Goal: Task Accomplishment & Management: Complete application form

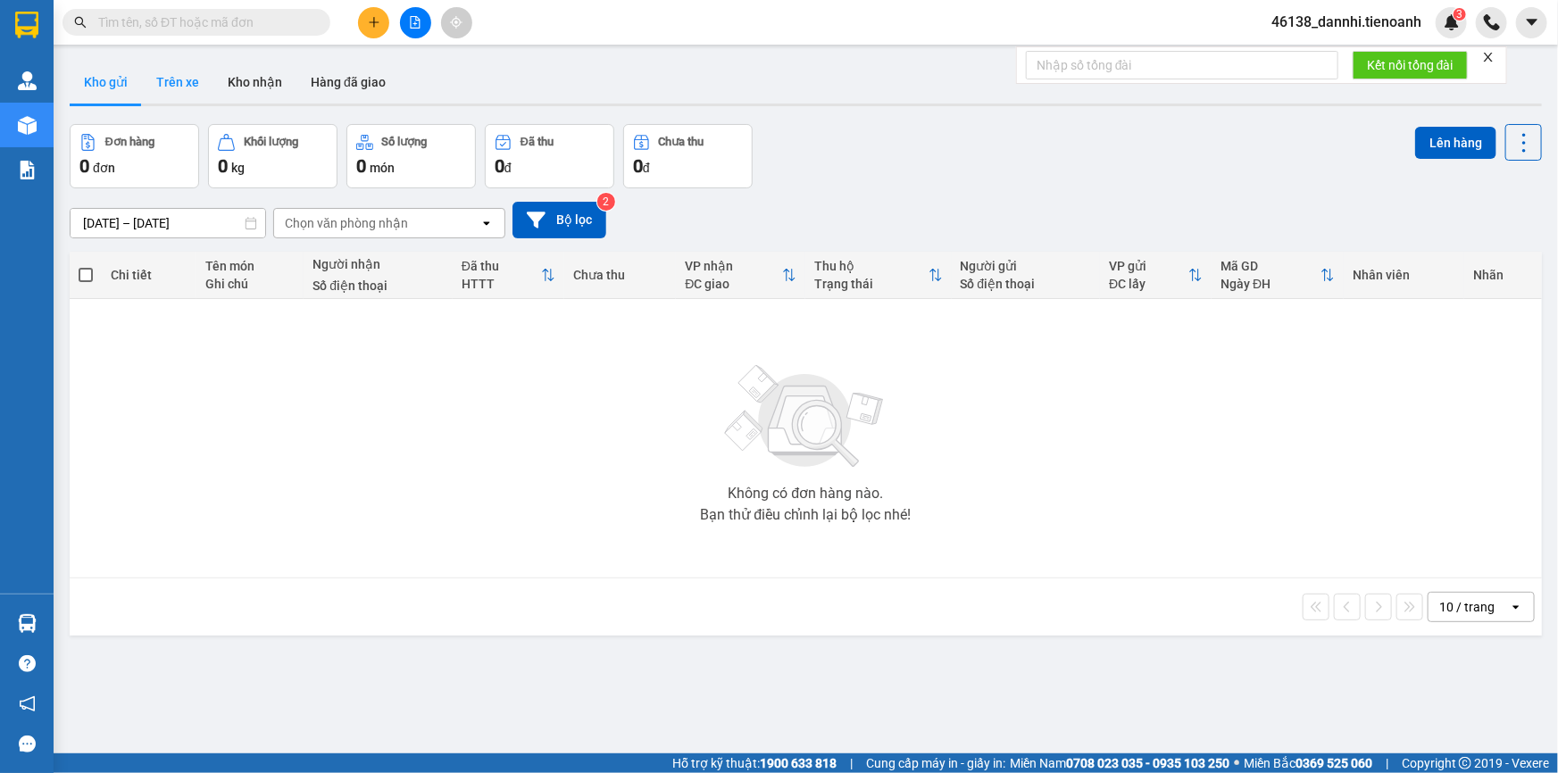
click at [177, 94] on button "Trên xe" at bounding box center [177, 82] width 71 height 43
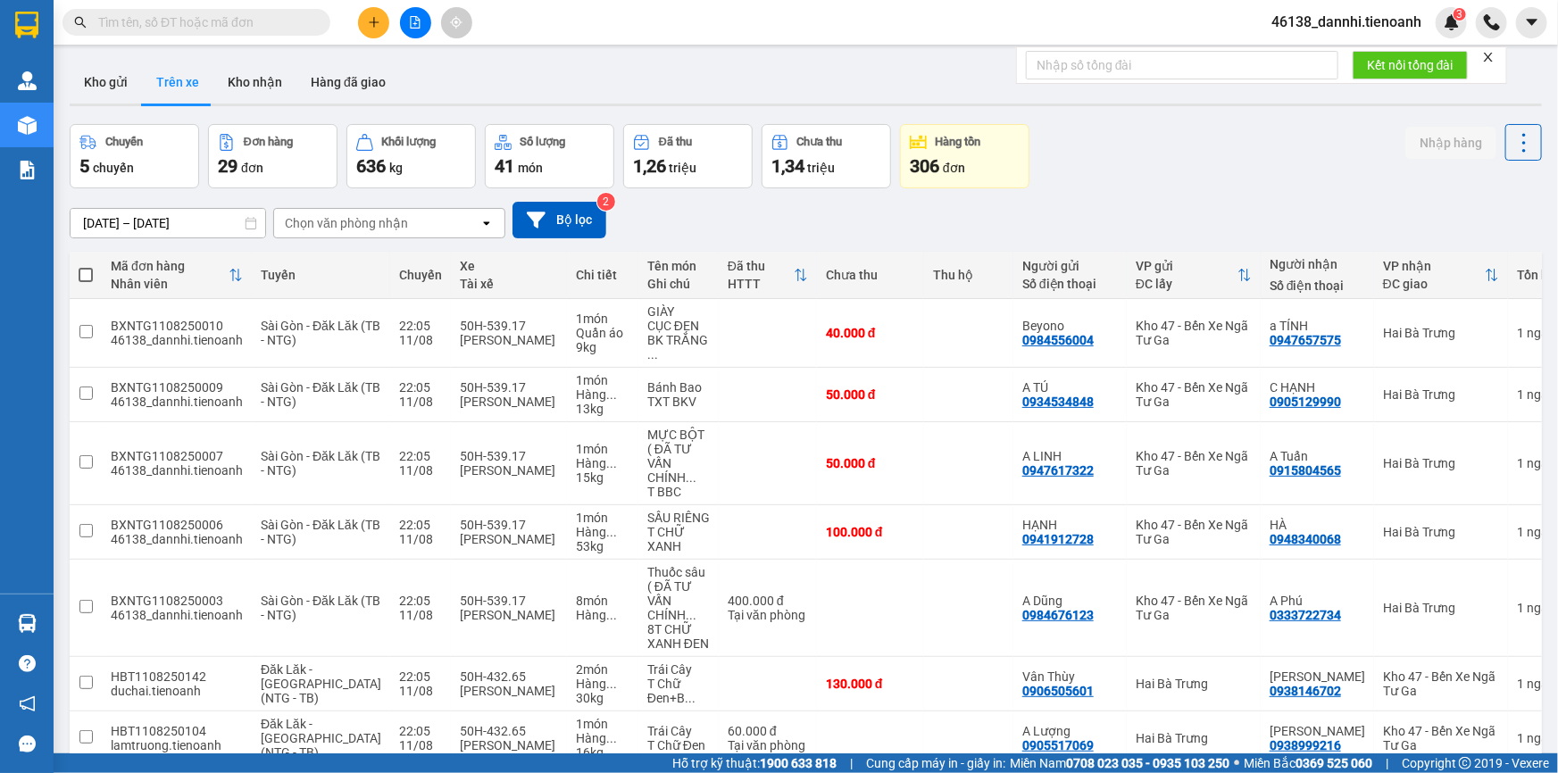
click at [373, 229] on div "Chọn văn phòng nhận" at bounding box center [346, 223] width 123 height 18
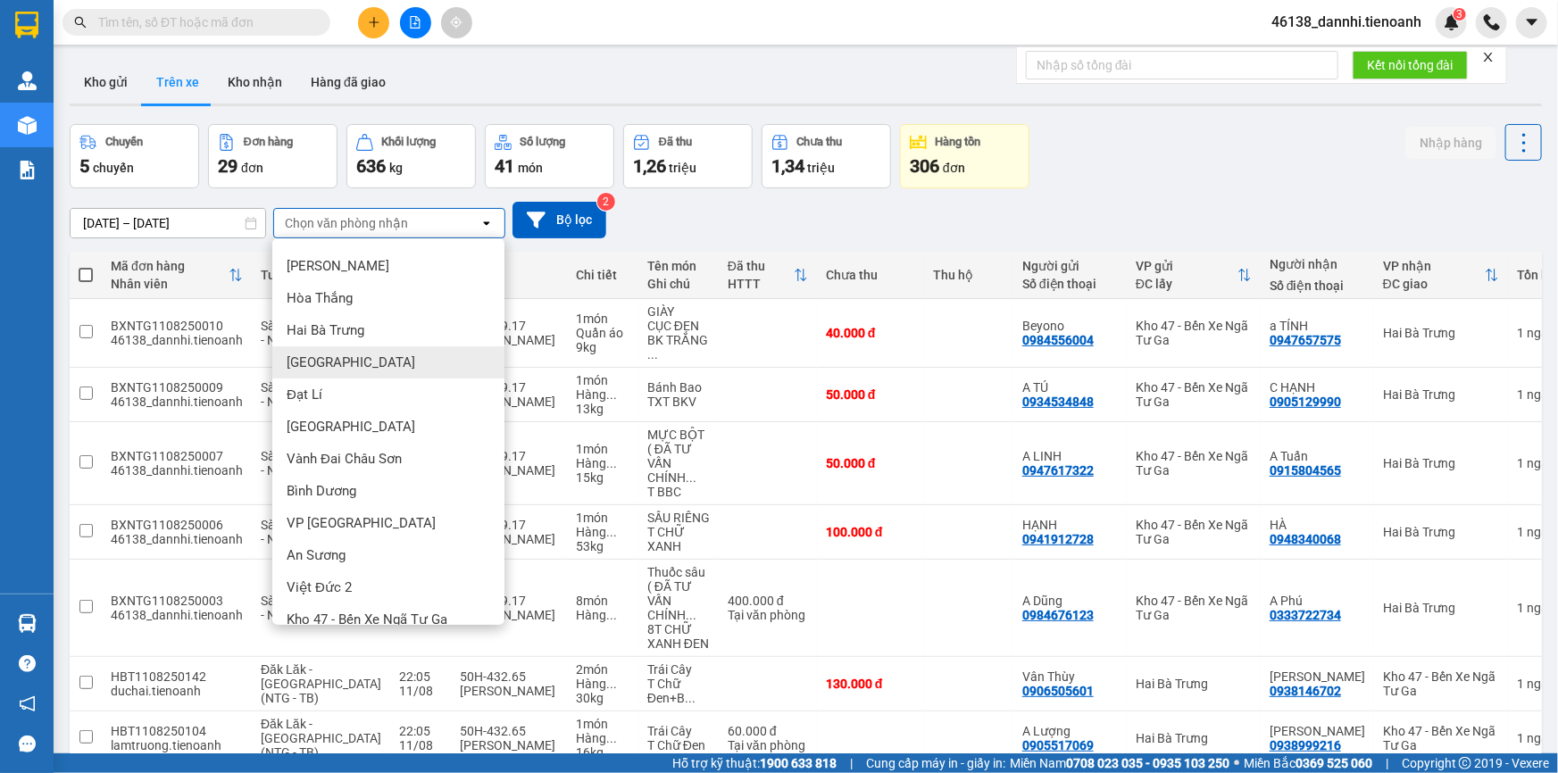
scroll to position [45, 0]
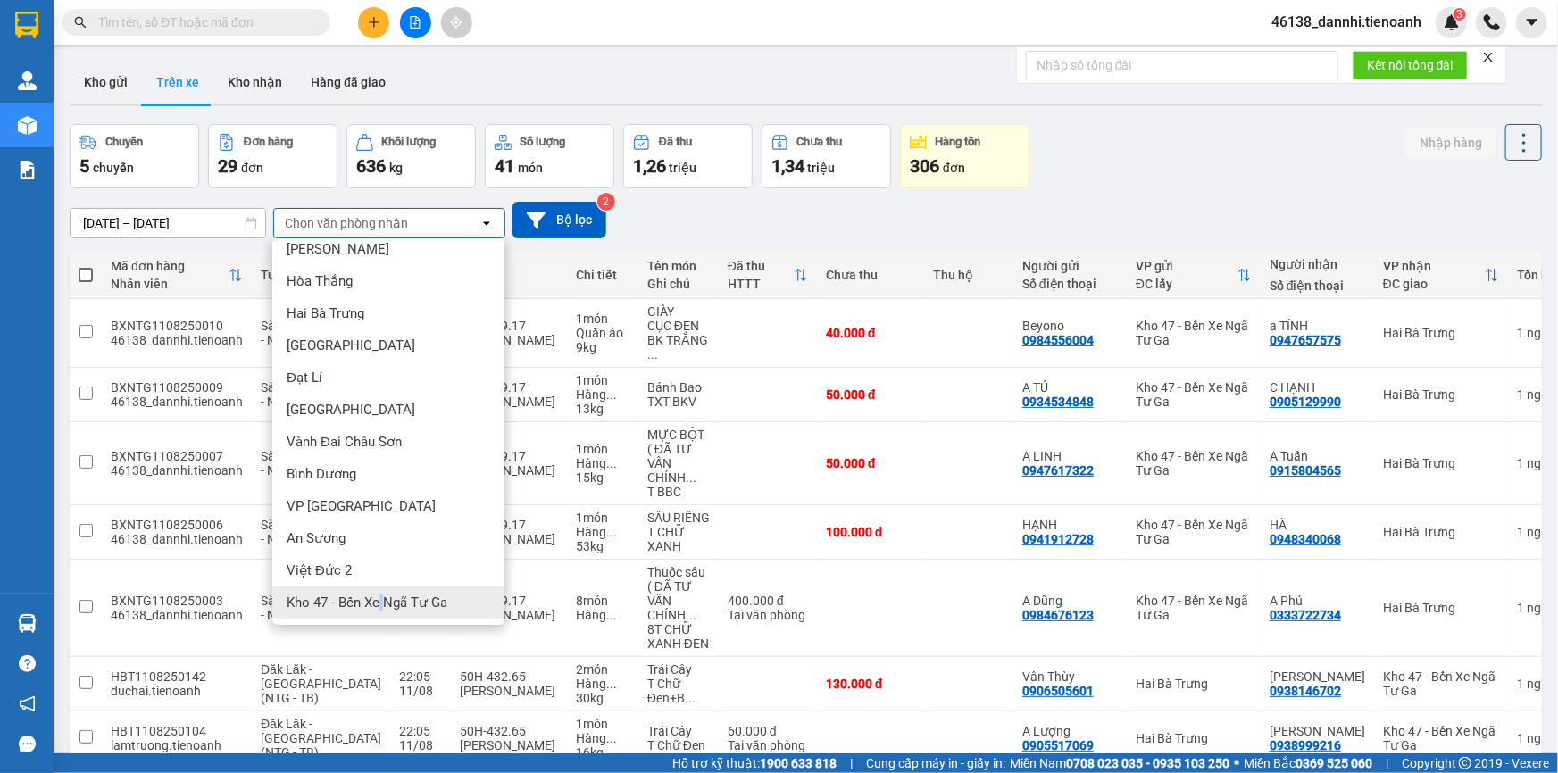
click at [382, 598] on span "Kho 47 - Bến Xe Ngã Tư Ga" at bounding box center [367, 603] width 161 height 18
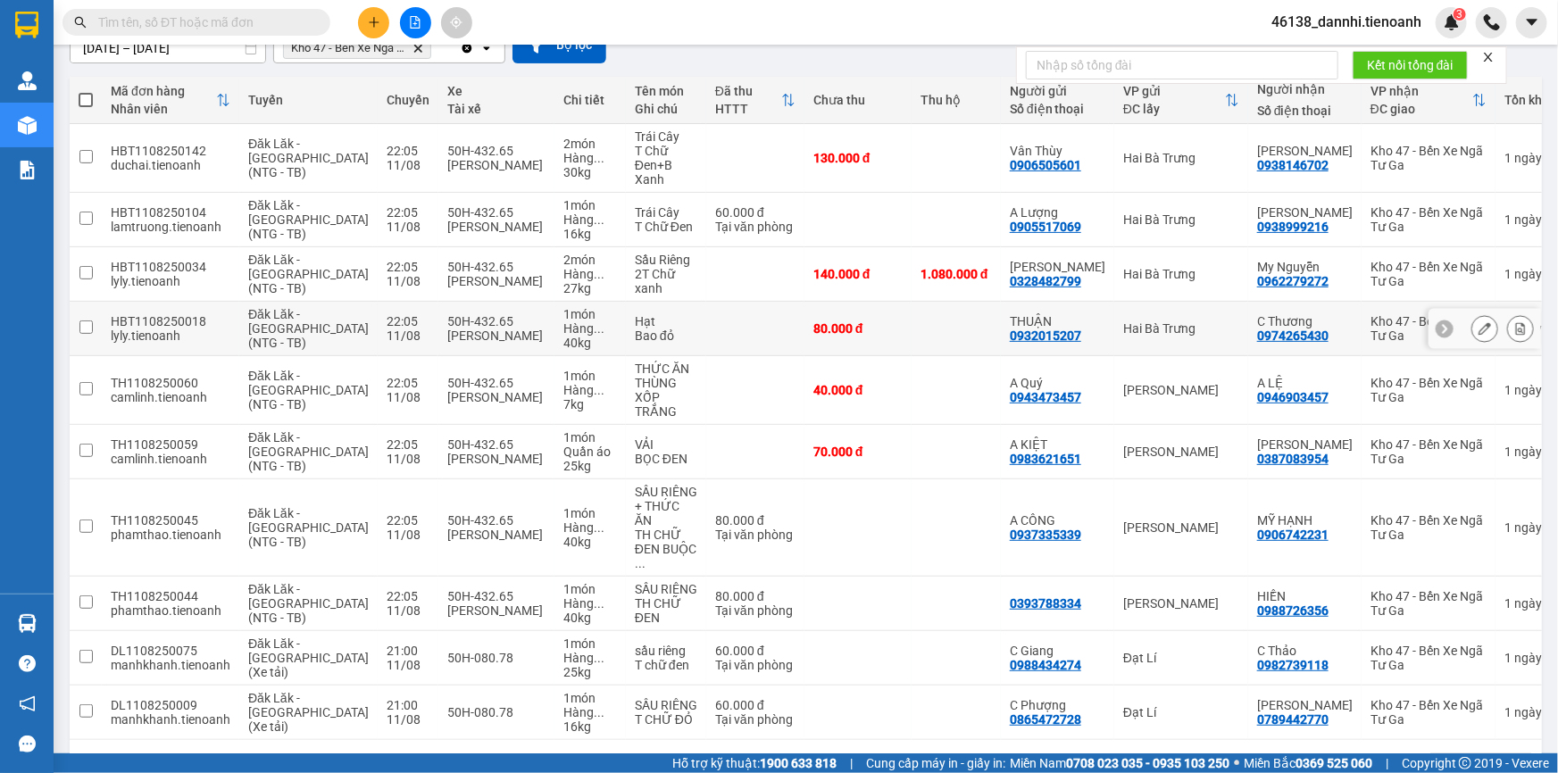
scroll to position [176, 0]
click at [1464, 759] on div "10 / trang" at bounding box center [1466, 768] width 55 height 18
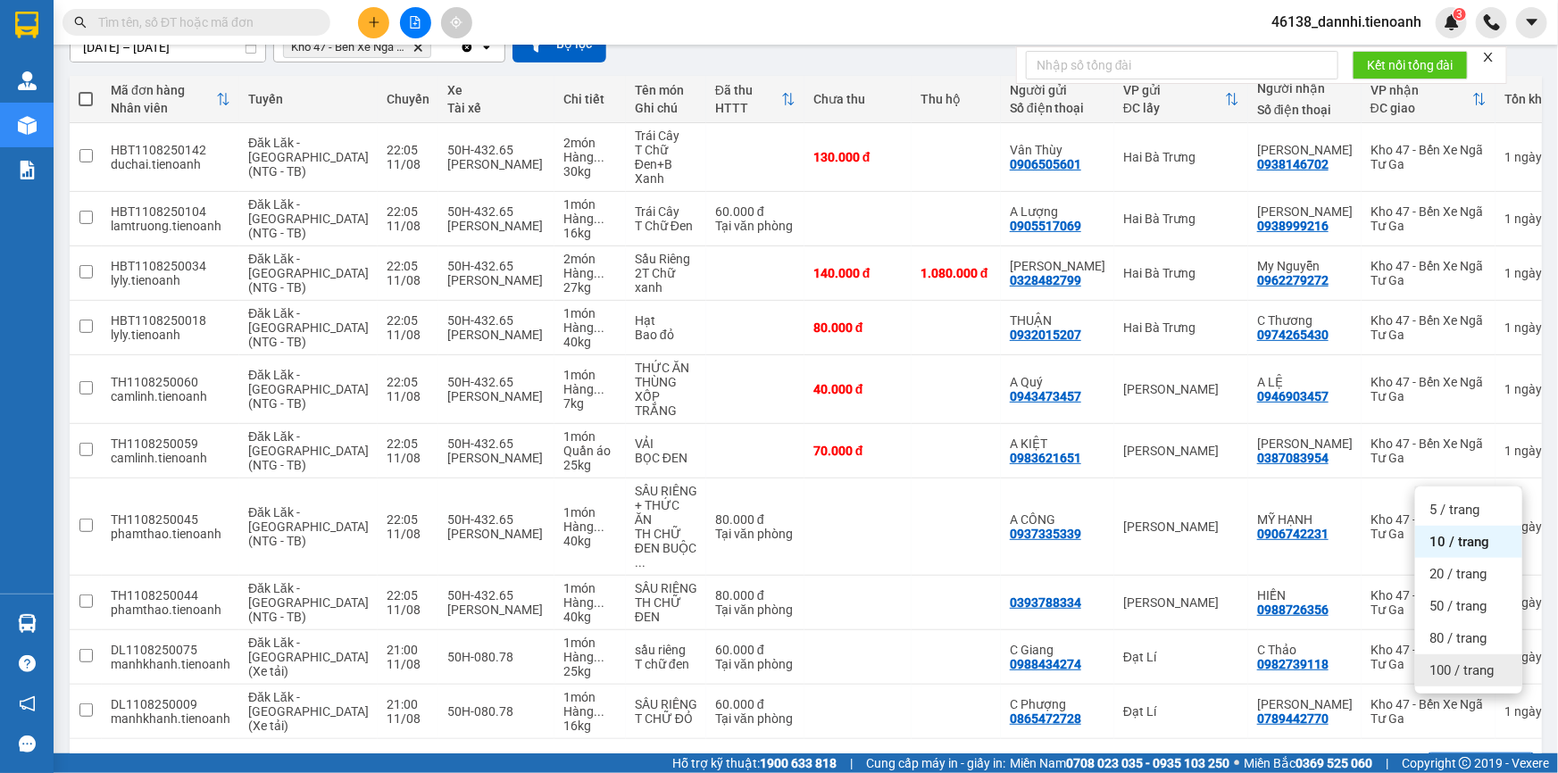
click at [1467, 677] on span "100 / trang" at bounding box center [1461, 670] width 64 height 18
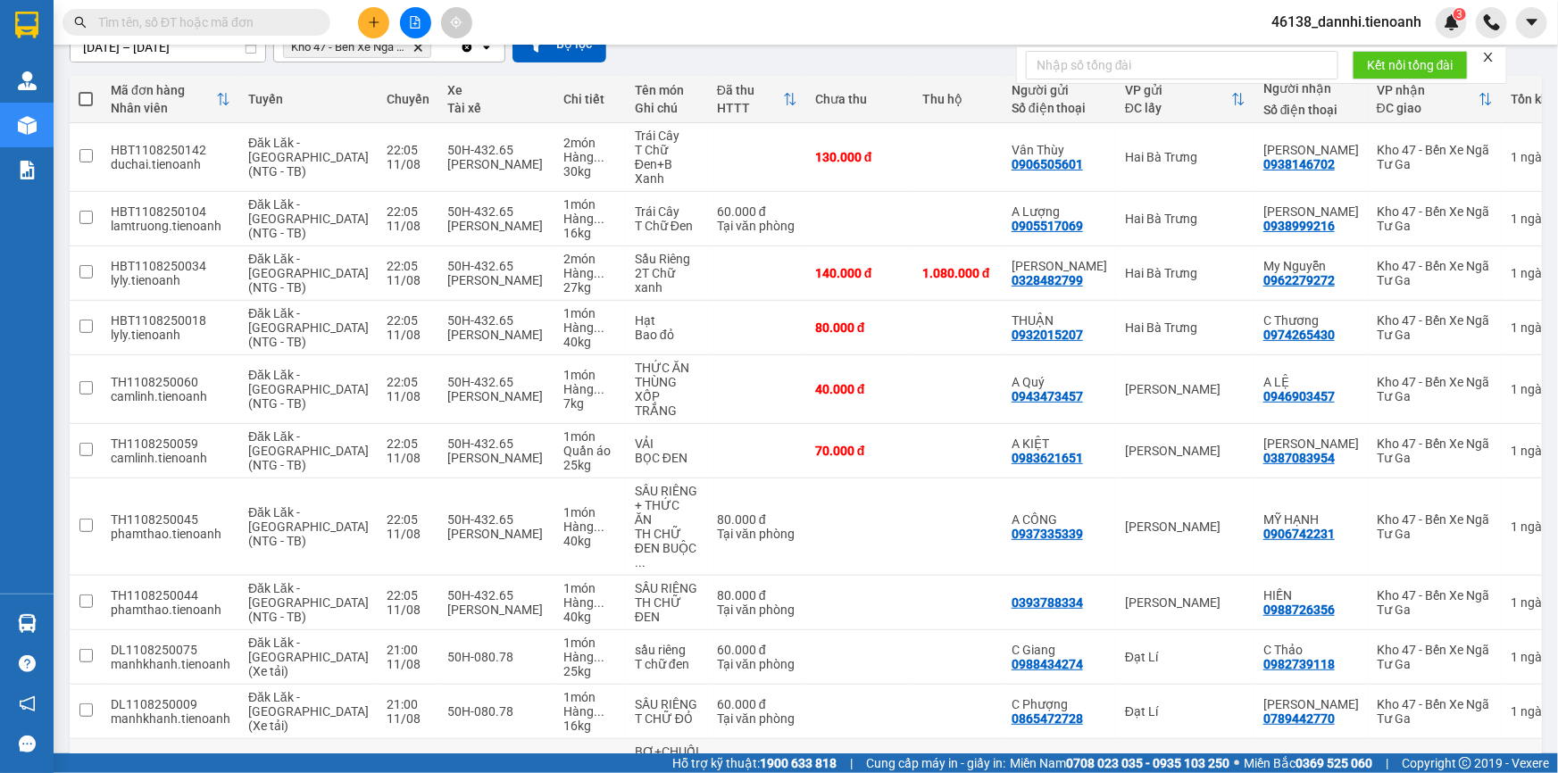
scroll to position [367, 0]
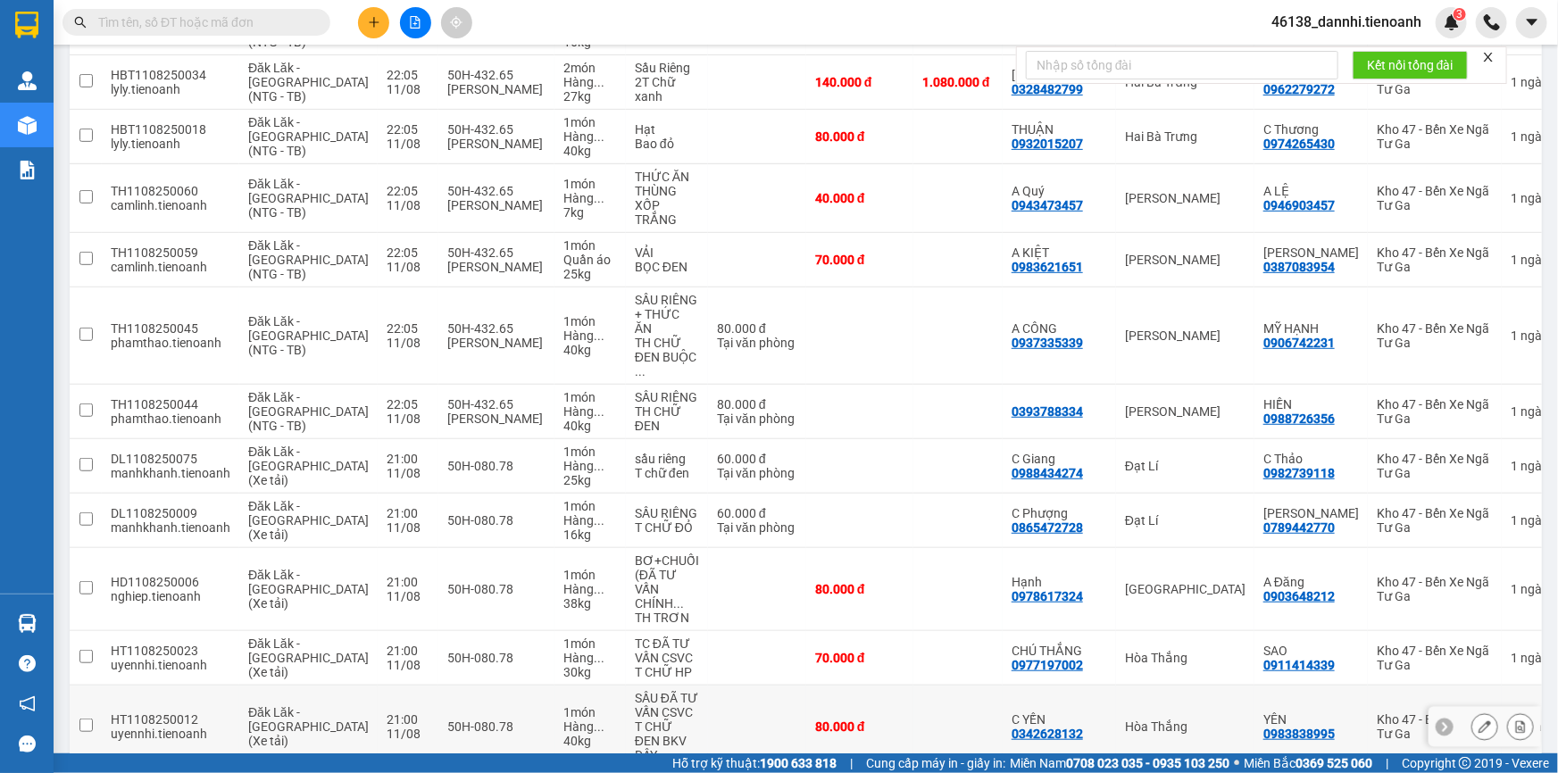
click at [913, 686] on td at bounding box center [957, 727] width 89 height 83
checkbox input "true"
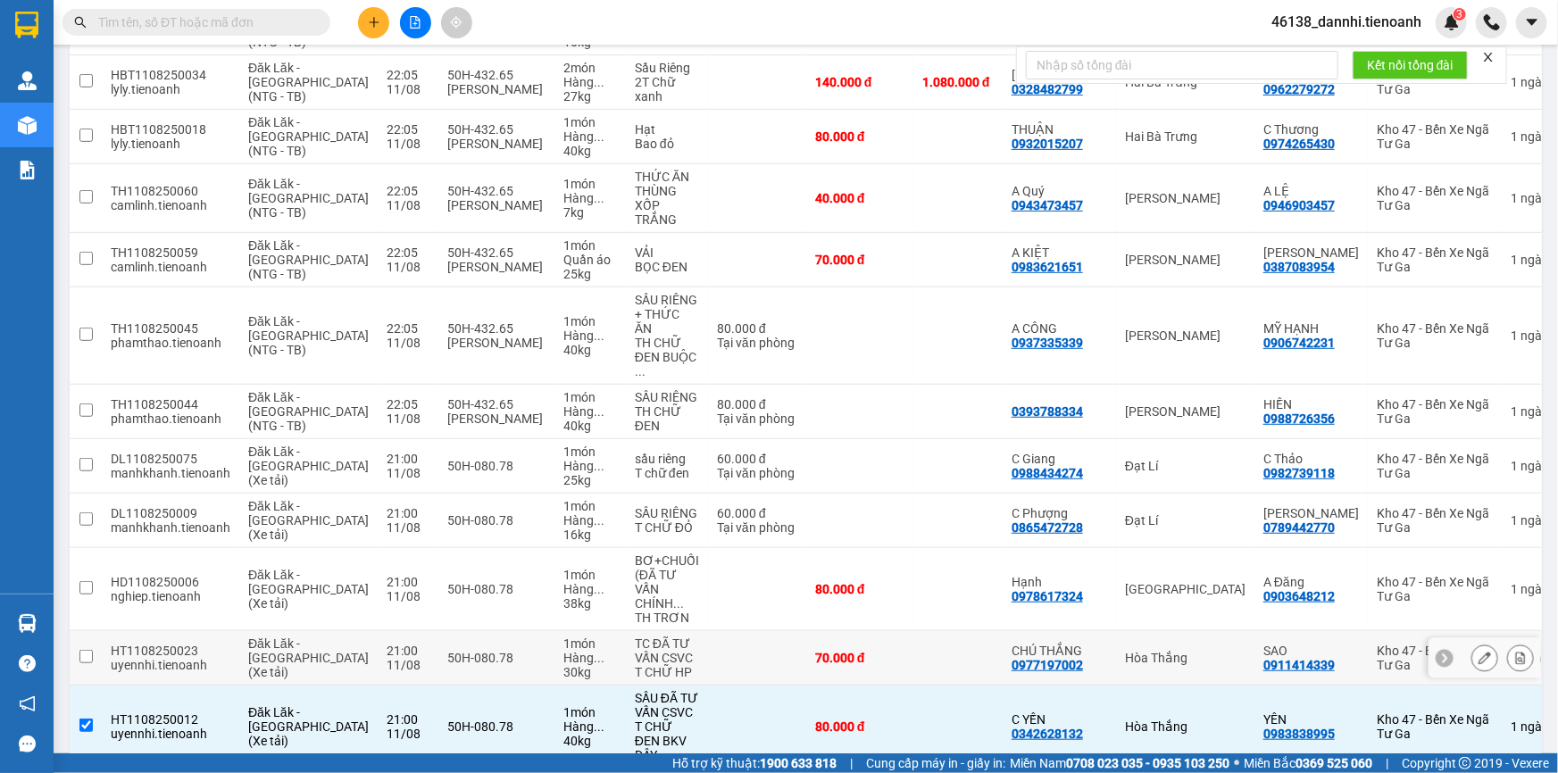
click at [923, 631] on td at bounding box center [957, 658] width 89 height 54
checkbox input "true"
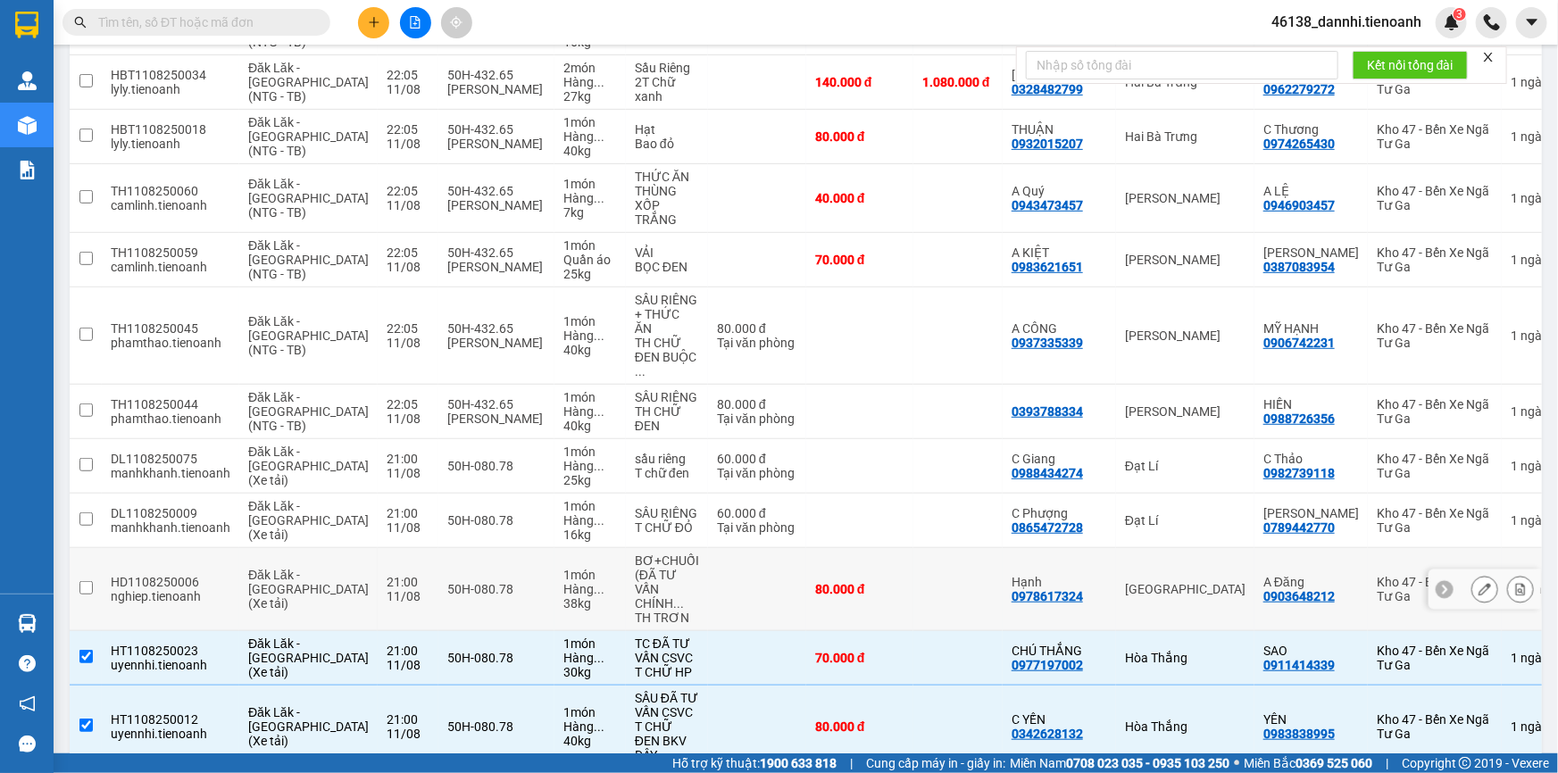
click at [927, 548] on td at bounding box center [957, 589] width 89 height 83
checkbox input "true"
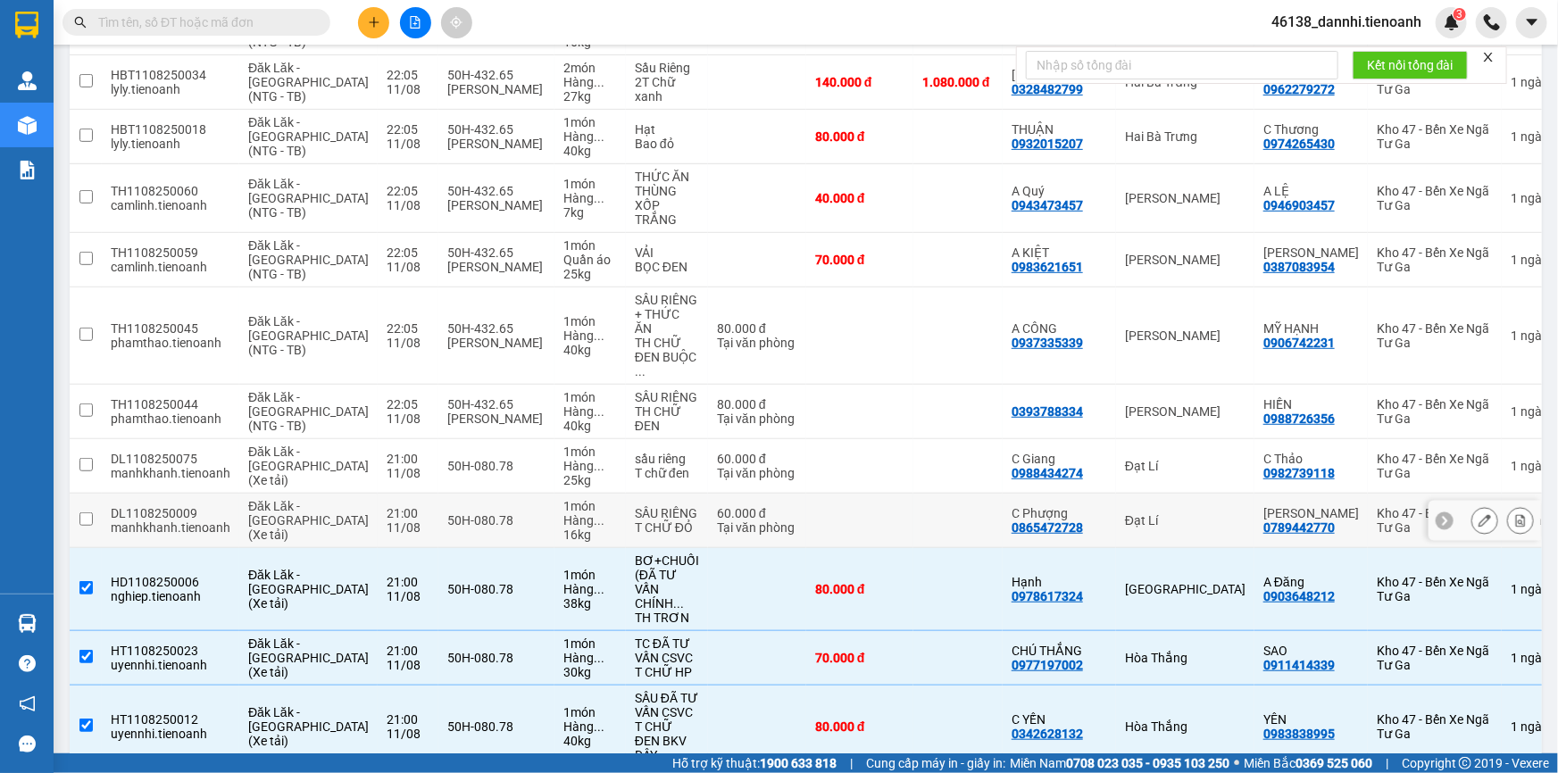
drag, startPoint x: 938, startPoint y: 453, endPoint x: 935, endPoint y: 432, distance: 20.7
click at [938, 494] on td at bounding box center [957, 521] width 89 height 54
checkbox input "true"
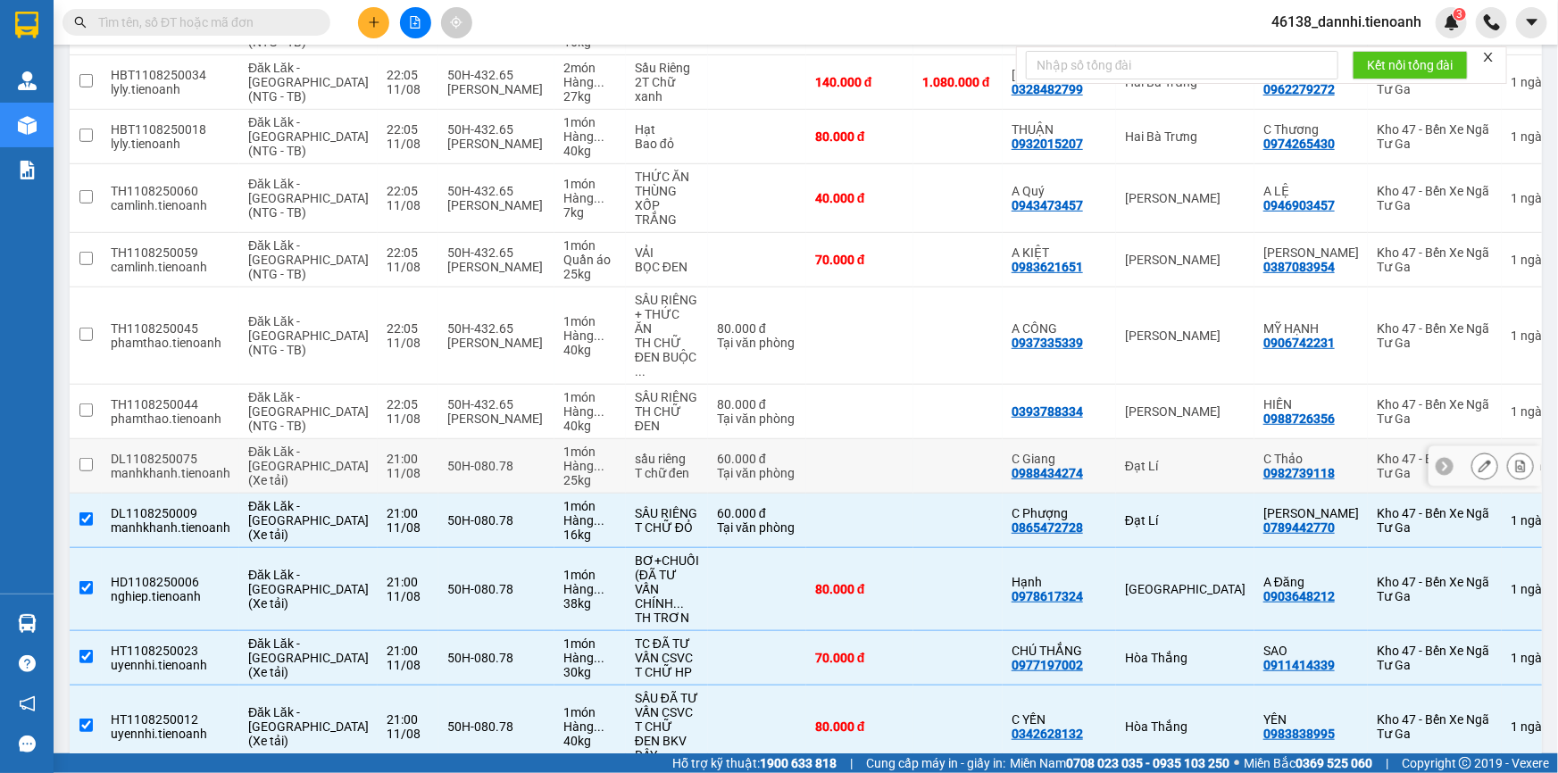
click at [935, 439] on td at bounding box center [957, 466] width 89 height 54
checkbox input "true"
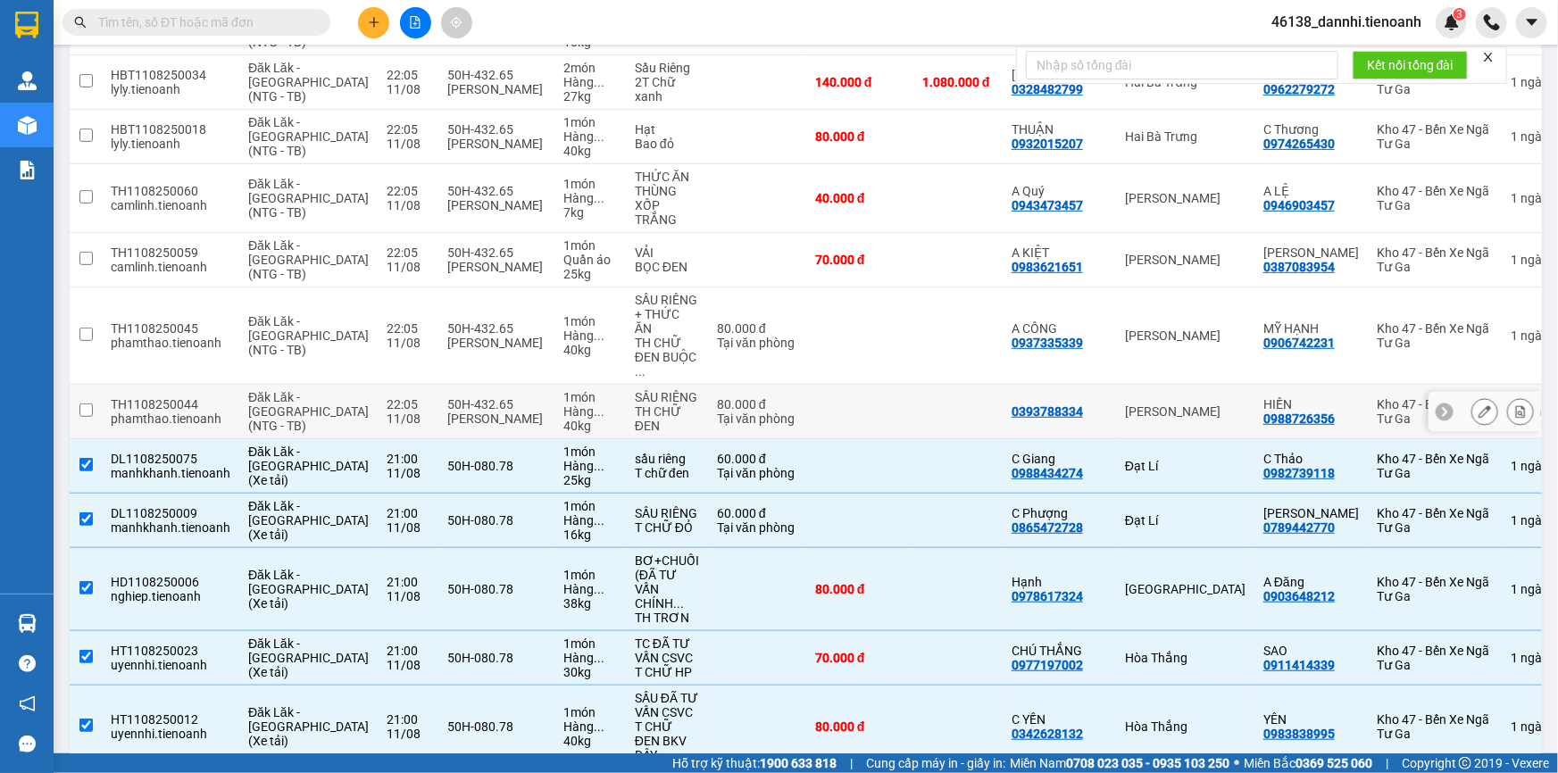
click at [950, 385] on td at bounding box center [957, 412] width 89 height 54
checkbox input "true"
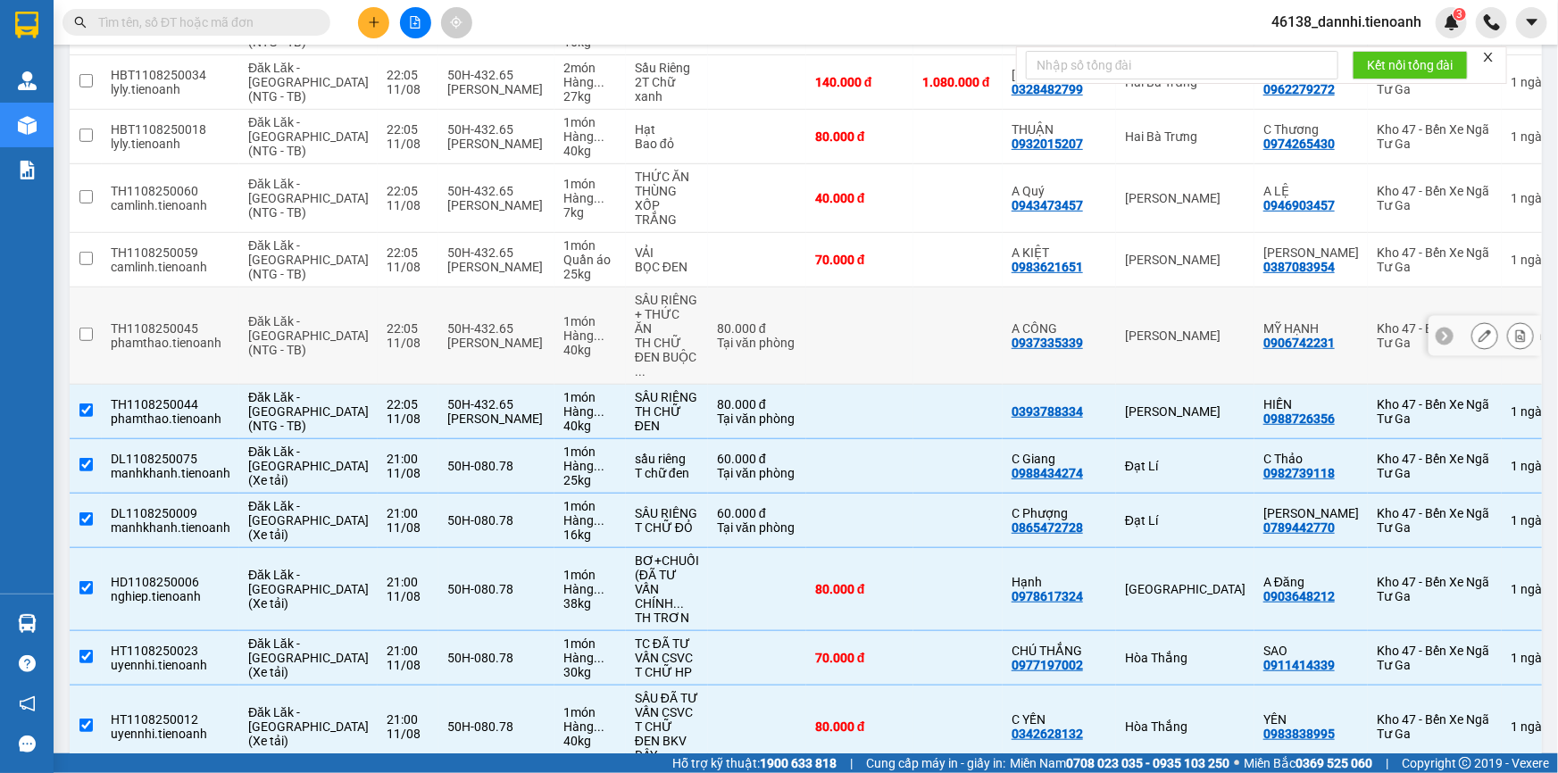
click at [947, 309] on td at bounding box center [957, 335] width 89 height 97
checkbox input "true"
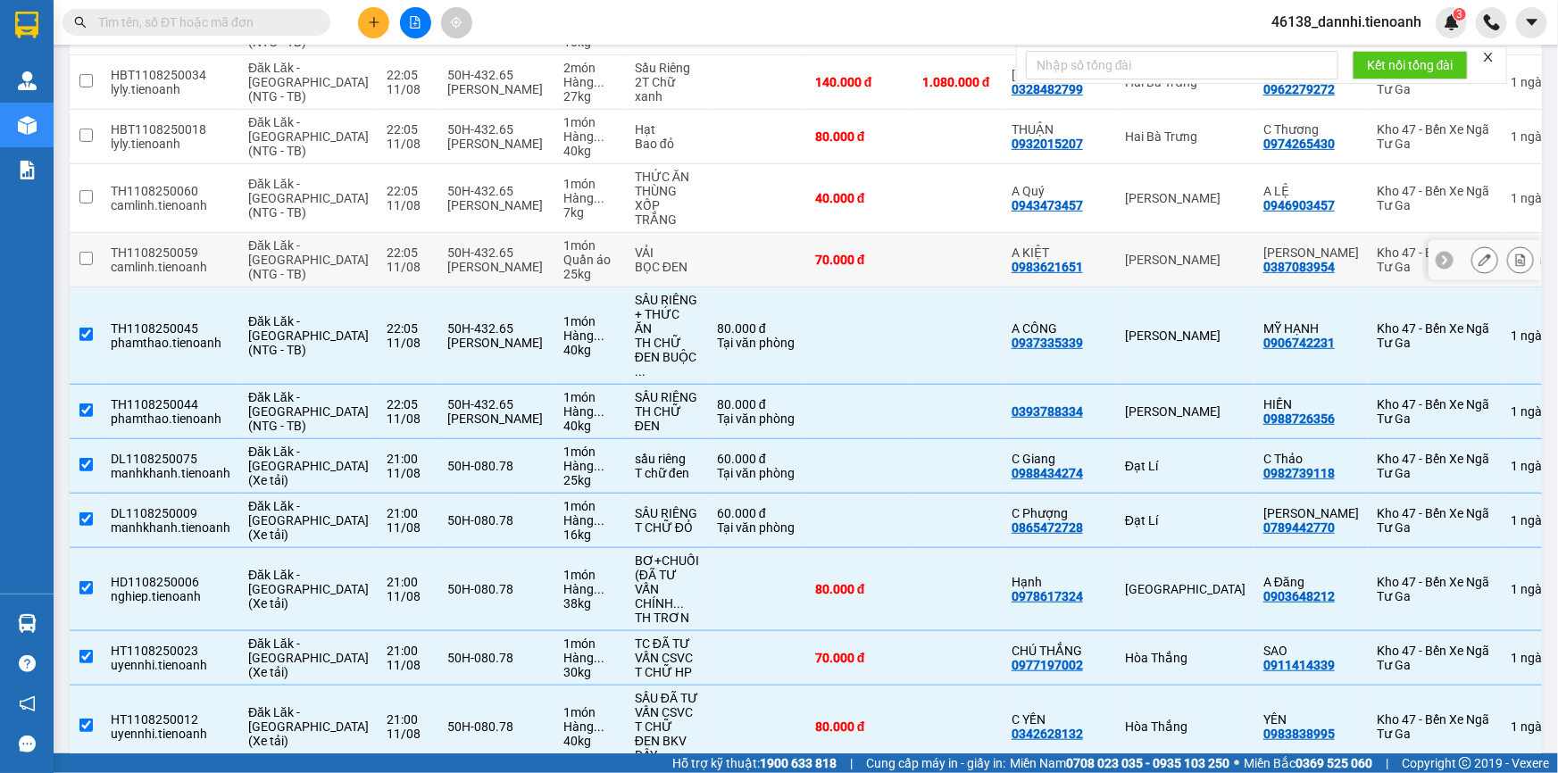
click at [954, 238] on td at bounding box center [957, 260] width 89 height 54
checkbox input "true"
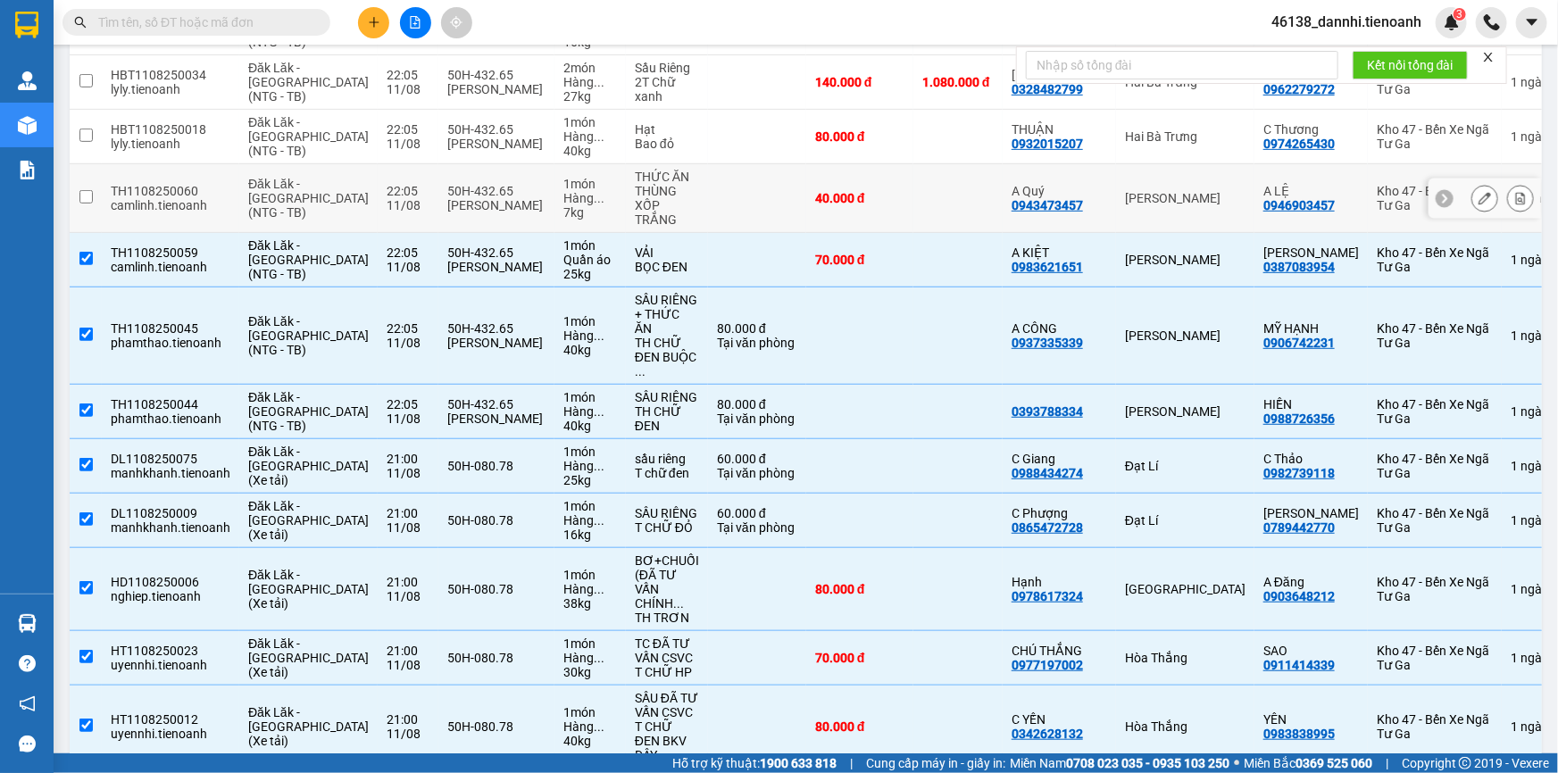
click at [949, 188] on td at bounding box center [957, 198] width 89 height 69
checkbox input "true"
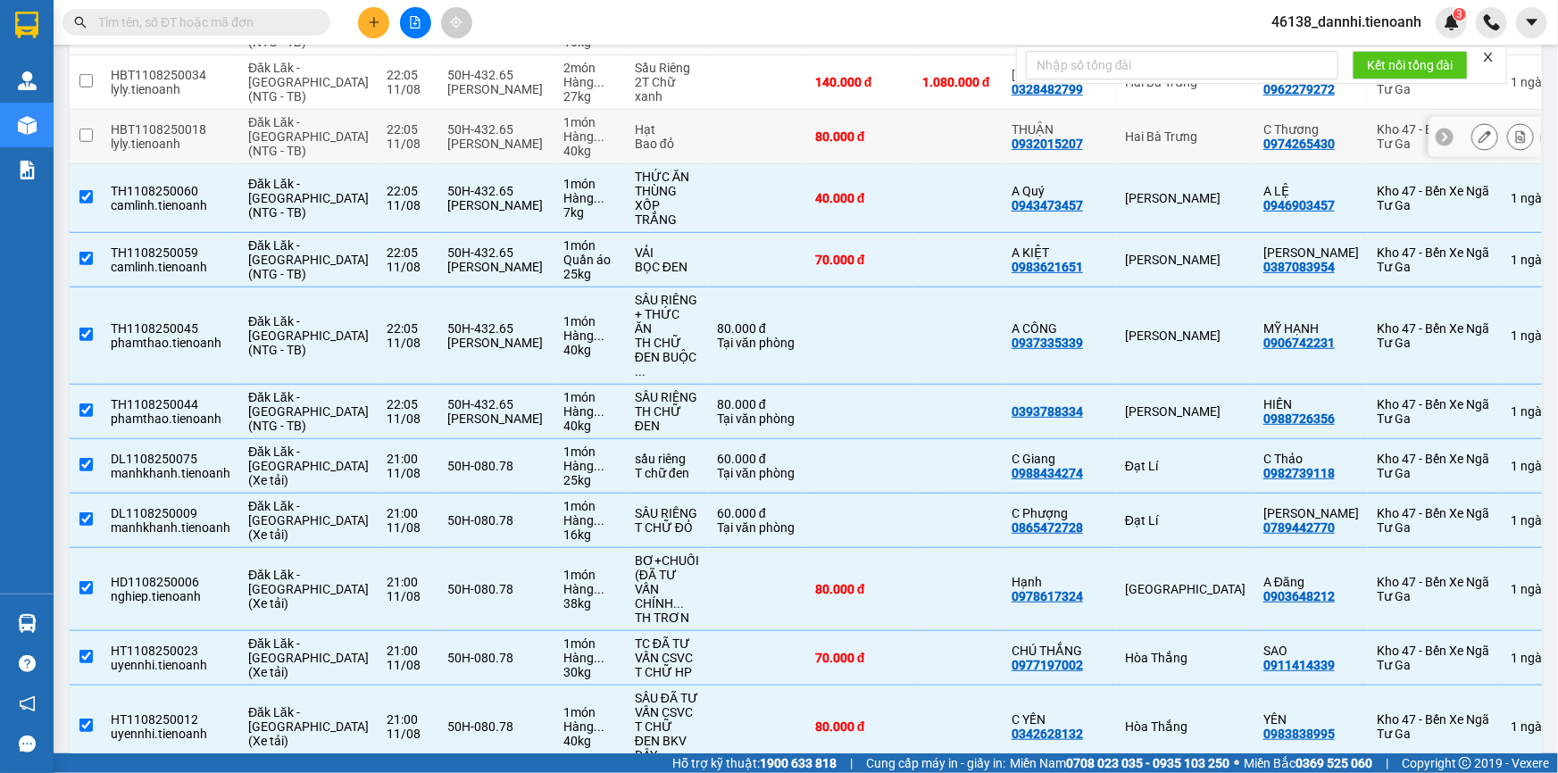
click at [938, 112] on td at bounding box center [957, 137] width 89 height 54
checkbox input "true"
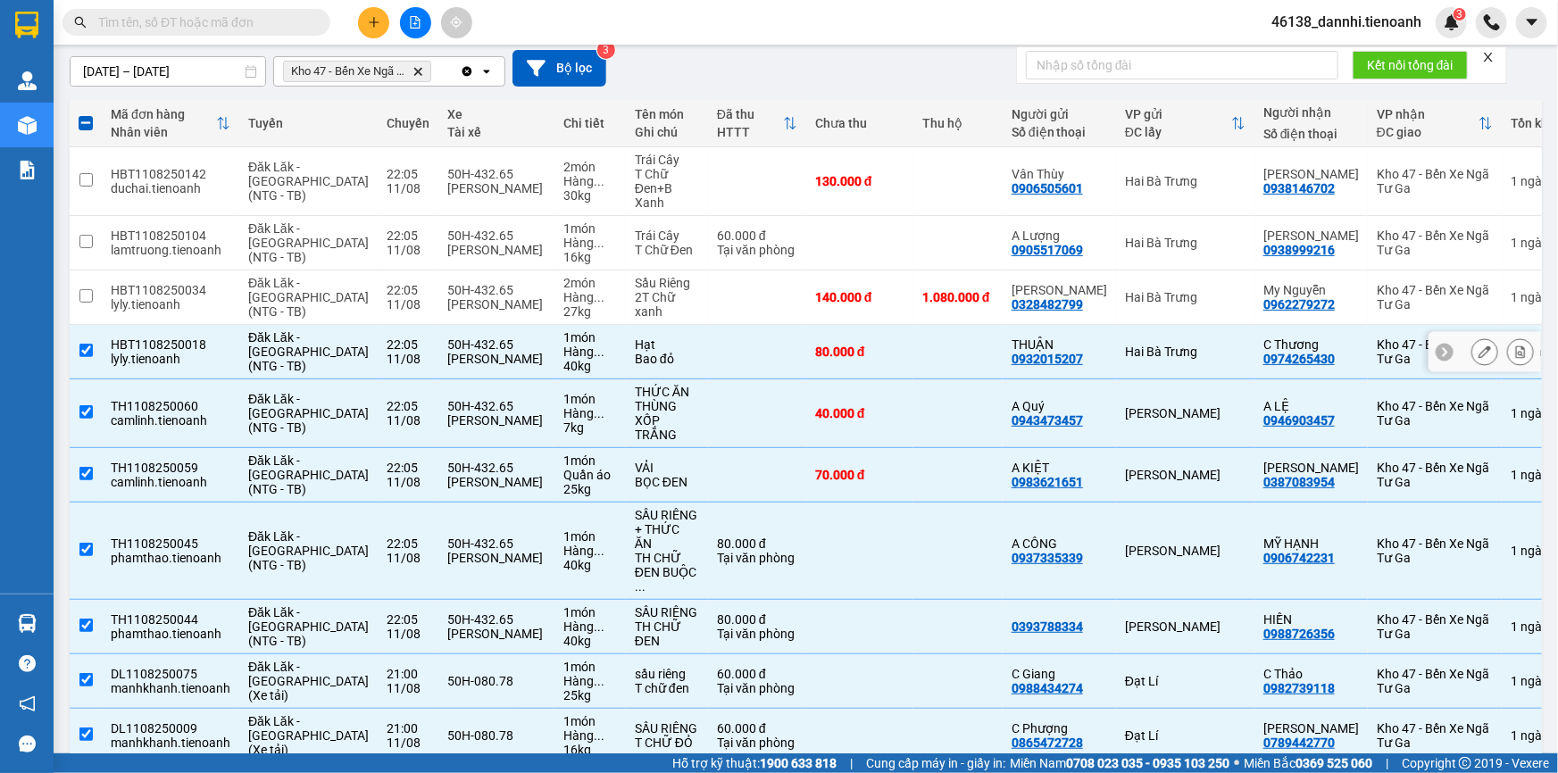
scroll to position [124, 0]
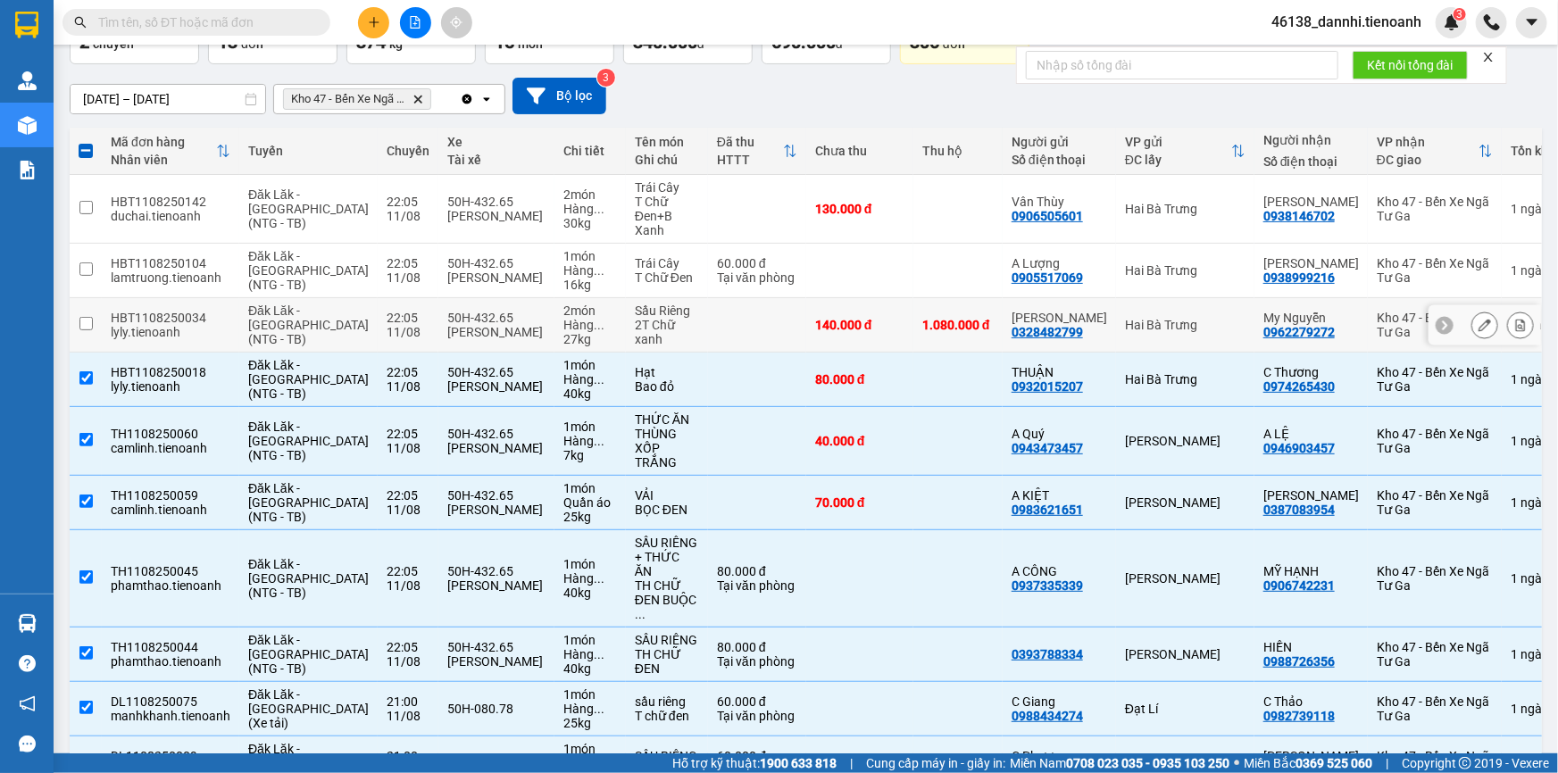
click at [732, 305] on td at bounding box center [757, 325] width 98 height 54
checkbox input "true"
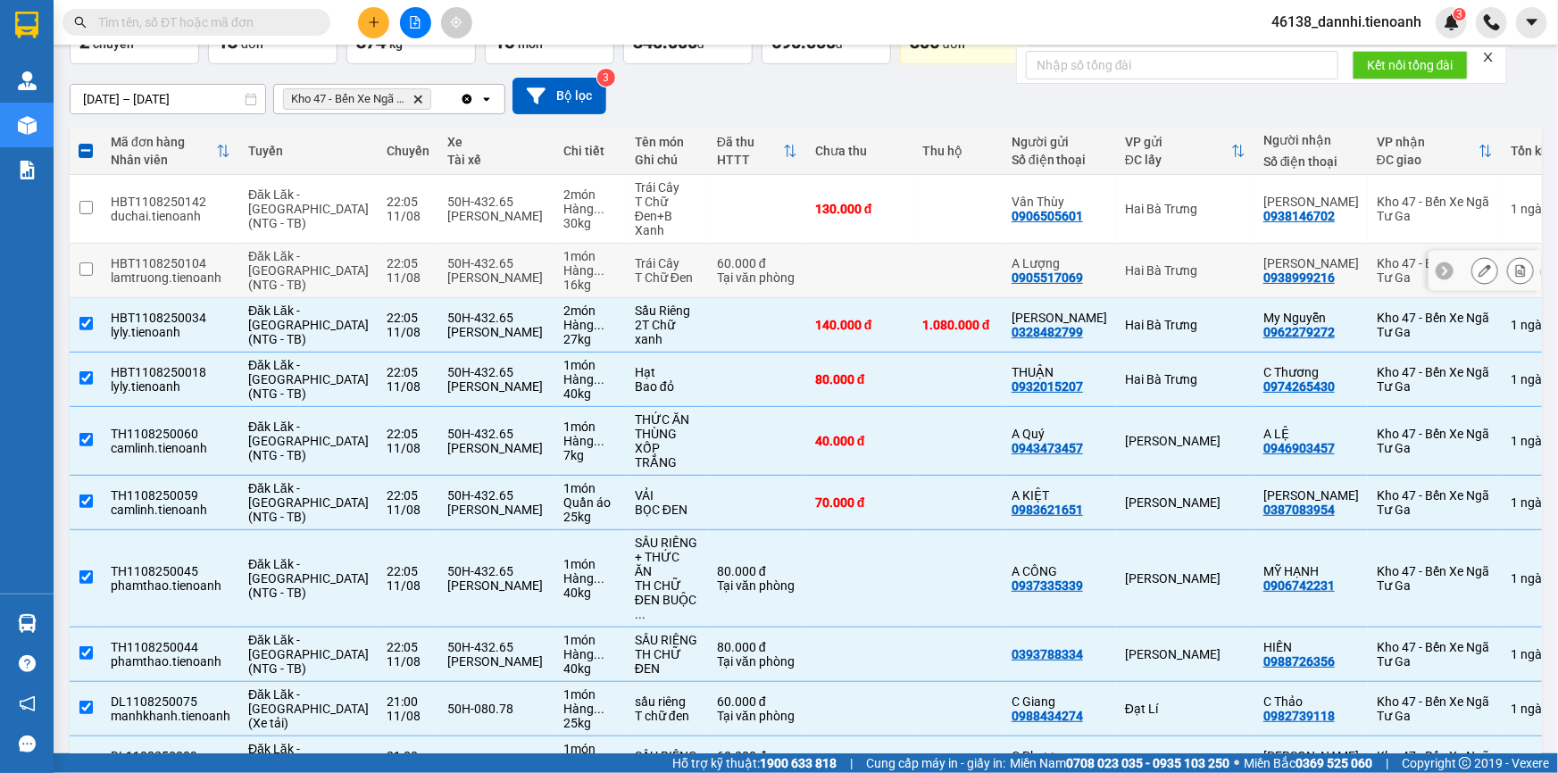
click at [856, 248] on td at bounding box center [859, 271] width 107 height 54
checkbox input "true"
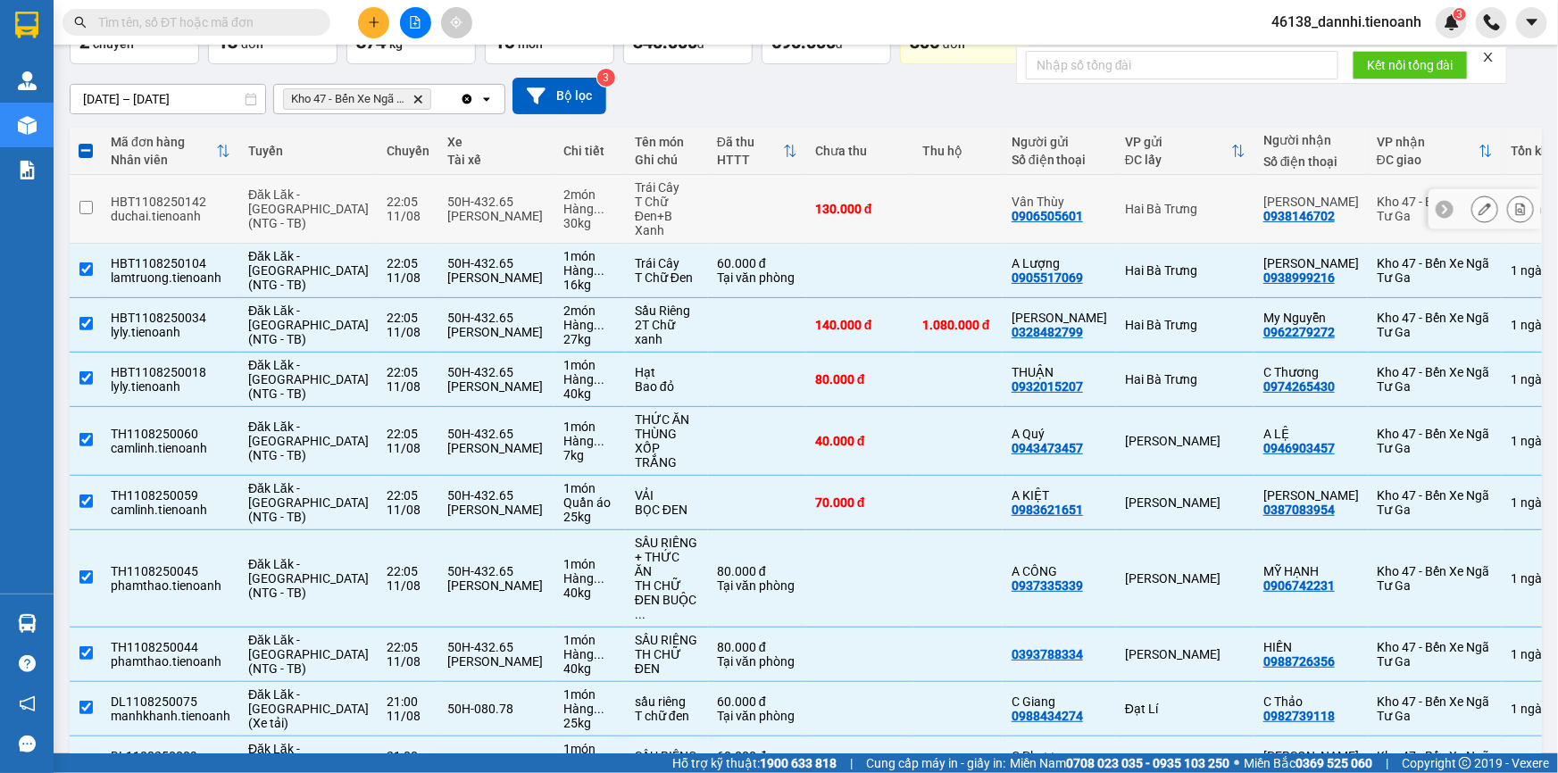
click at [885, 207] on div "130.000 đ" at bounding box center [859, 209] width 89 height 14
checkbox input "true"
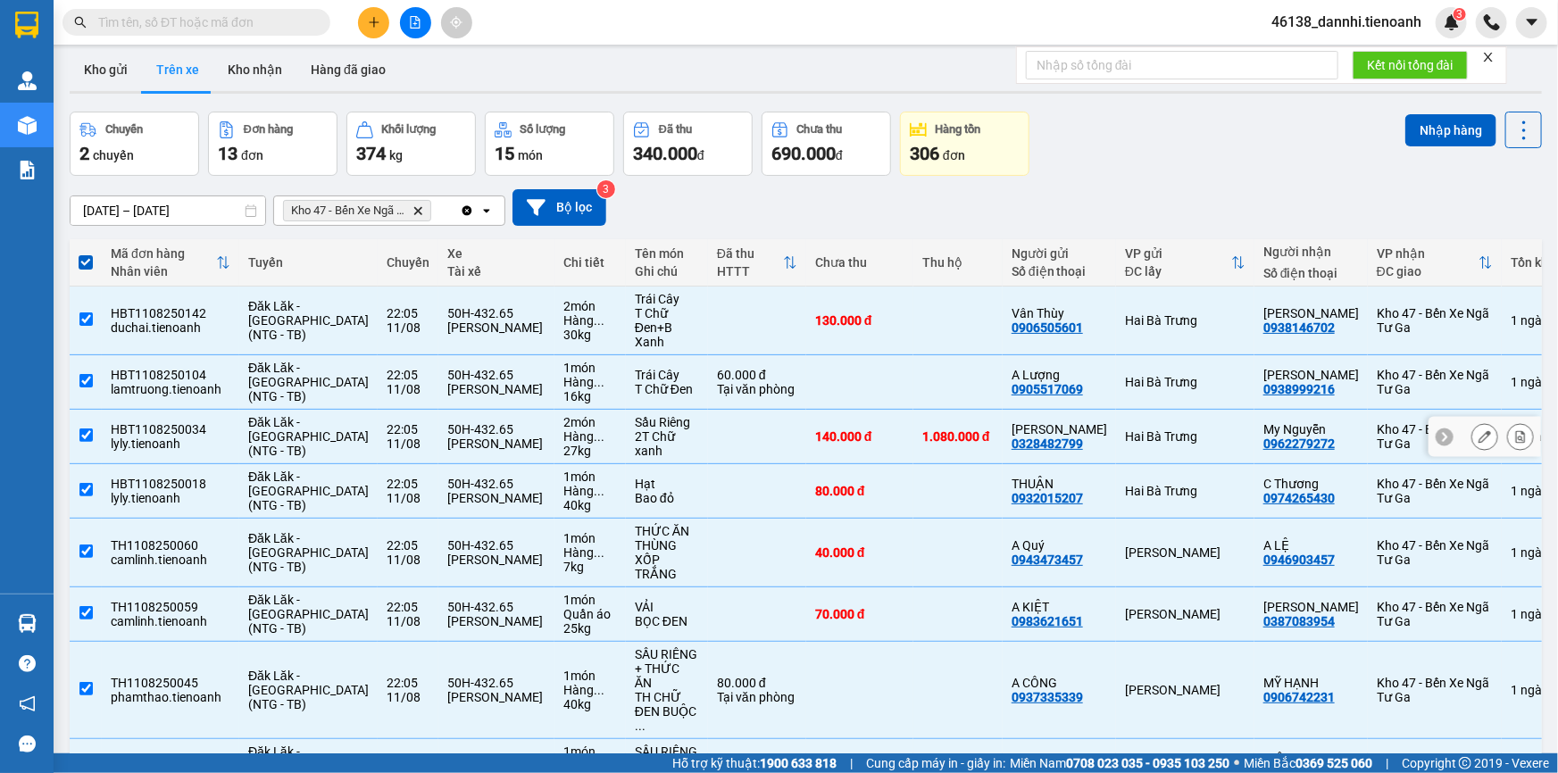
scroll to position [0, 0]
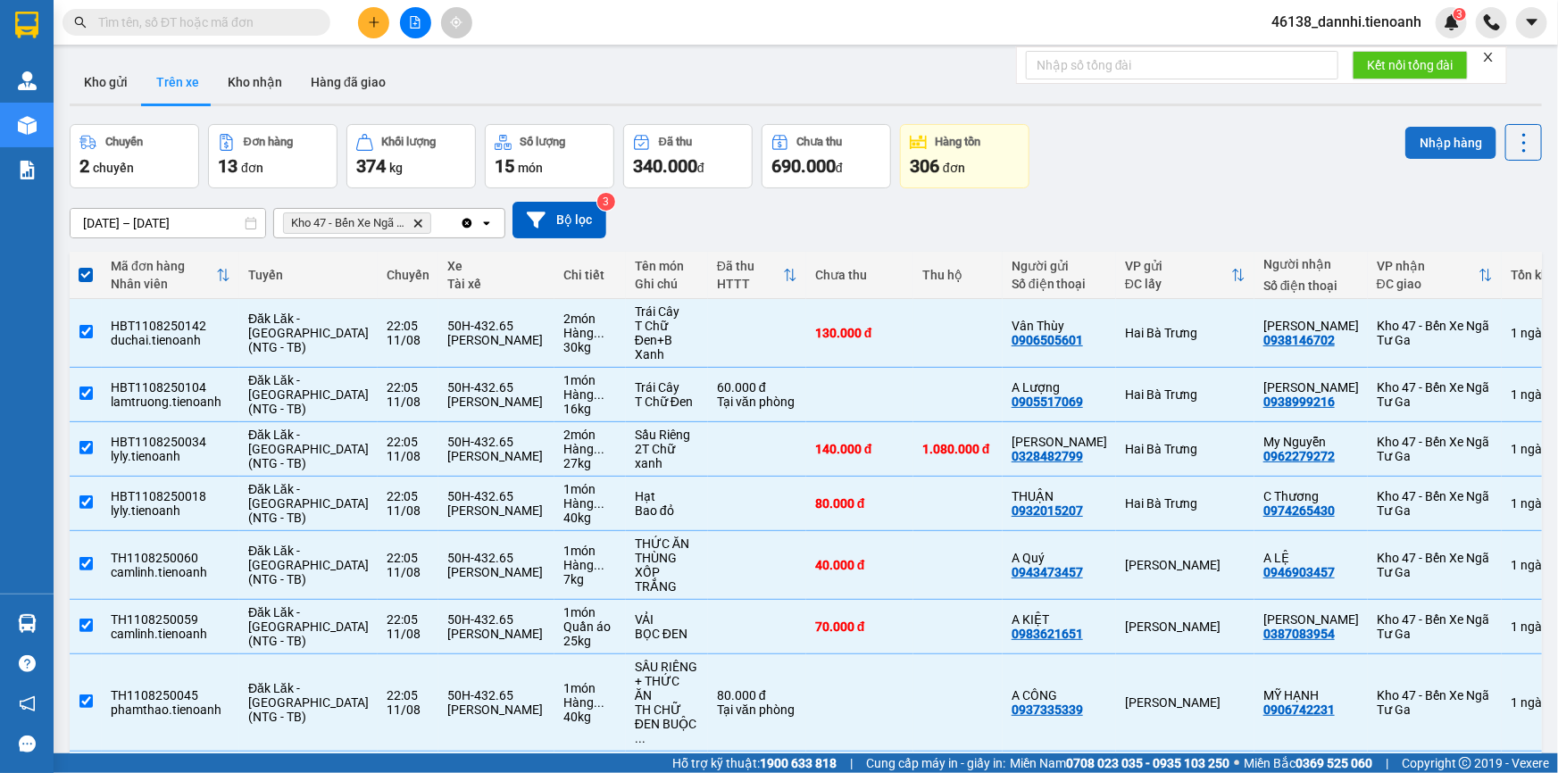
click at [1416, 134] on button "Nhập hàng" at bounding box center [1450, 143] width 91 height 32
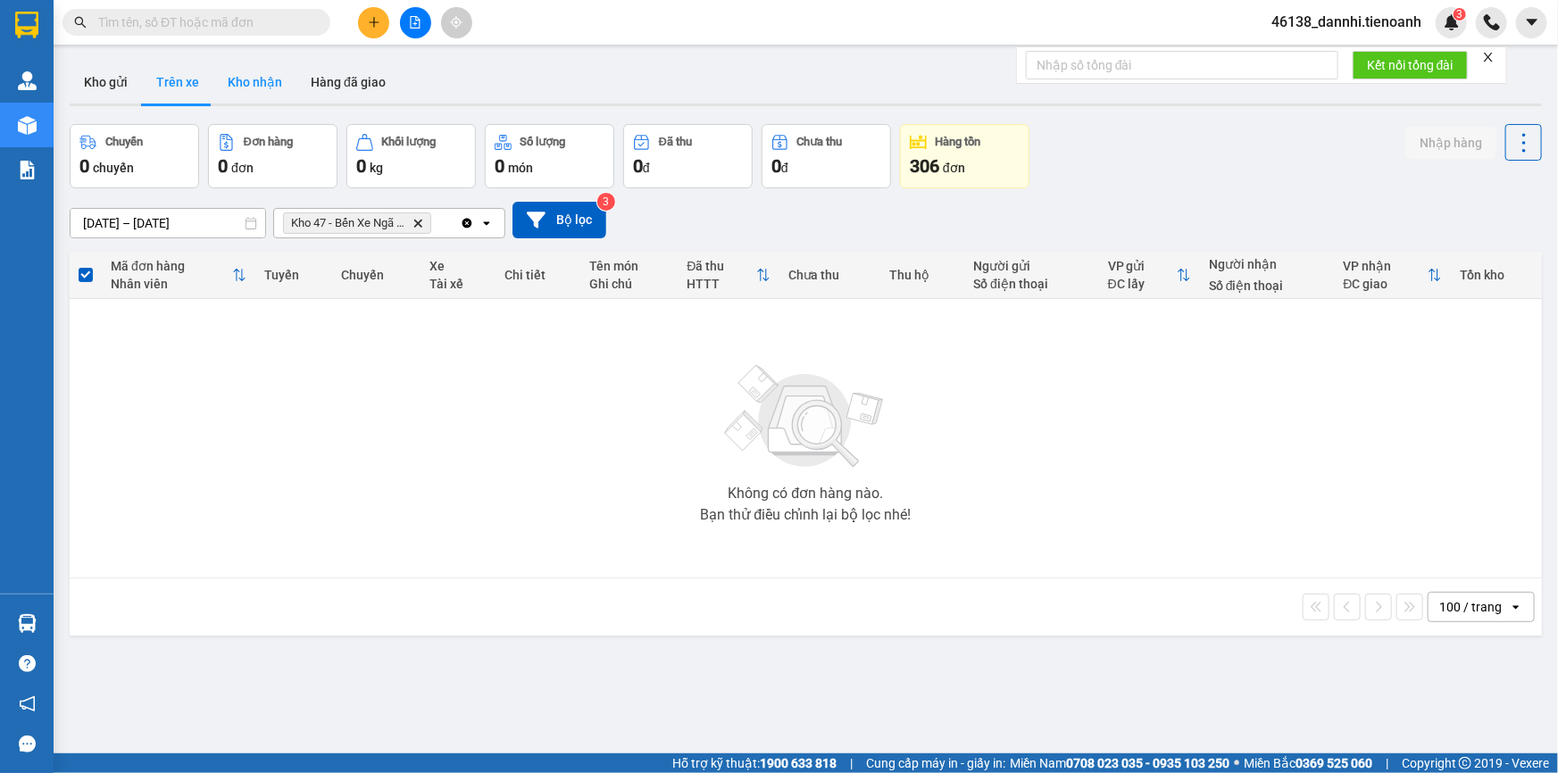
click at [278, 83] on button "Kho nhận" at bounding box center [254, 82] width 83 height 43
type input "29/07/2025 – 12/08/2025"
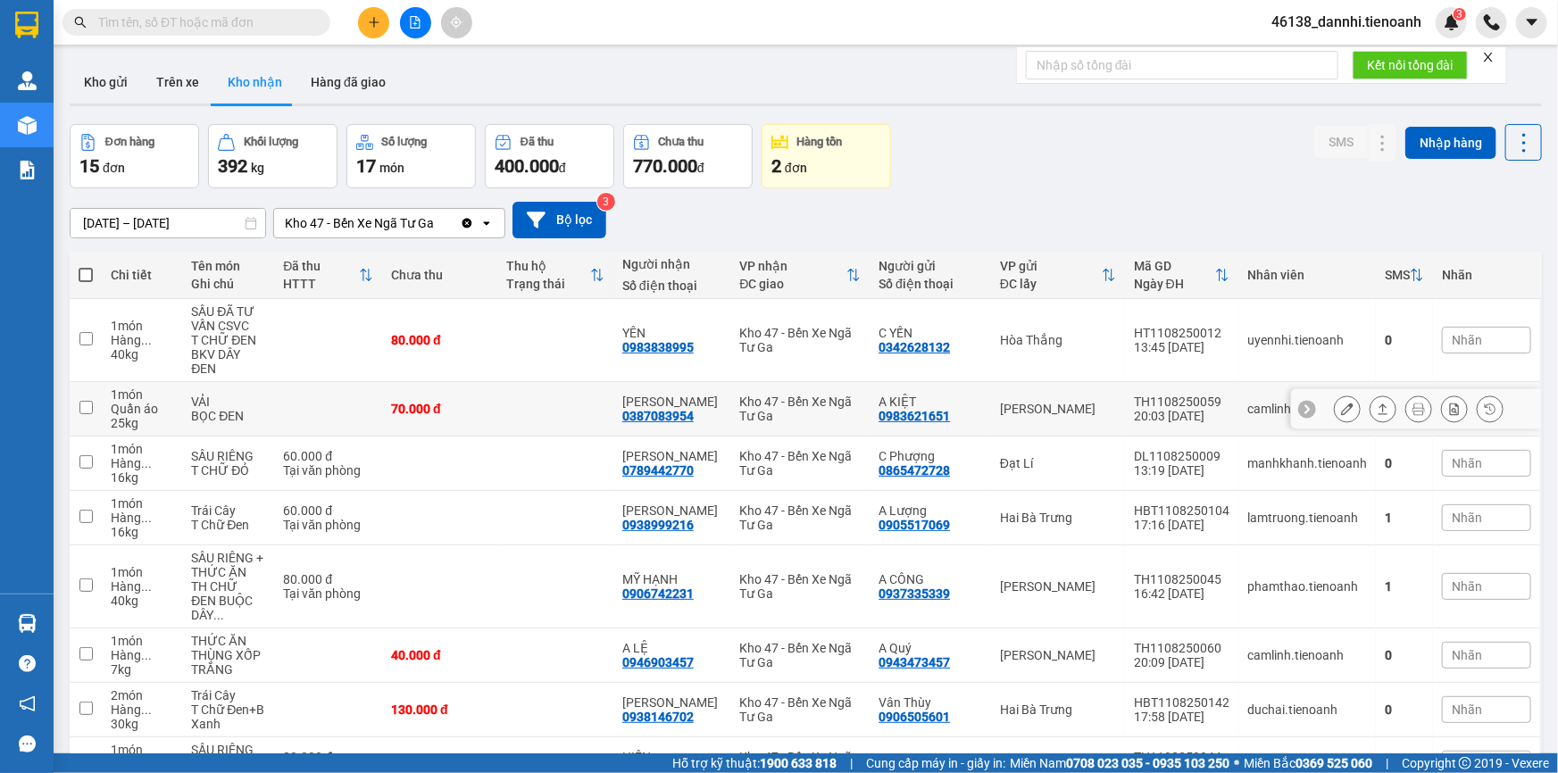
scroll to position [189, 0]
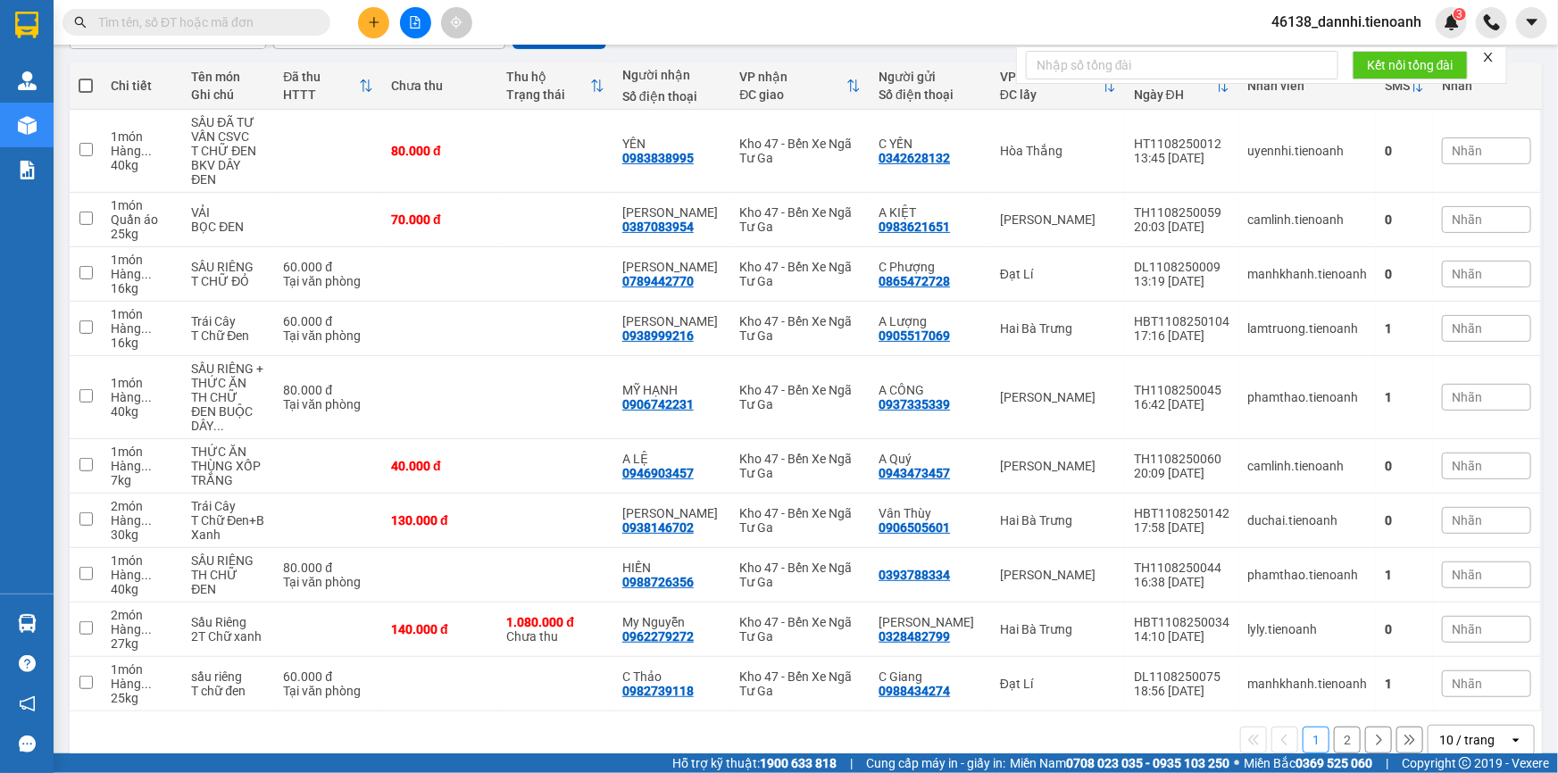
click at [1440, 731] on div "10 / trang" at bounding box center [1466, 740] width 55 height 18
click at [1450, 677] on span "100 / trang" at bounding box center [1461, 671] width 64 height 18
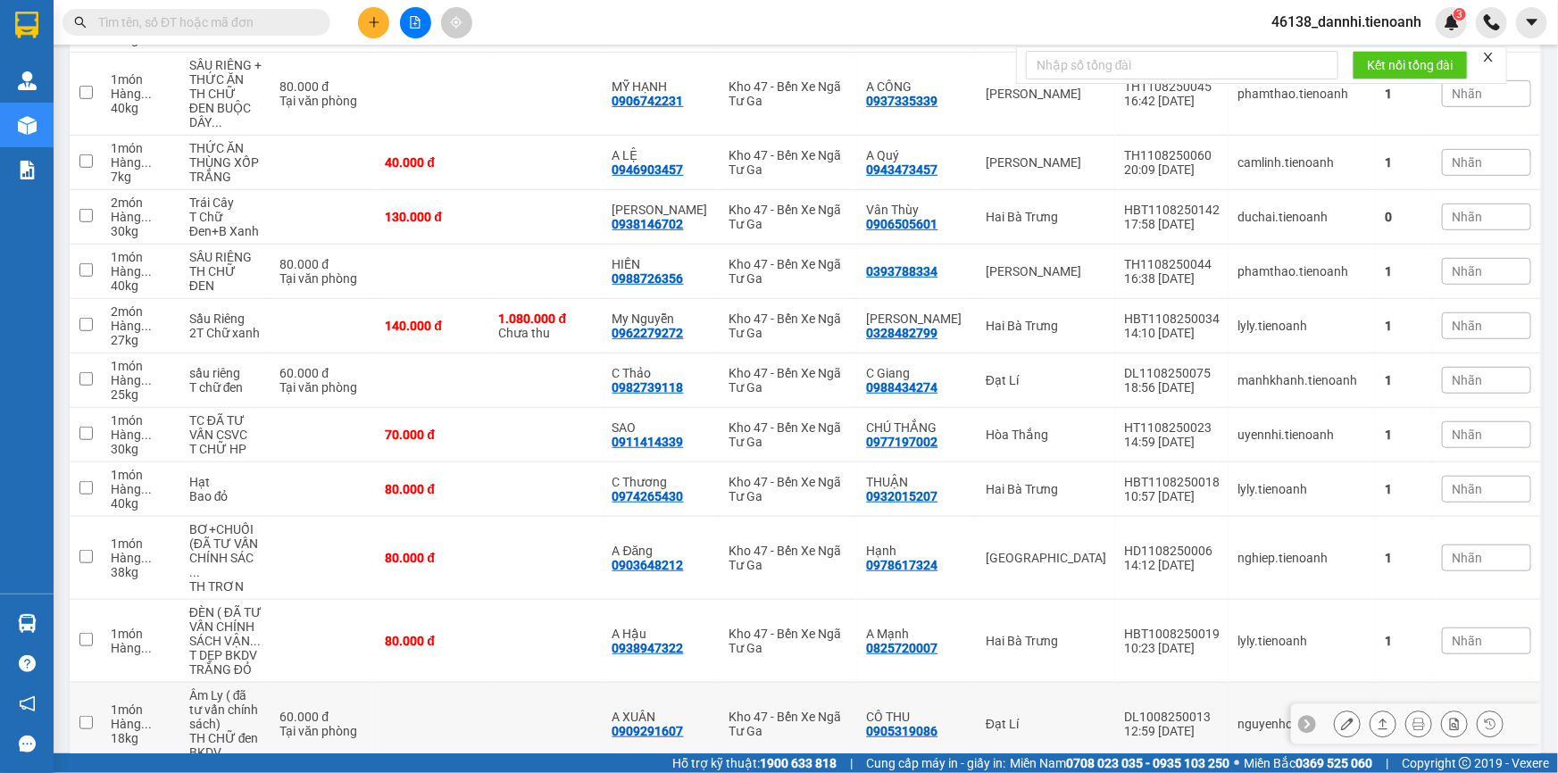
scroll to position [514, 0]
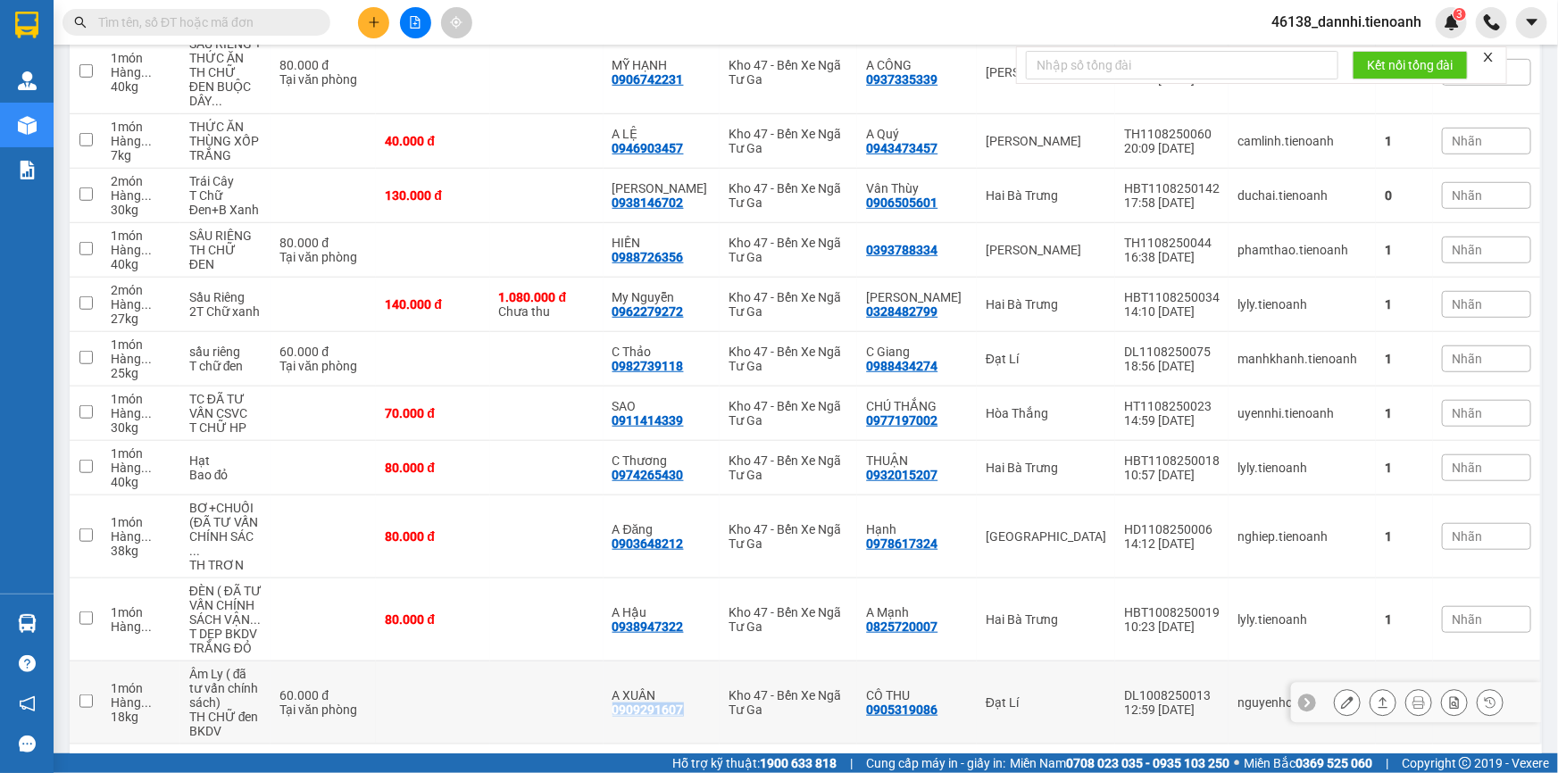
drag, startPoint x: 630, startPoint y: 667, endPoint x: 701, endPoint y: 669, distance: 70.5
click at [701, 688] on div "A XUÂN 0909291607" at bounding box center [661, 702] width 98 height 29
checkbox input "true"
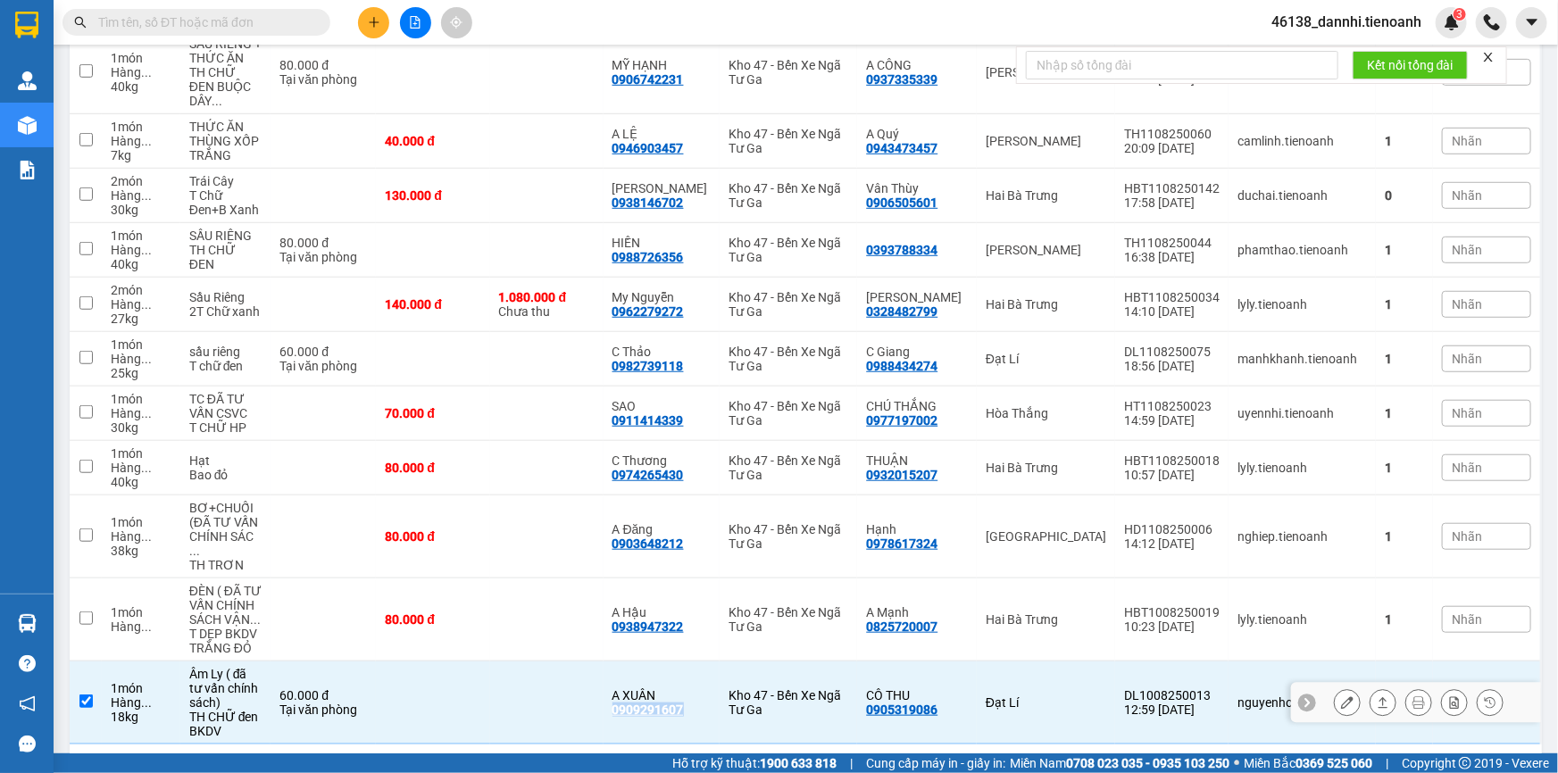
copy div "0909291607"
click at [1341, 696] on icon at bounding box center [1347, 702] width 12 height 12
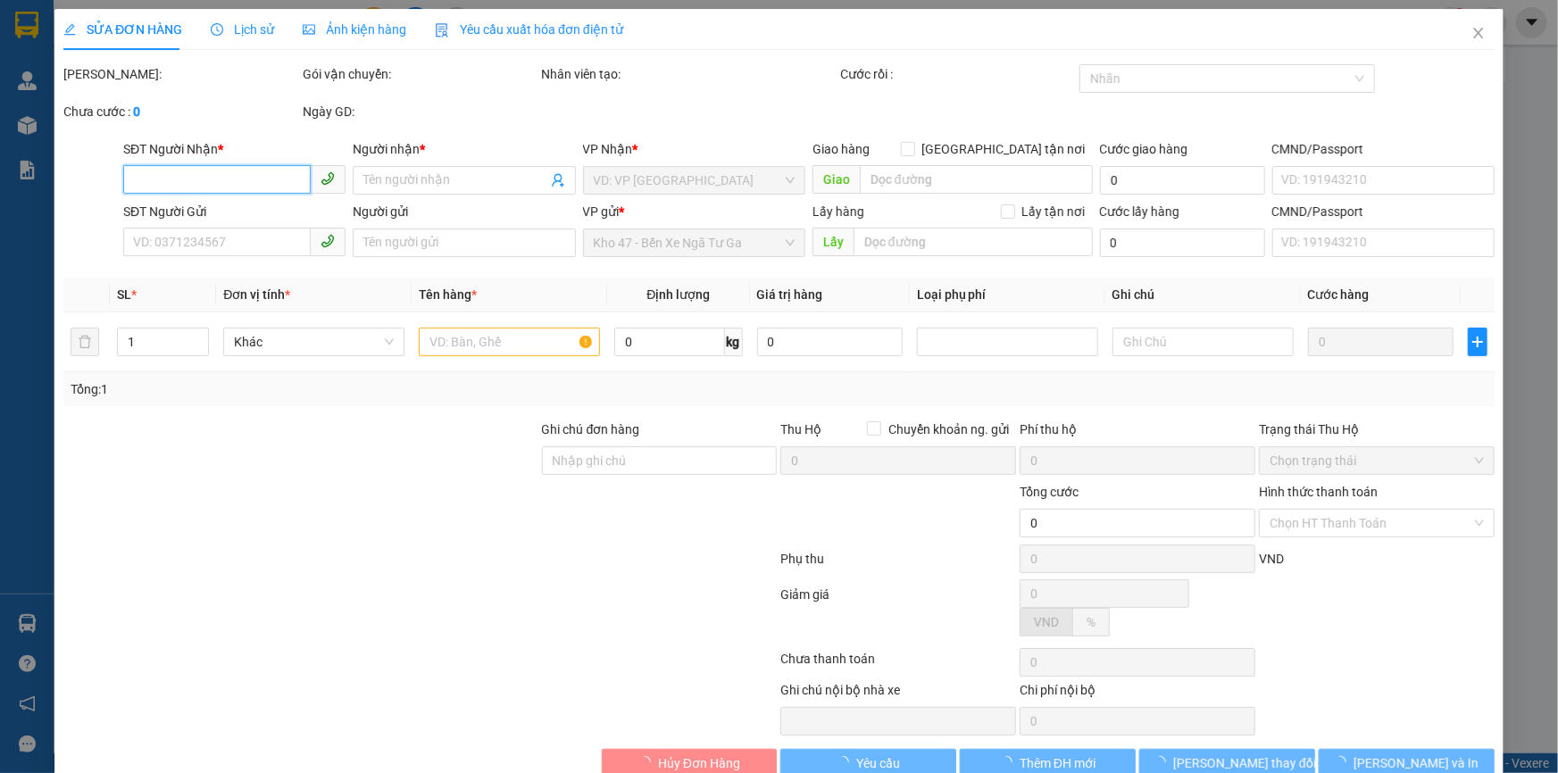
type input "0909291607"
type input "A XUÂN"
type input "0905319086"
type input "CÔ THU"
type input "241222286"
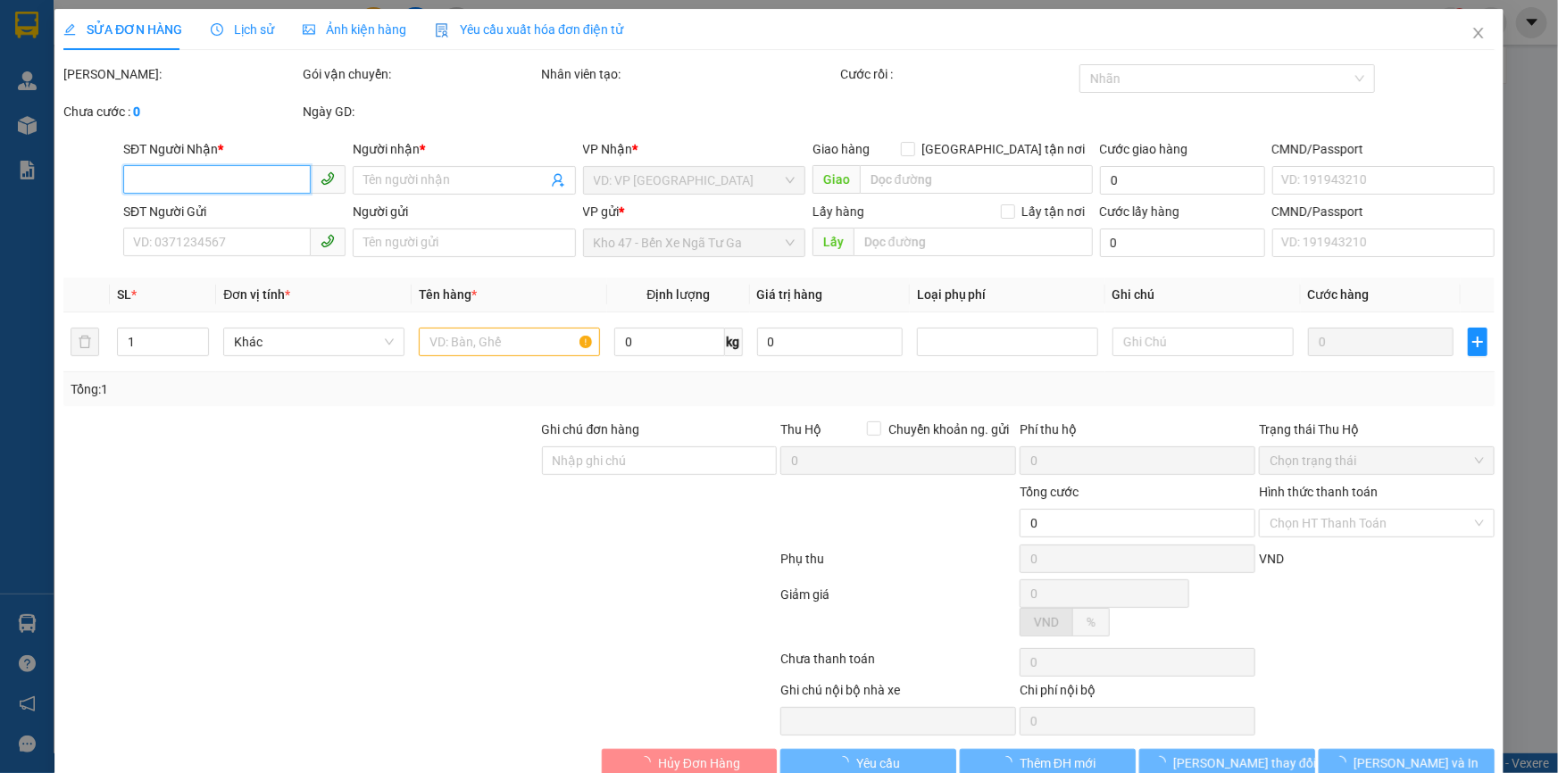
type input "60.000"
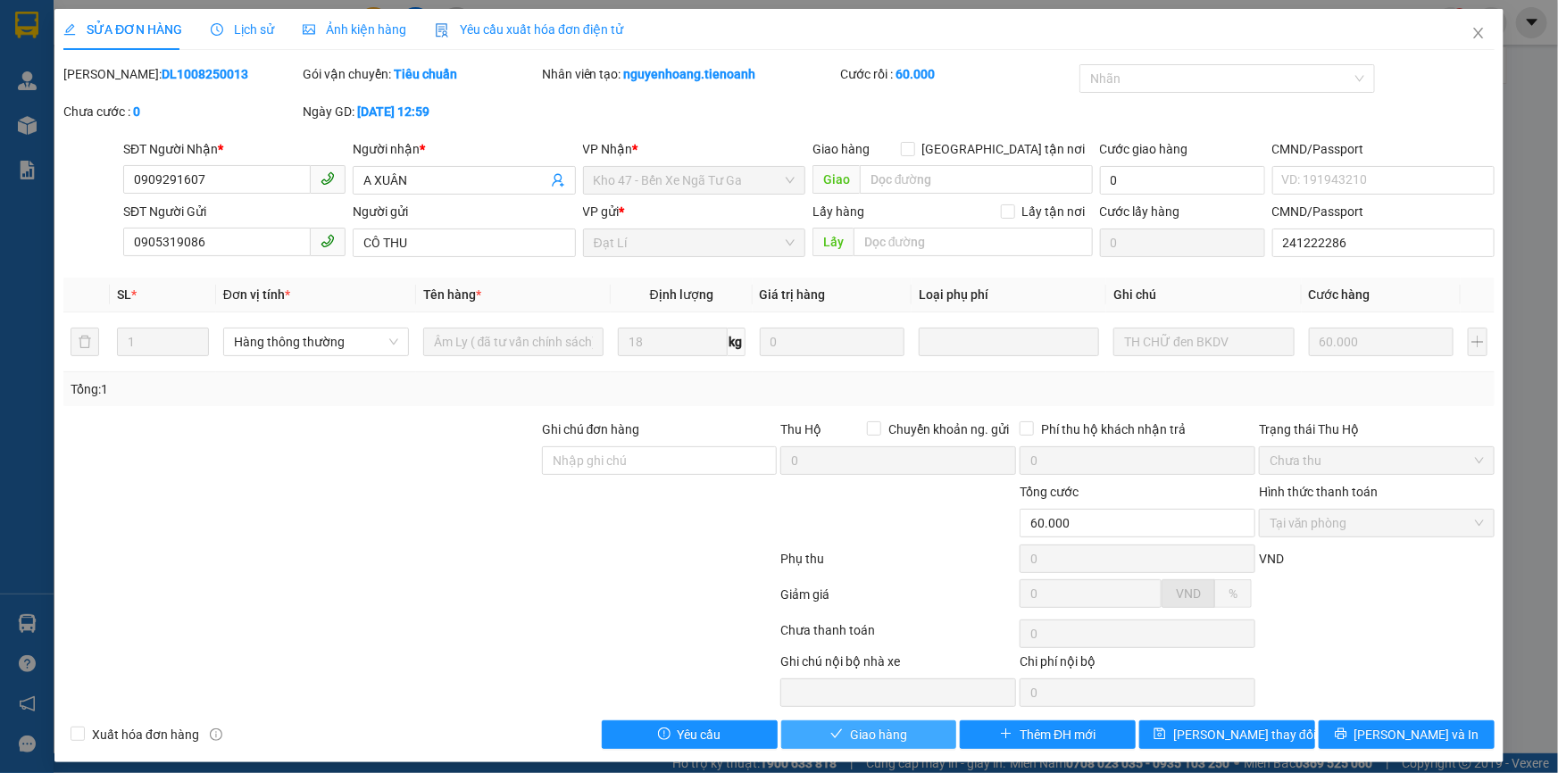
click at [916, 723] on button "Giao hàng" at bounding box center [869, 734] width 176 height 29
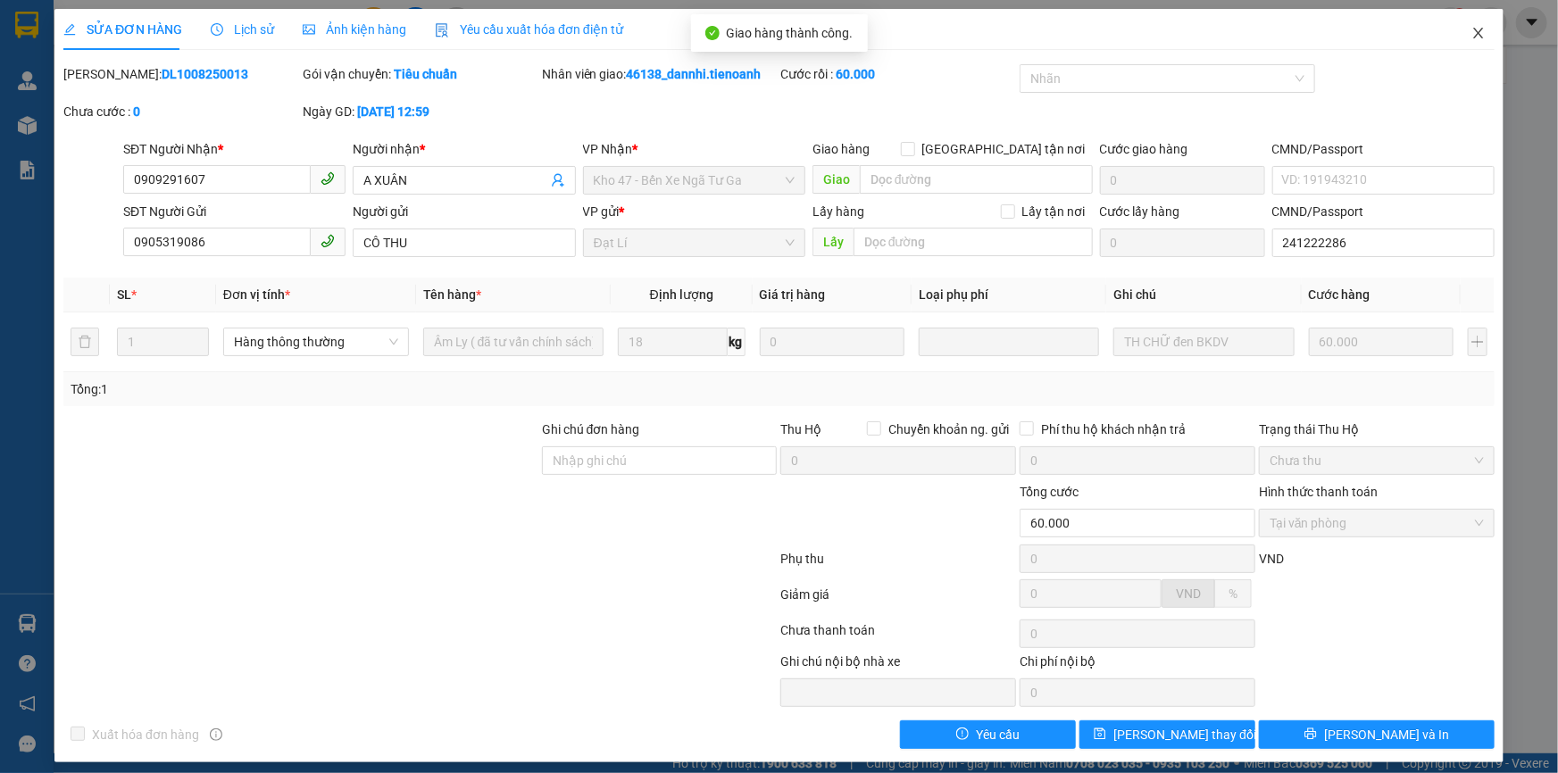
click at [1471, 33] on icon "close" at bounding box center [1478, 33] width 14 height 14
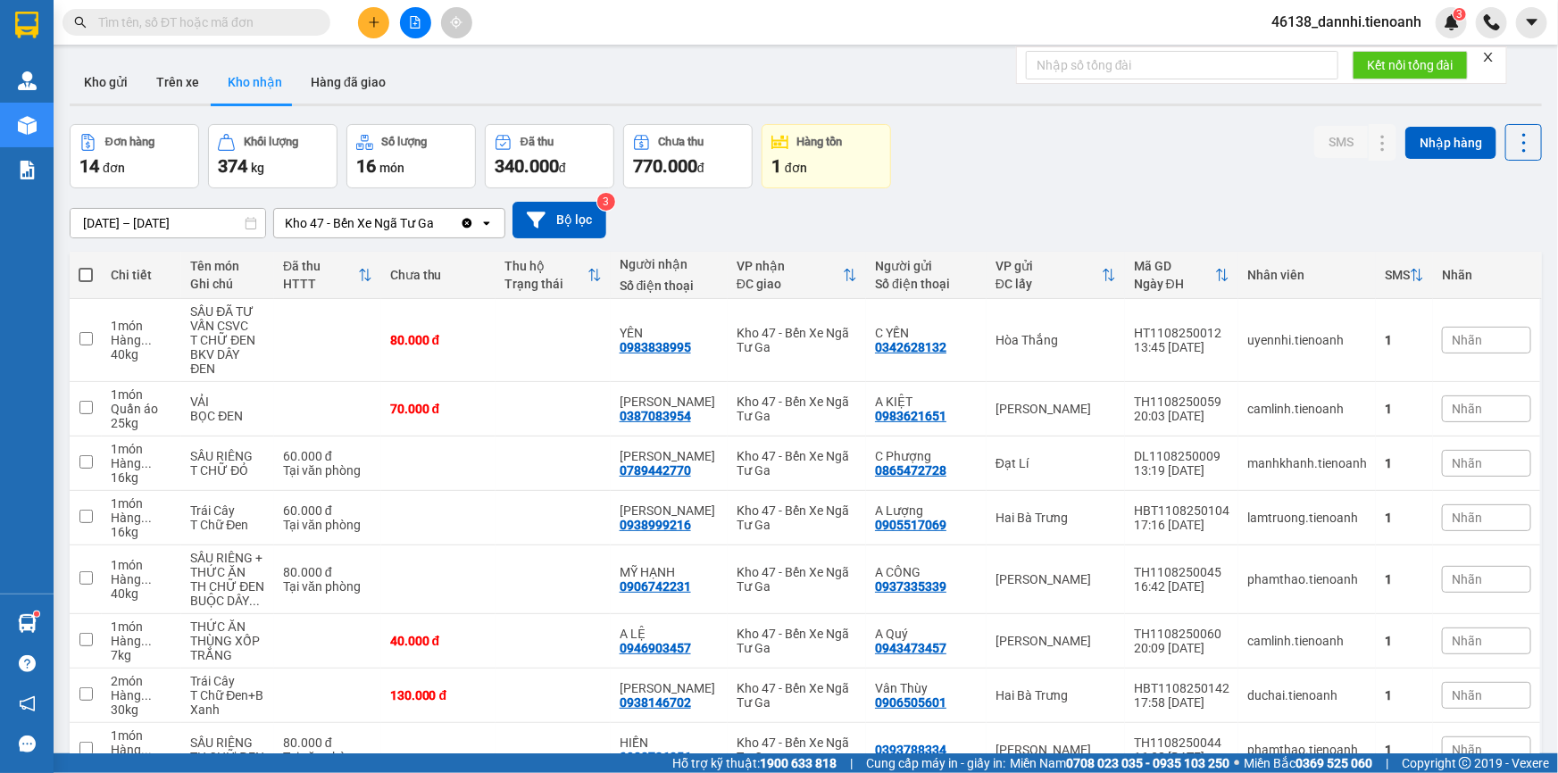
click at [247, 24] on input "text" at bounding box center [203, 22] width 211 height 20
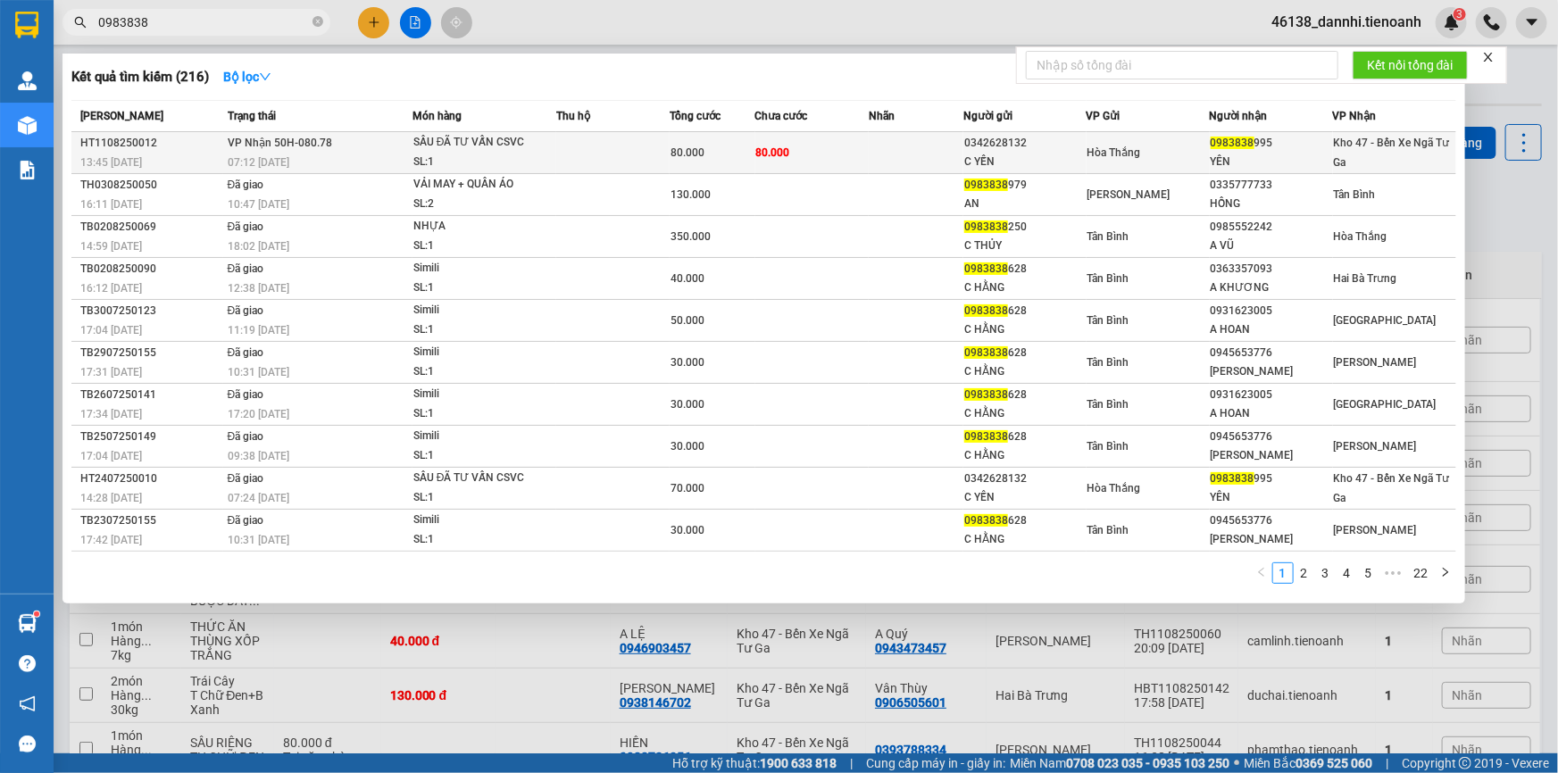
type input "0983838"
click at [363, 154] on div "07:12 - 12/08" at bounding box center [320, 163] width 184 height 20
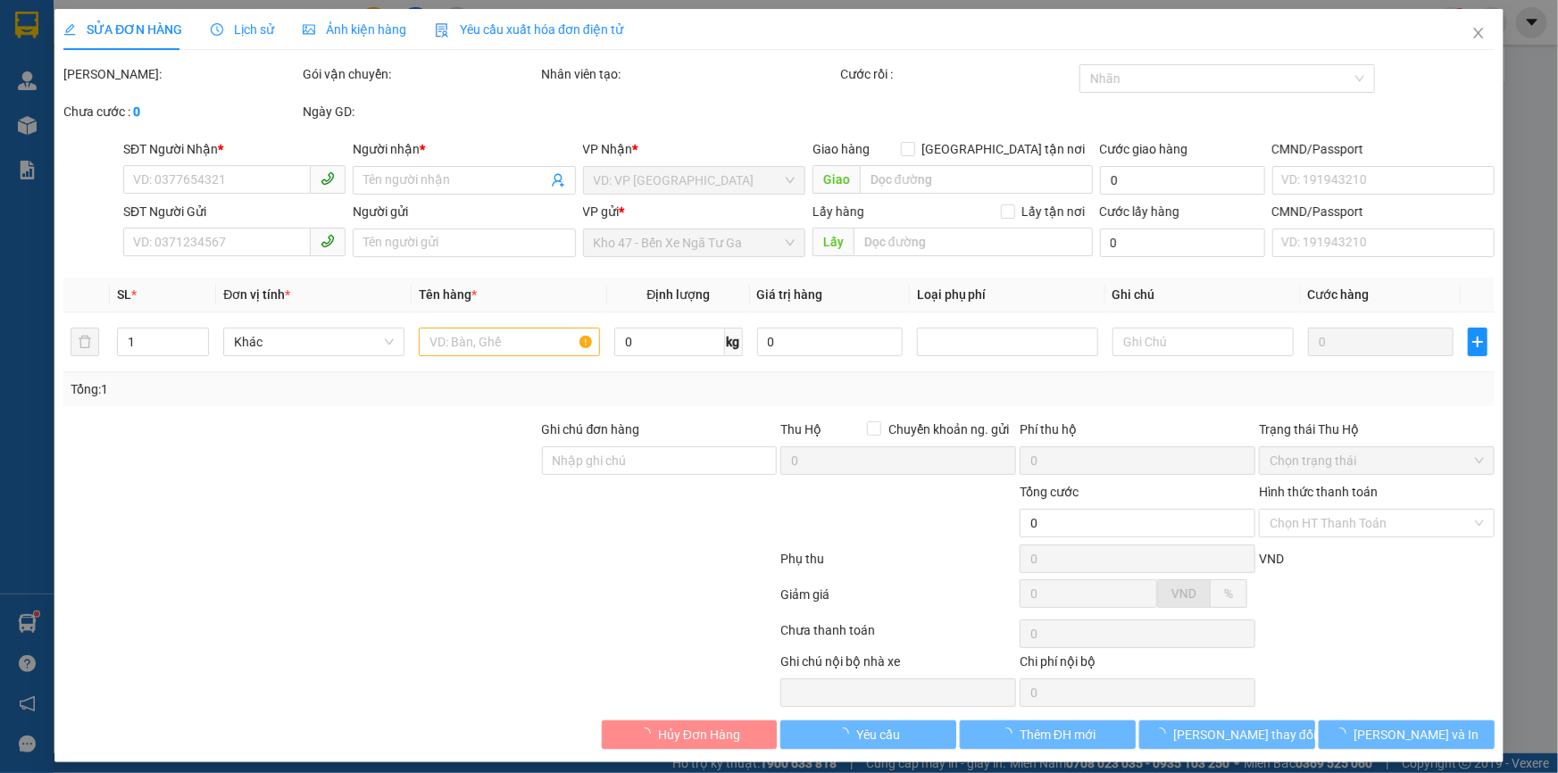
type input "0983838995"
type input "YÊN"
type input "0342628132"
type input "C YẾN"
type input "80.000"
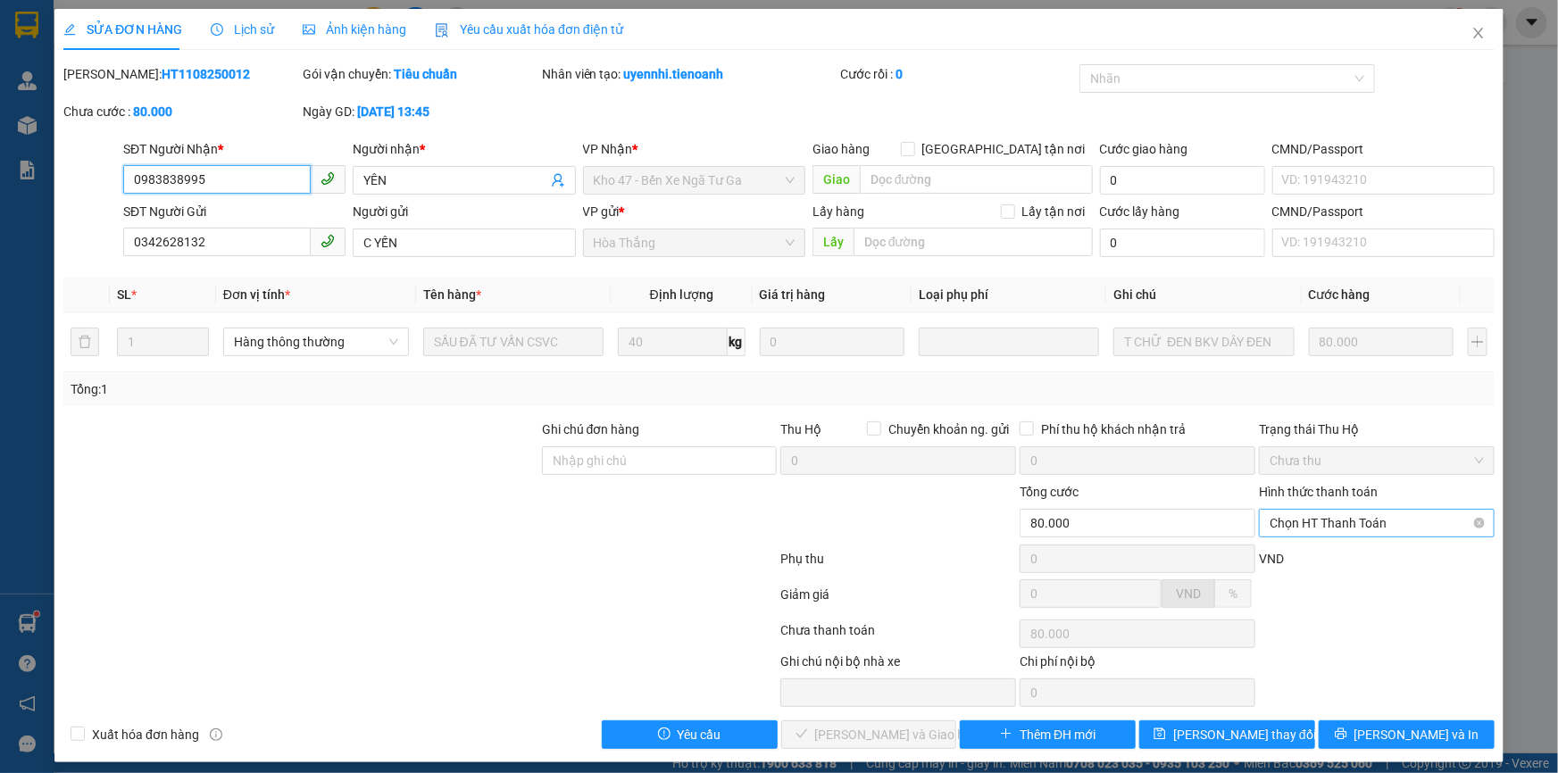
click at [1334, 523] on span "Chọn HT Thanh Toán" at bounding box center [1376, 523] width 214 height 27
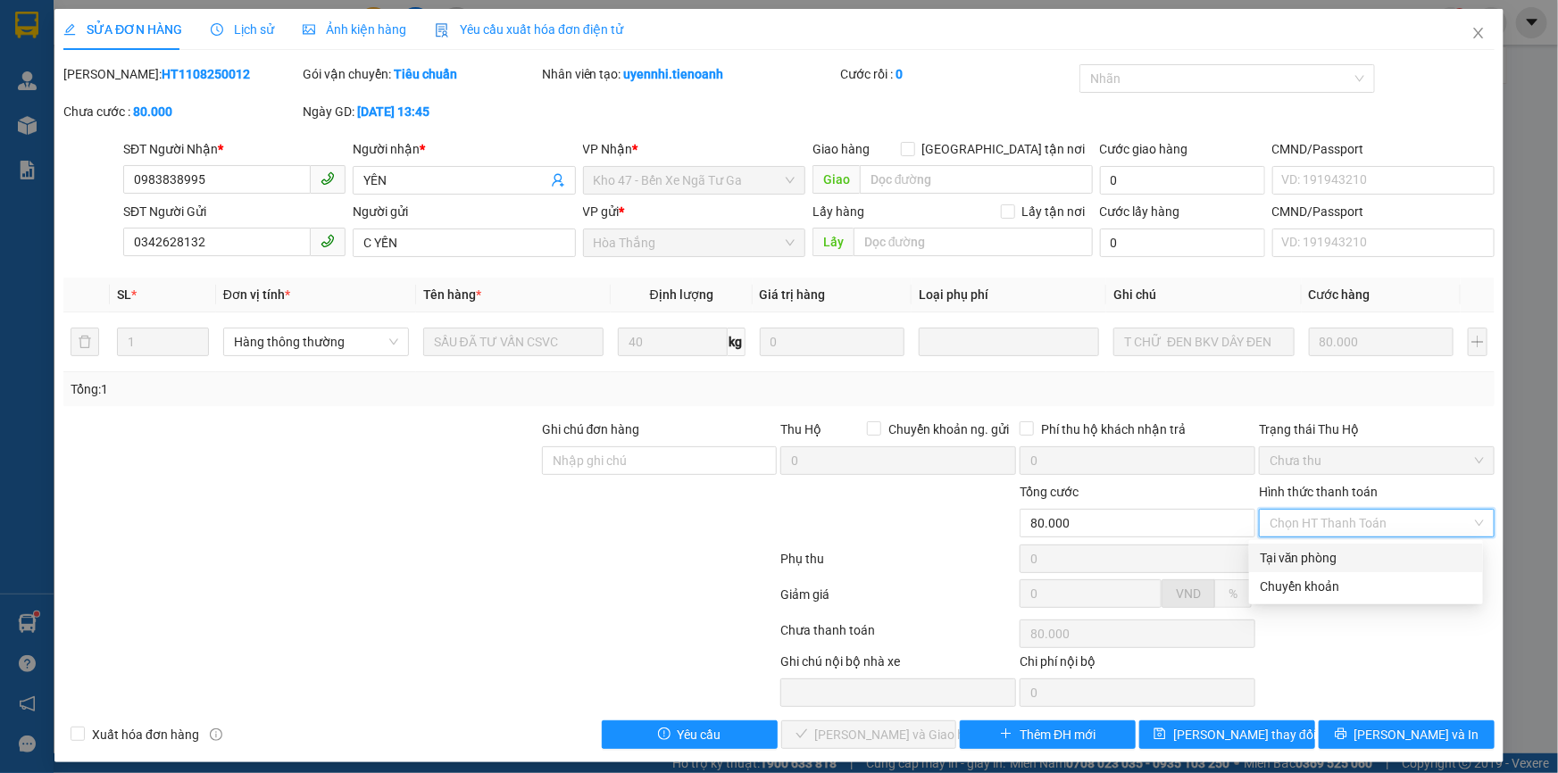
click at [1319, 556] on div "Tại văn phòng" at bounding box center [1365, 558] width 212 height 20
type input "0"
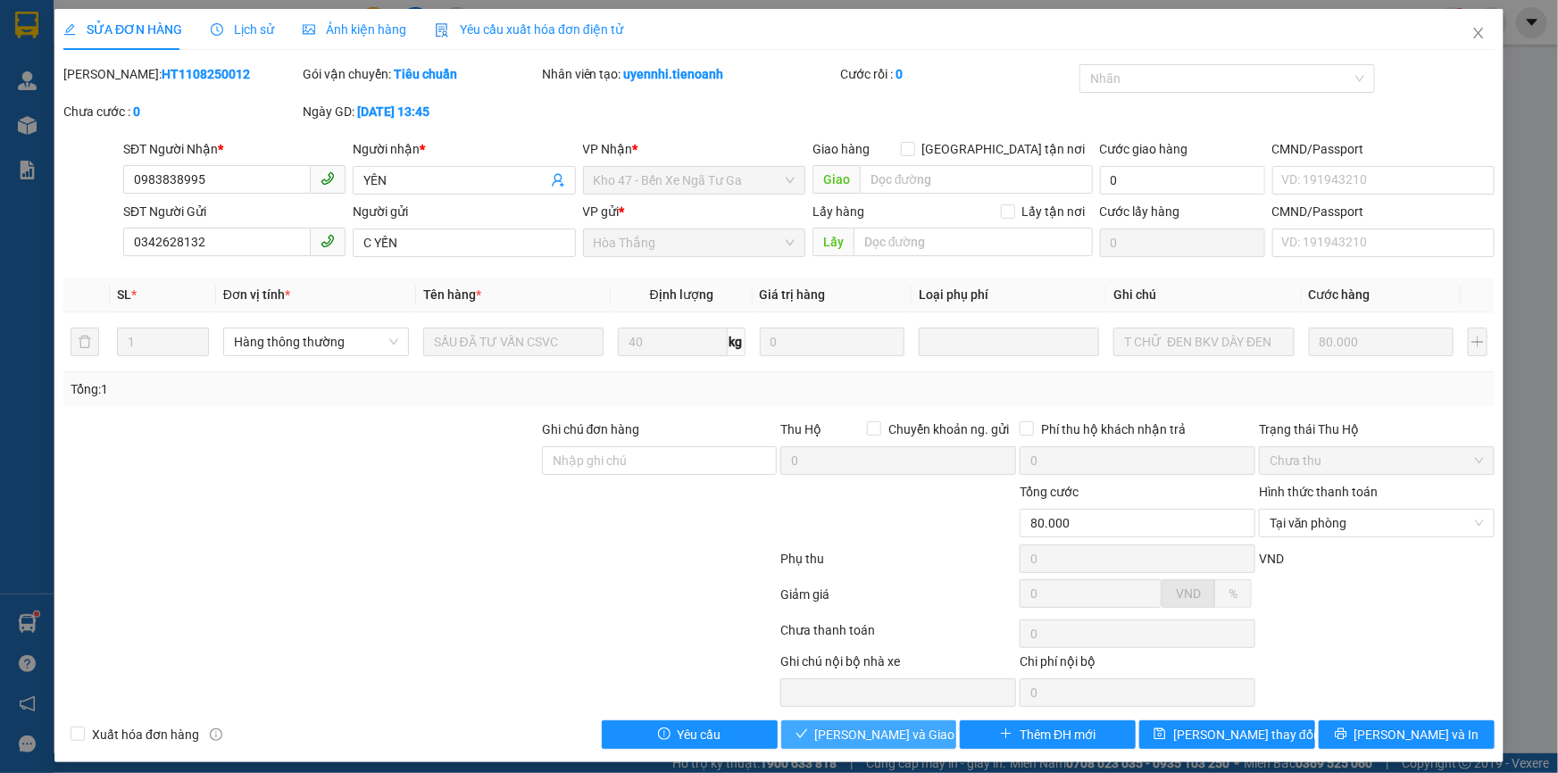
click at [860, 721] on button "Lưu và Giao hàng" at bounding box center [869, 734] width 176 height 29
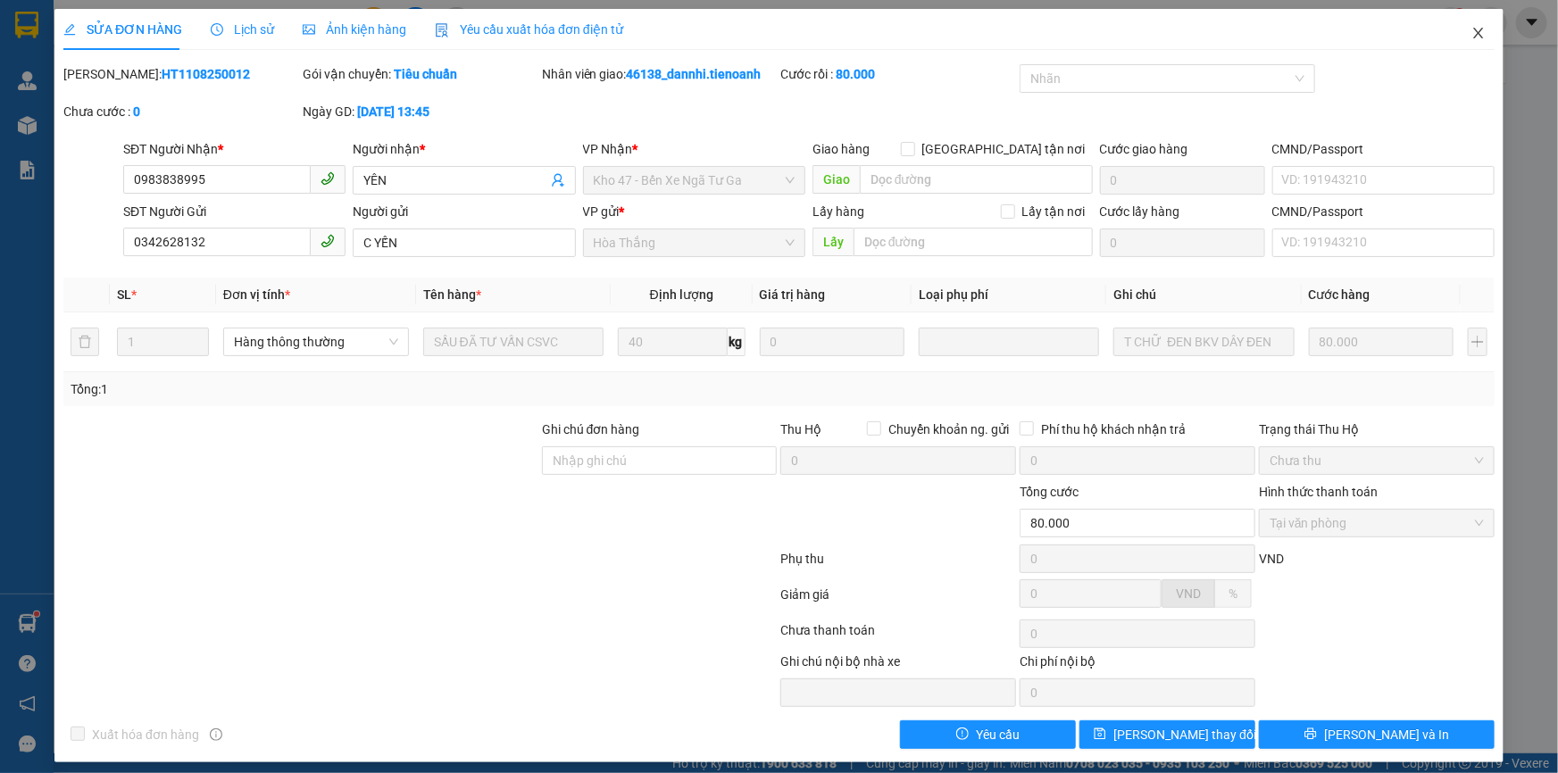
click at [1473, 35] on icon "close" at bounding box center [1478, 33] width 10 height 11
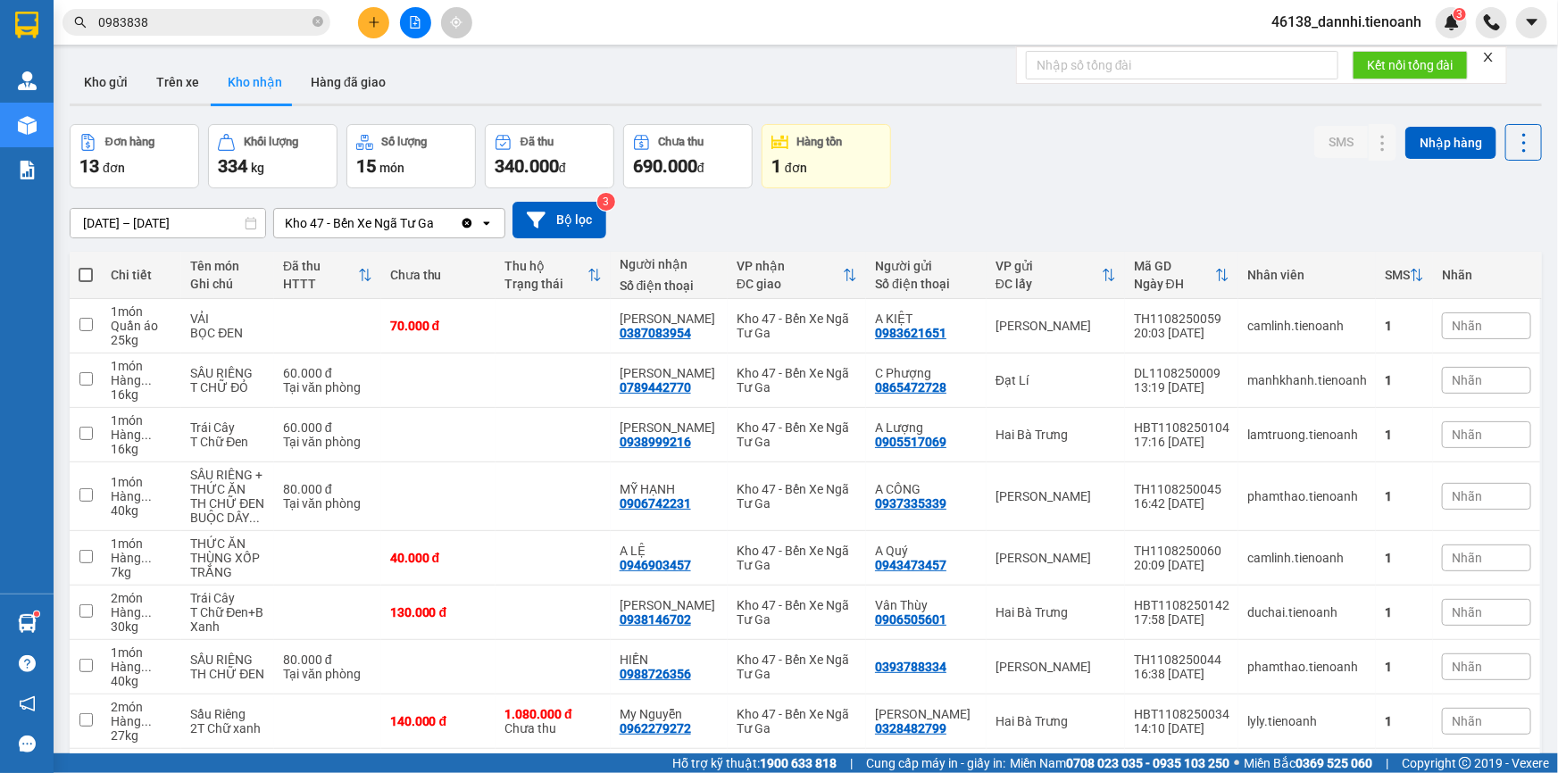
click at [250, 28] on input "0983838" at bounding box center [203, 22] width 211 height 20
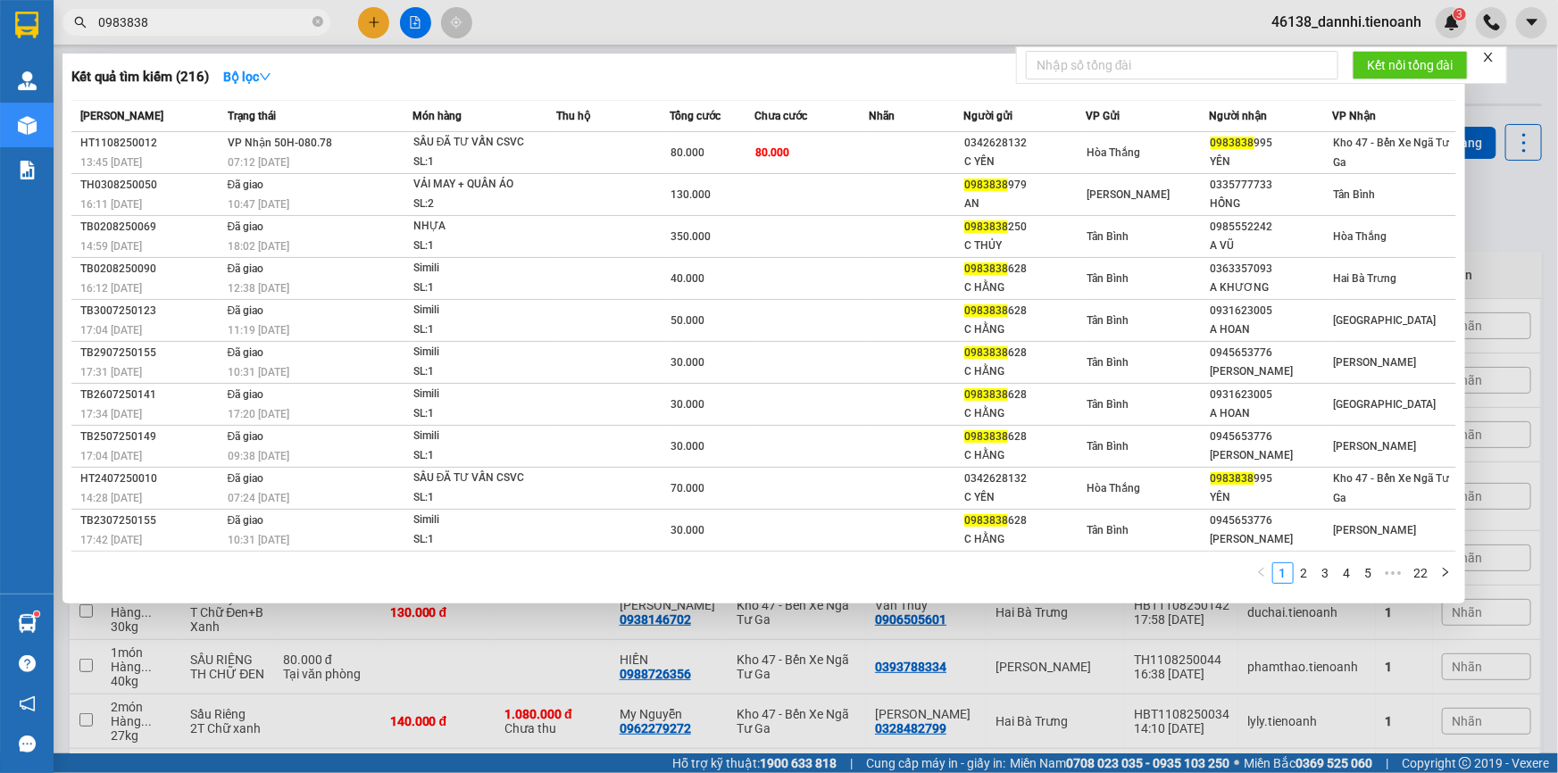
click at [250, 28] on input "0983838" at bounding box center [203, 22] width 211 height 20
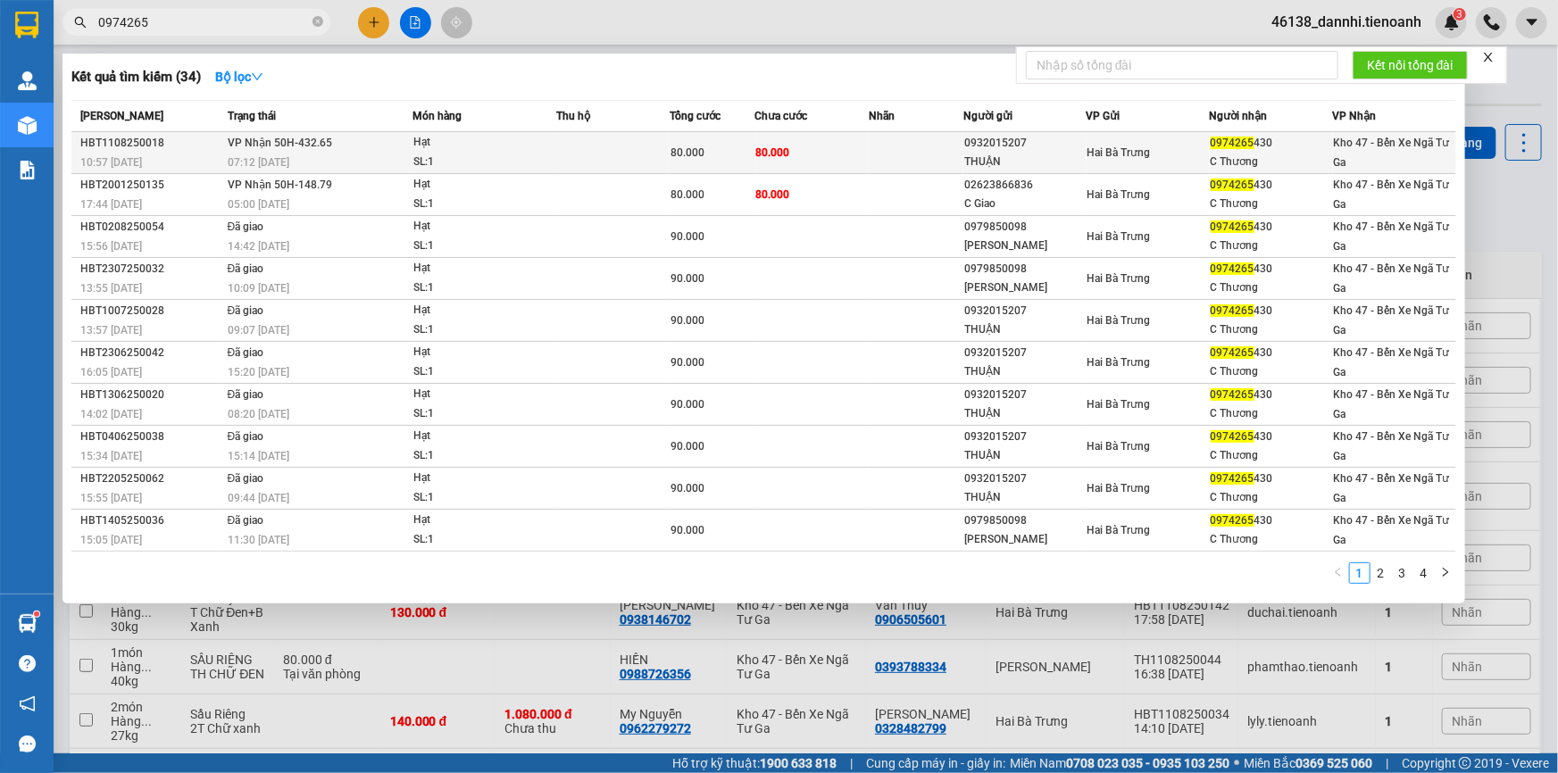
type input "0974265"
click at [398, 142] on td "VP Nhận 50H-432.65 07:12 - 12/08" at bounding box center [317, 153] width 189 height 42
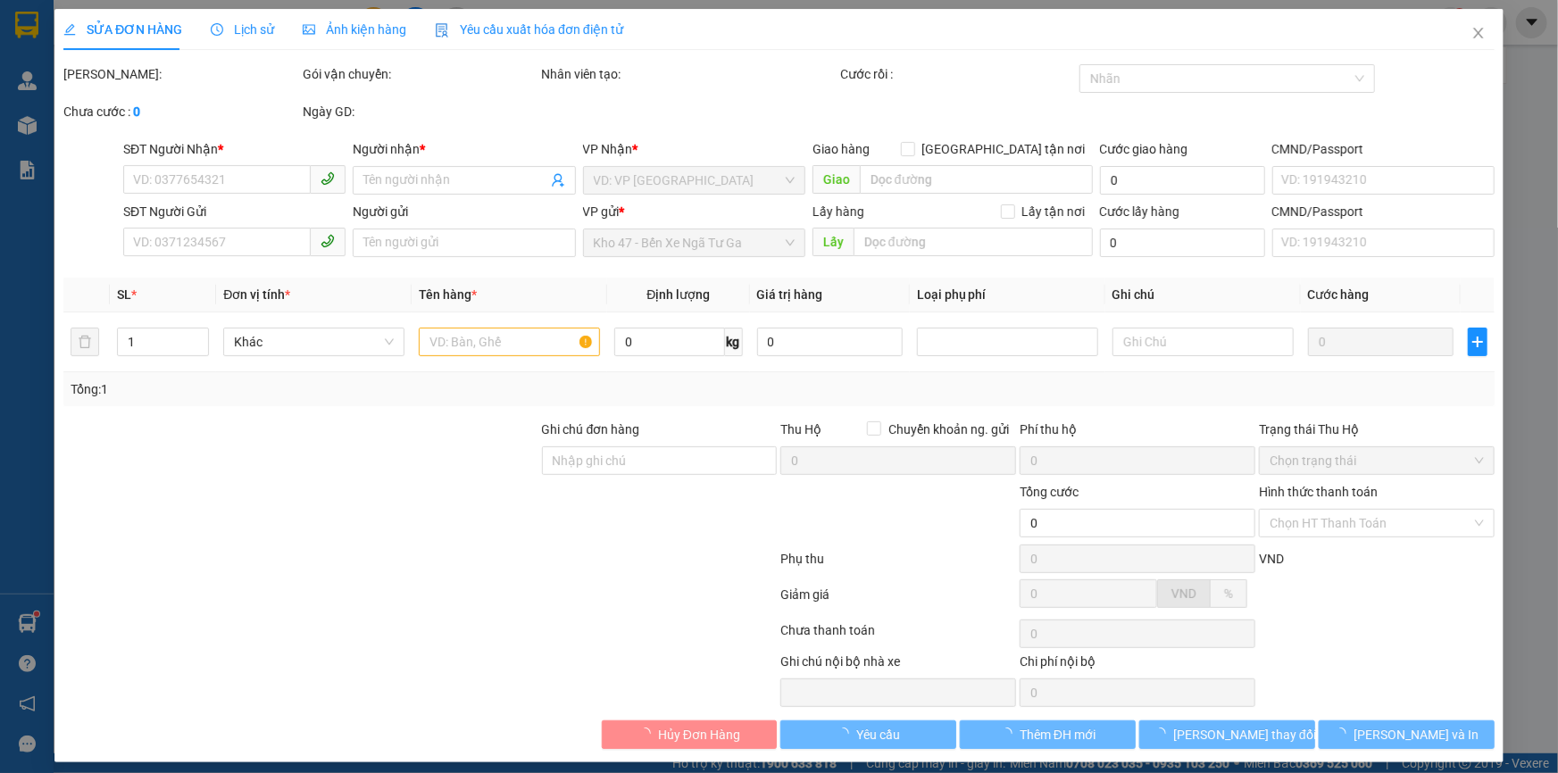
type input "0974265430"
type input "C Thương"
type input "0932015207"
type input "THUẬN"
type input "80.000"
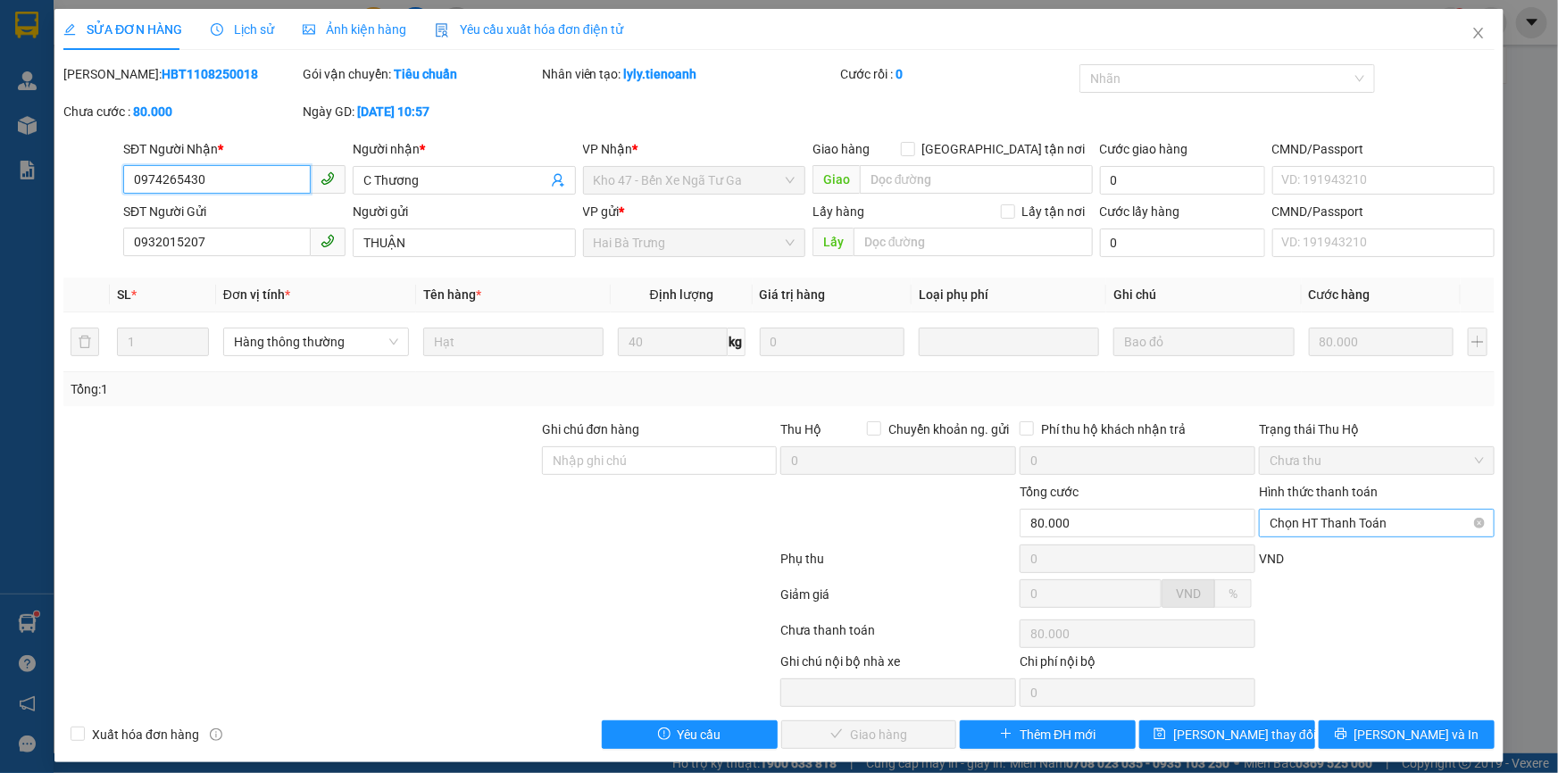
drag, startPoint x: 1347, startPoint y: 522, endPoint x: 1337, endPoint y: 538, distance: 18.8
click at [1347, 523] on span "Chọn HT Thanh Toán" at bounding box center [1376, 523] width 214 height 27
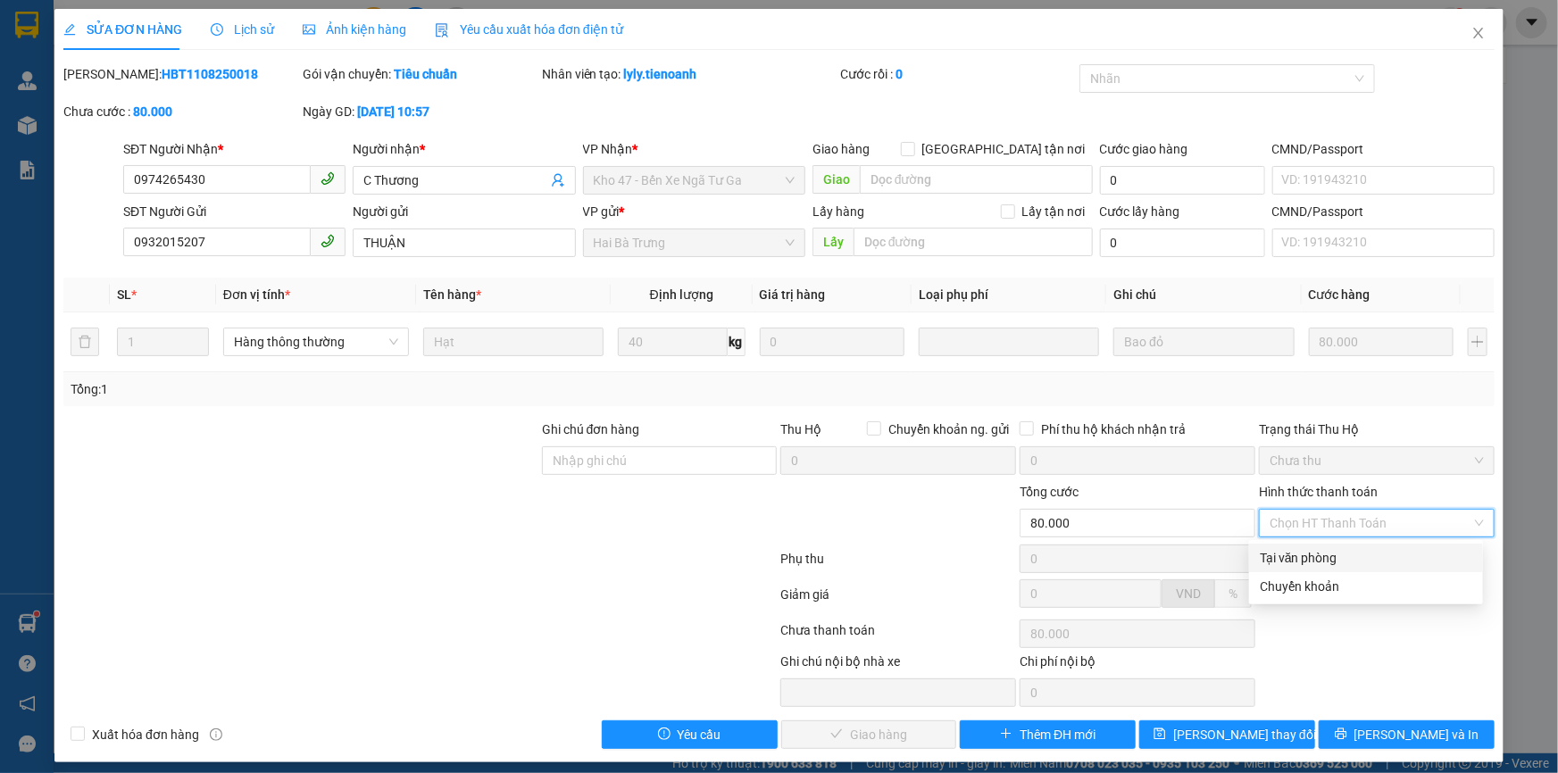
click at [1332, 548] on div "Tại văn phòng" at bounding box center [1365, 558] width 212 height 20
type input "0"
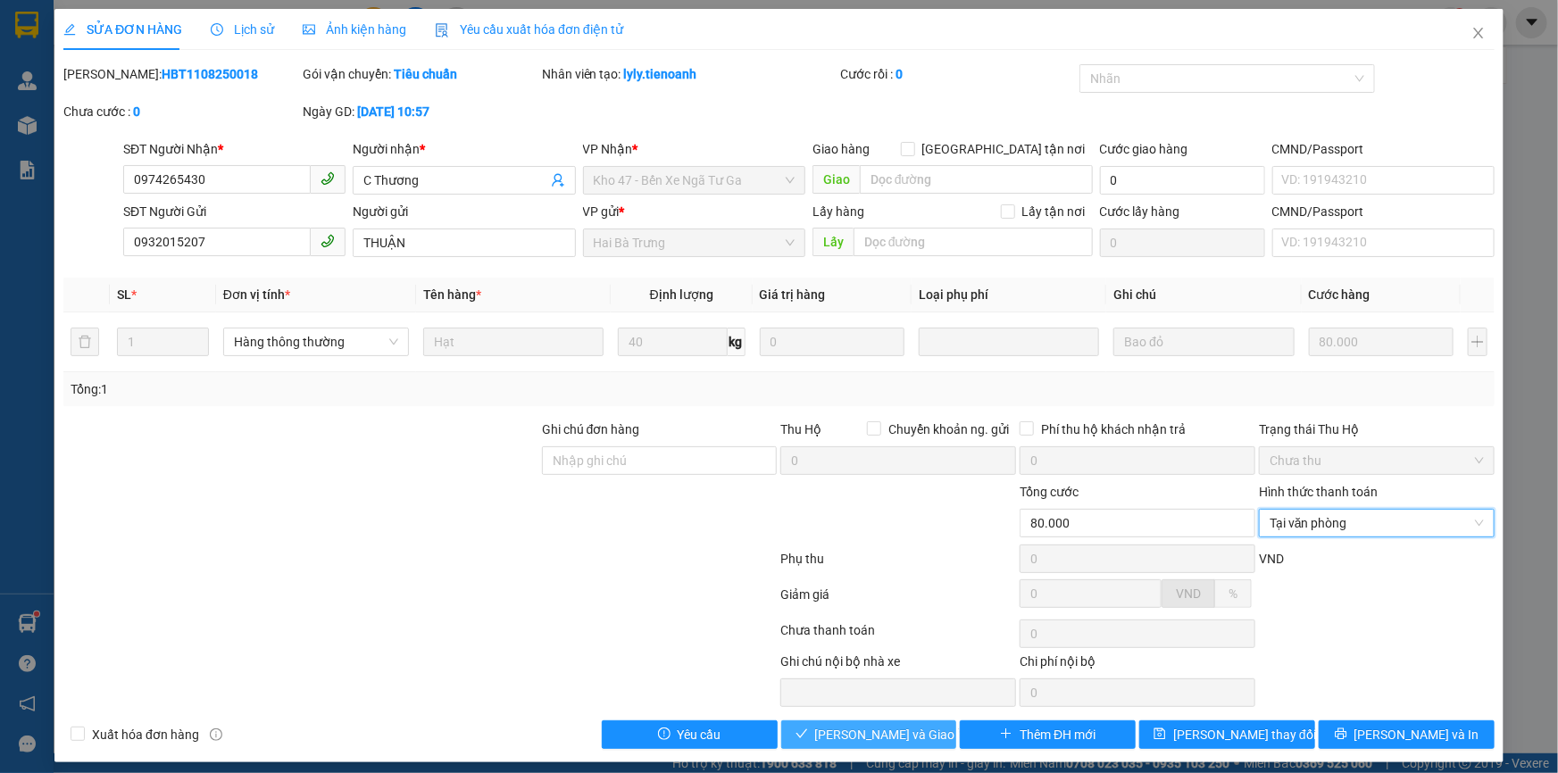
click at [836, 746] on button "Lưu và Giao hàng" at bounding box center [869, 734] width 176 height 29
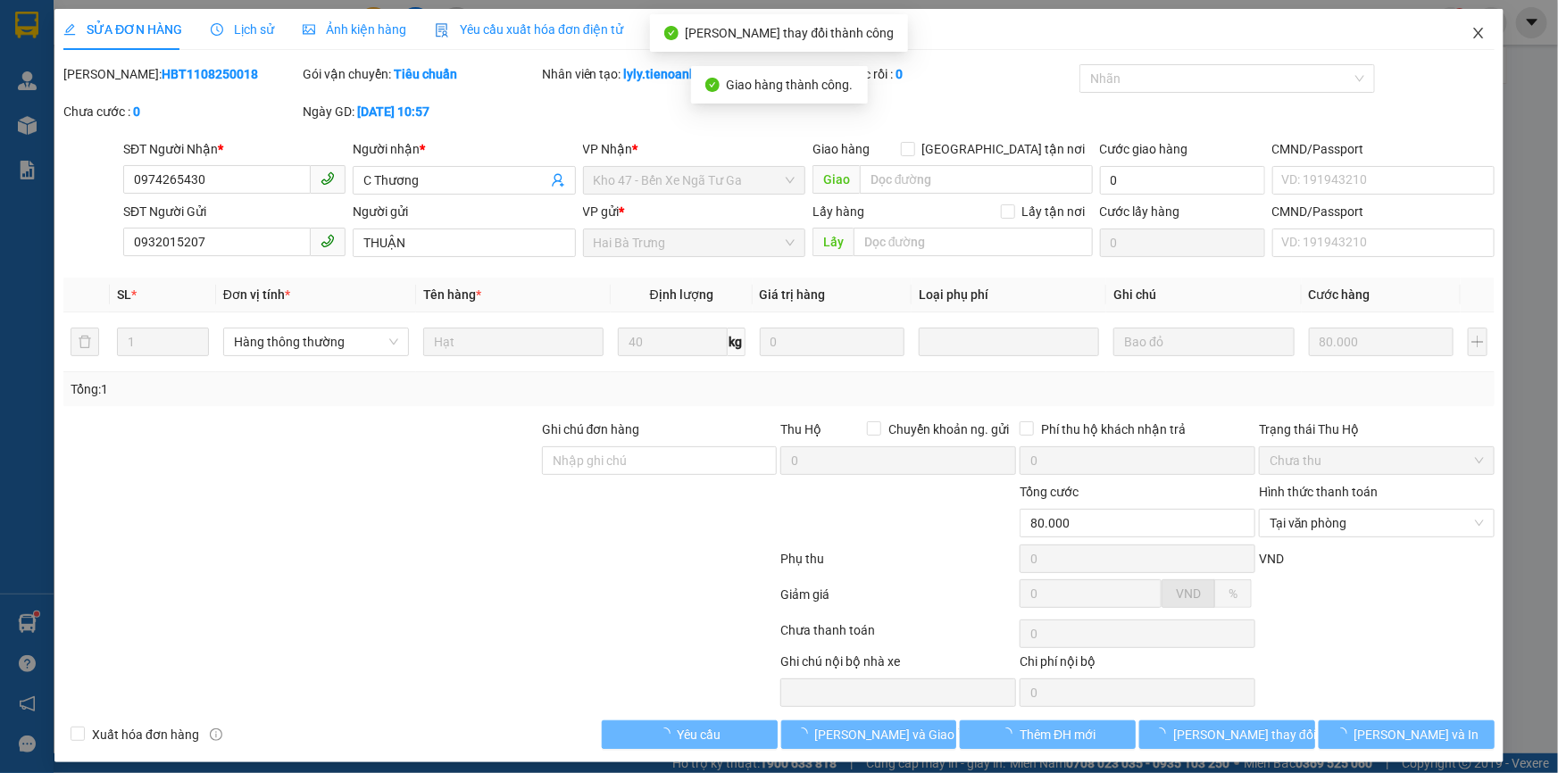
click at [1459, 37] on span "Close" at bounding box center [1478, 34] width 50 height 50
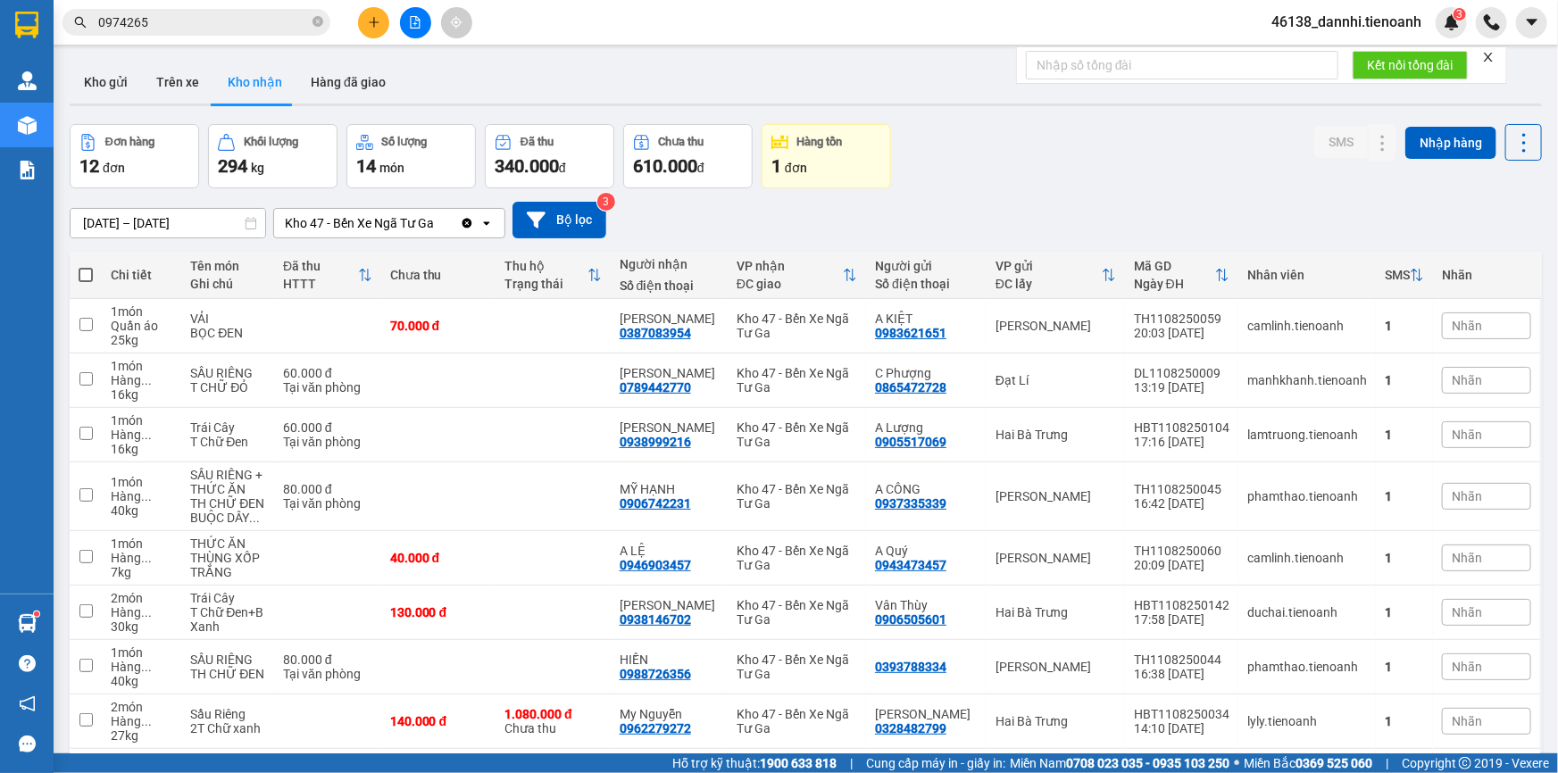
click at [305, 10] on span "0974265" at bounding box center [196, 22] width 268 height 27
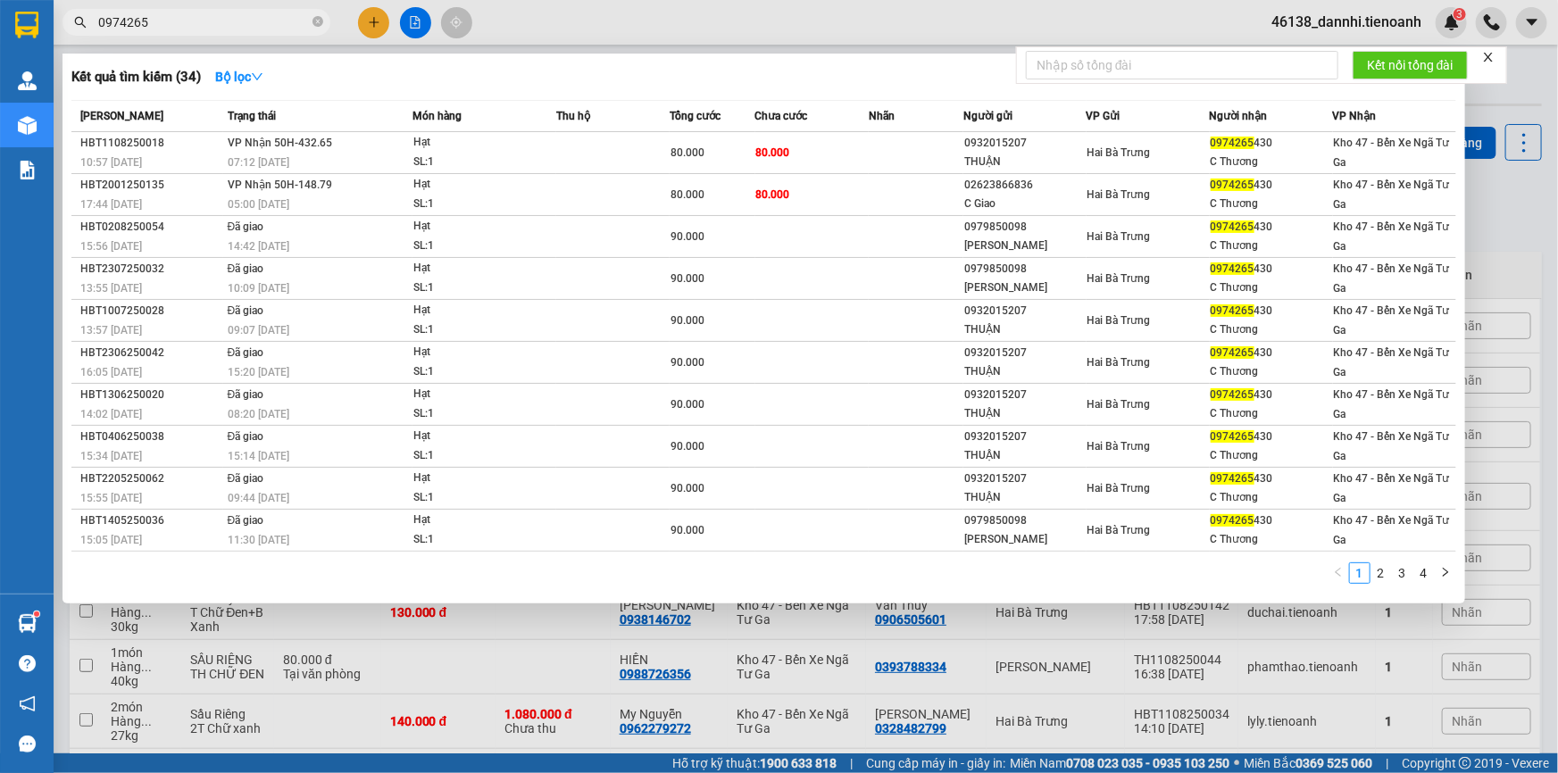
click at [304, 21] on input "0974265" at bounding box center [203, 22] width 211 height 20
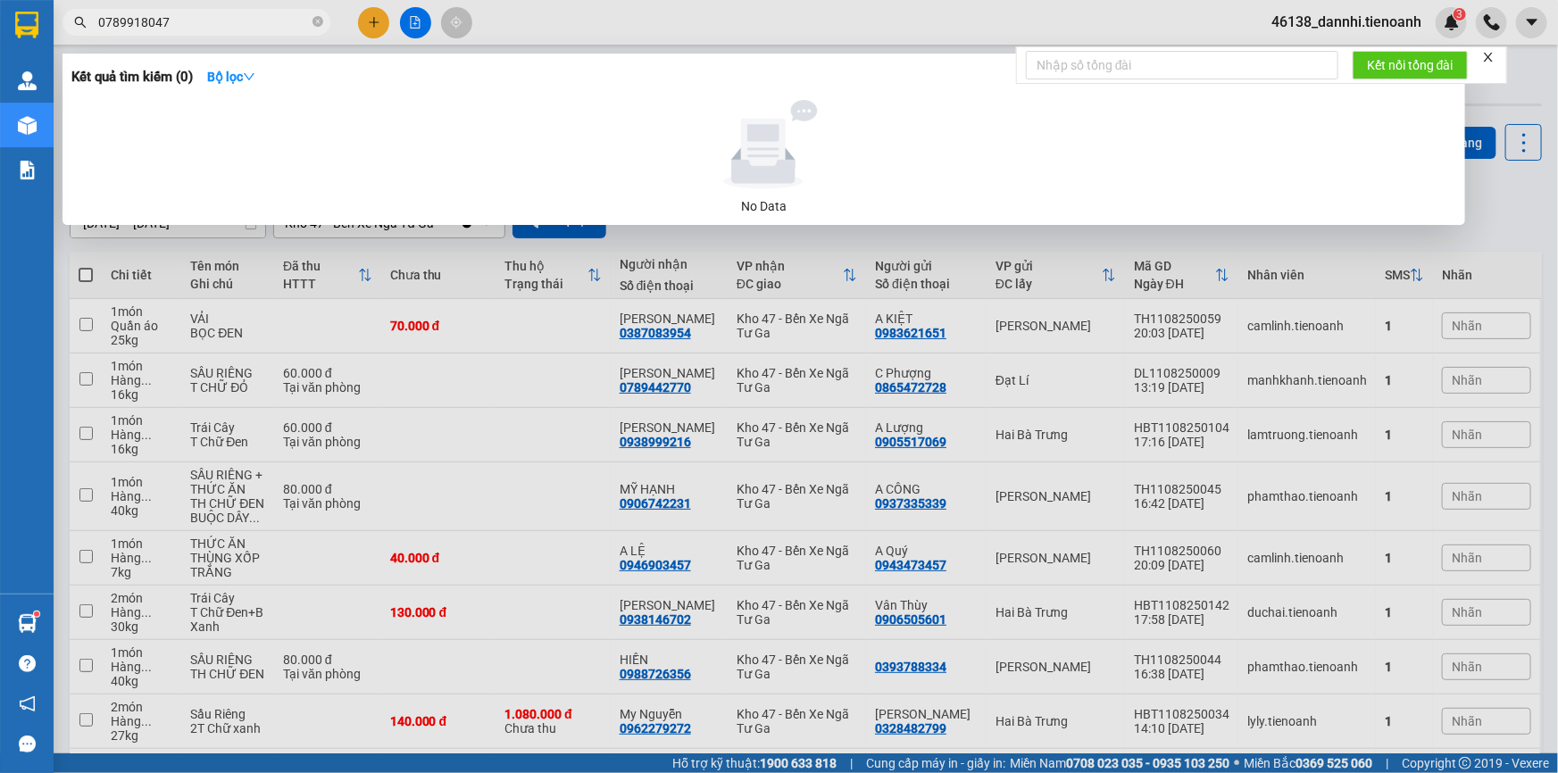
click at [274, 26] on input "0789918047" at bounding box center [203, 22] width 211 height 20
type input "0332652880"
click at [317, 21] on icon "close-circle" at bounding box center [317, 21] width 11 height 11
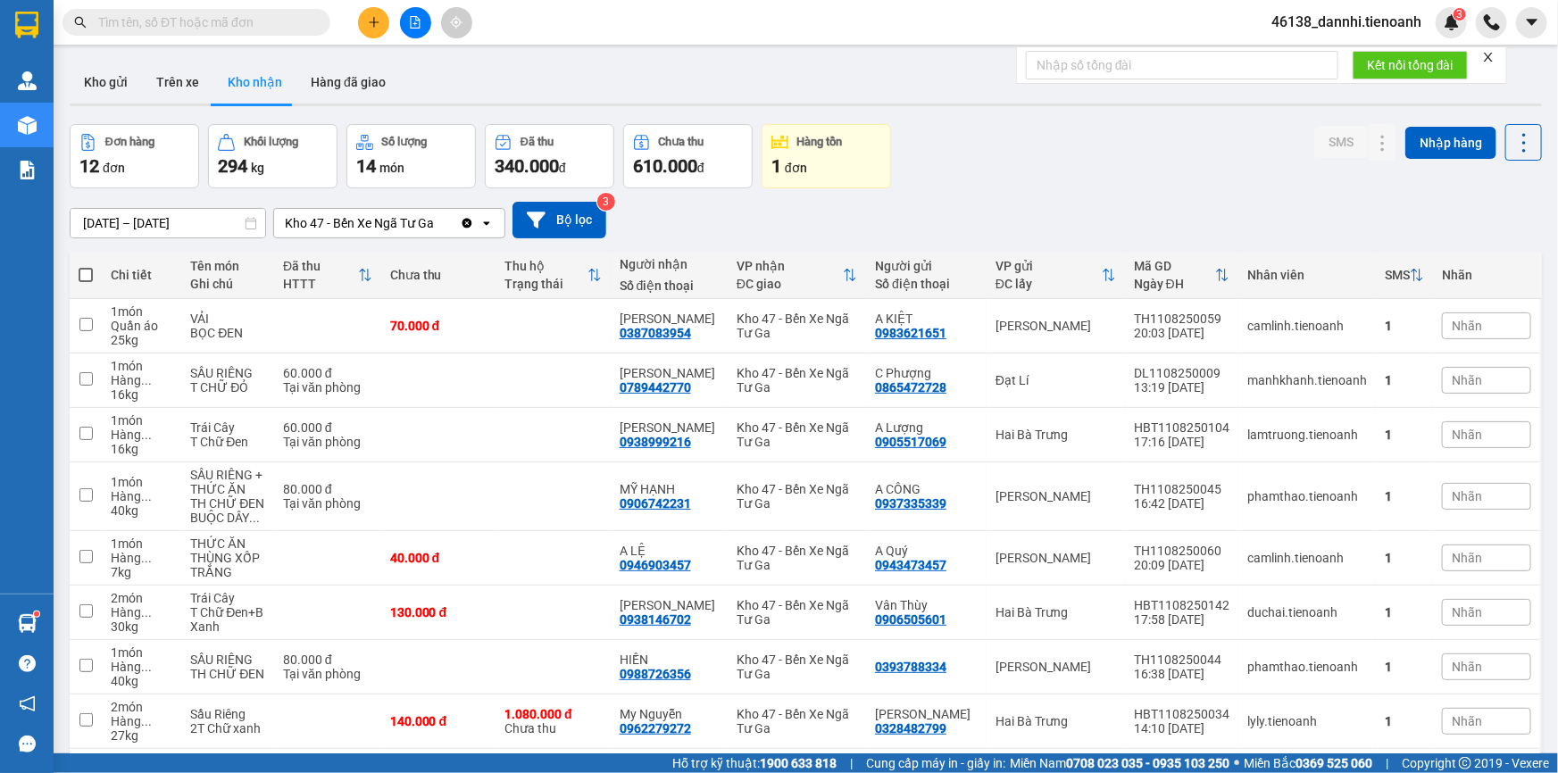
click at [517, 37] on div "Kết quả tìm kiếm ( 0 ) Bộ lọc No Data 46138_dannhi.tienoanh 3" at bounding box center [779, 22] width 1558 height 45
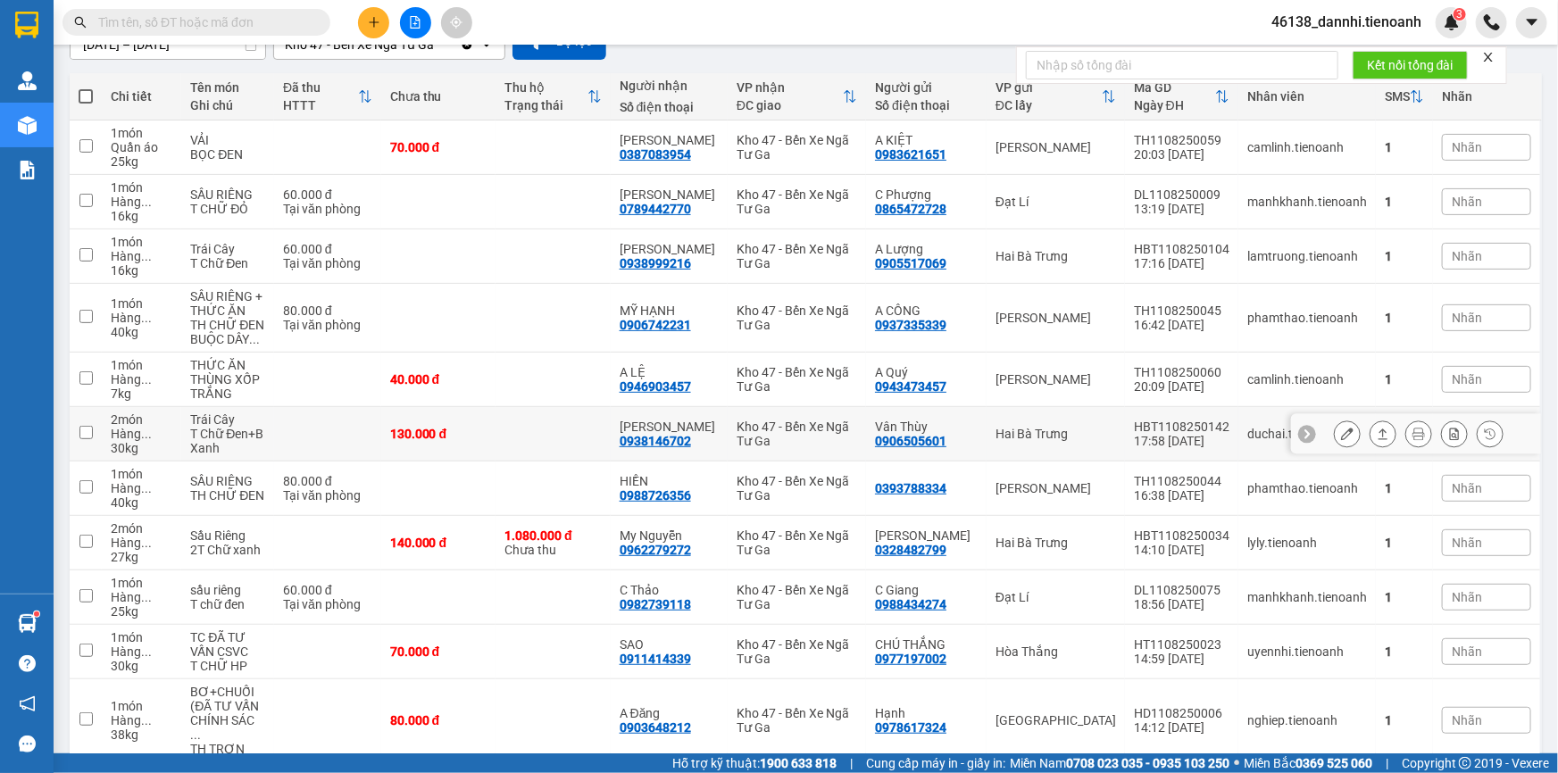
scroll to position [164, 0]
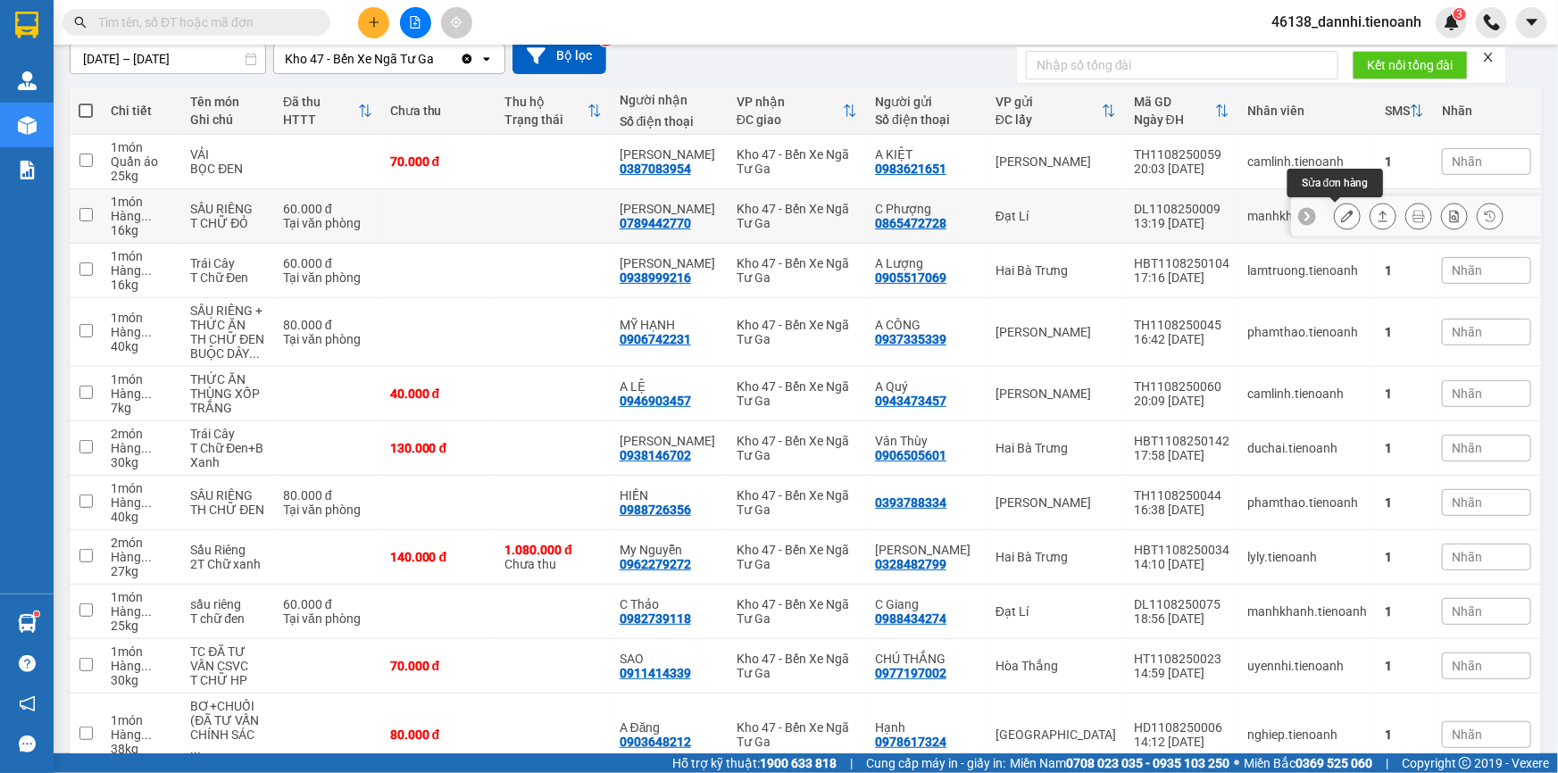
click at [1341, 210] on icon at bounding box center [1347, 216] width 12 height 12
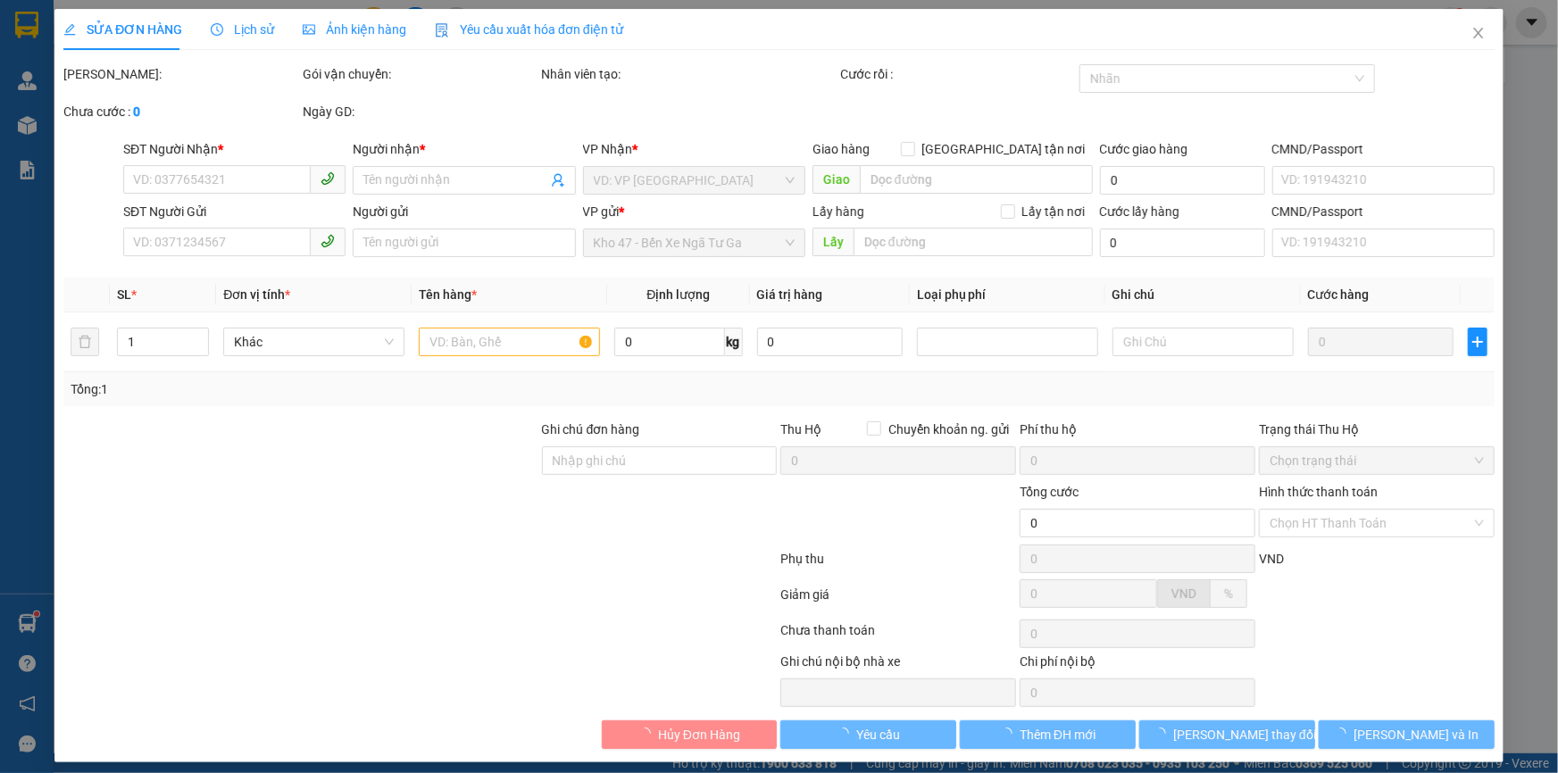
type input "0789442770"
type input "KIM HOA"
type input "0865472728"
type input "C Phượng"
type input "60.000"
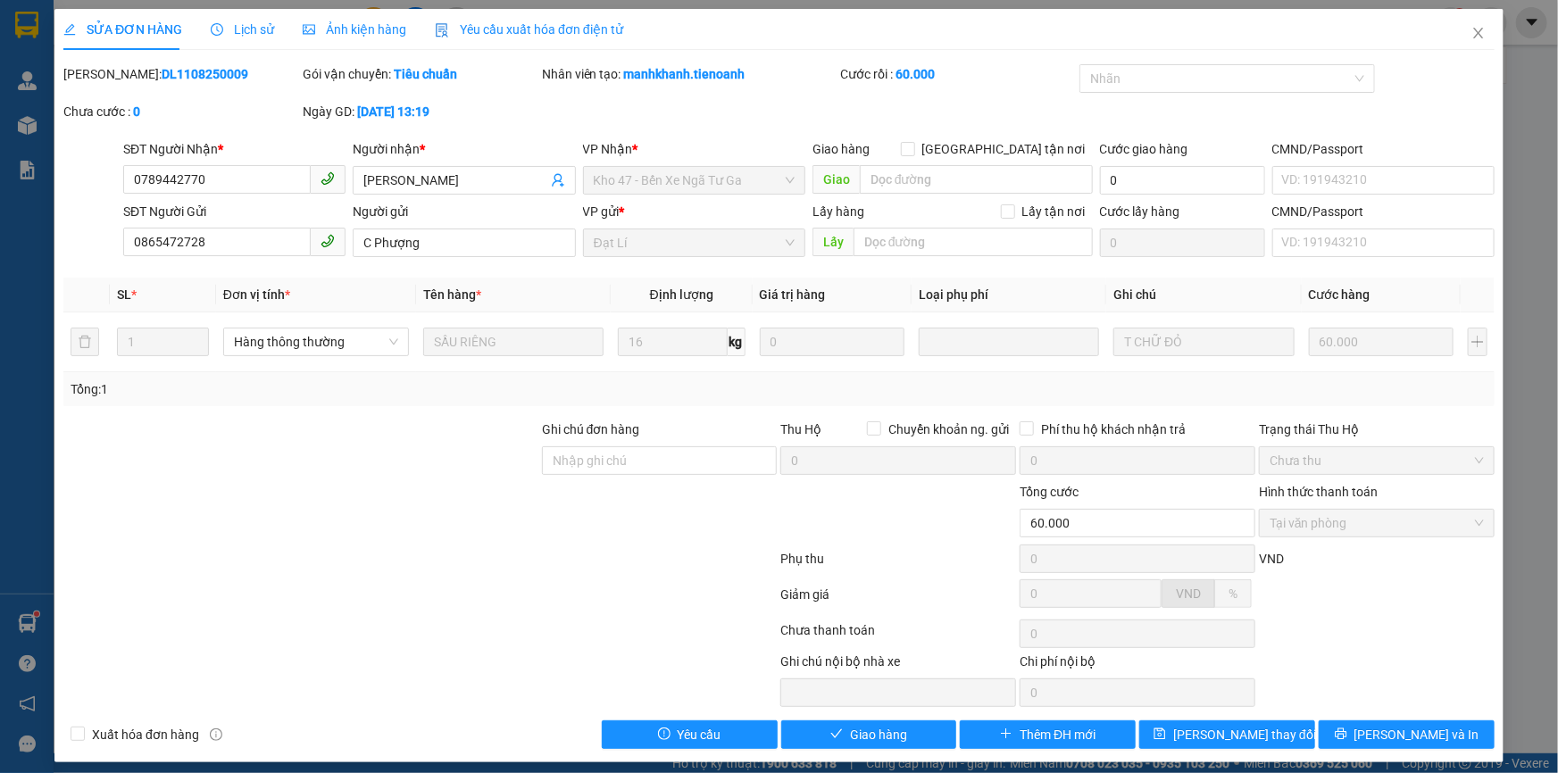
click at [811, 749] on div "SỬA ĐƠN HÀNG Lịch sử Ảnh kiện hàng Yêu cầu xuất hóa đơn điện tử Total Paid Fee …" at bounding box center [778, 385] width 1449 height 753
click at [834, 720] on button "Giao hàng" at bounding box center [869, 734] width 176 height 29
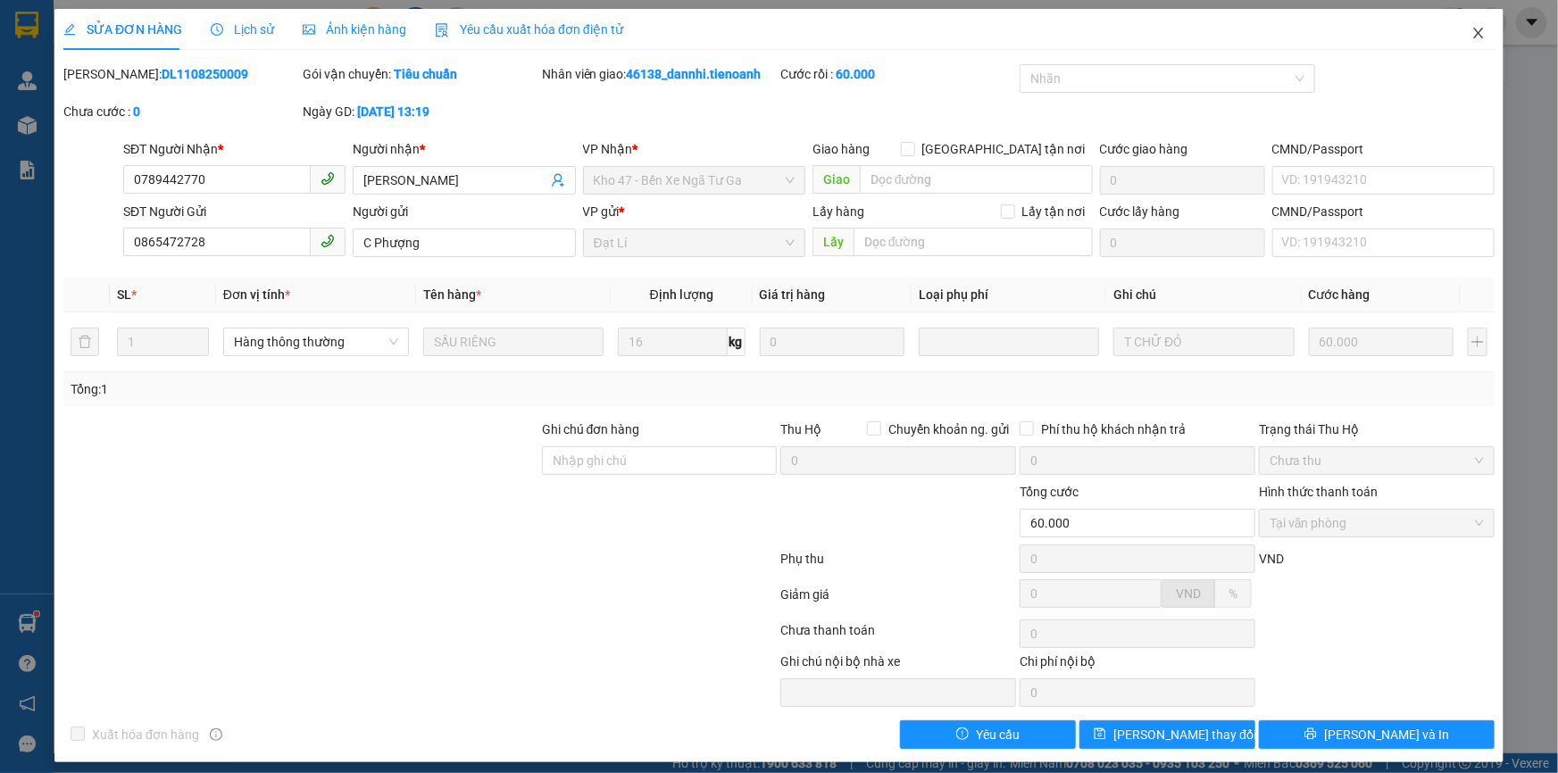
click at [1471, 29] on icon "close" at bounding box center [1478, 33] width 14 height 14
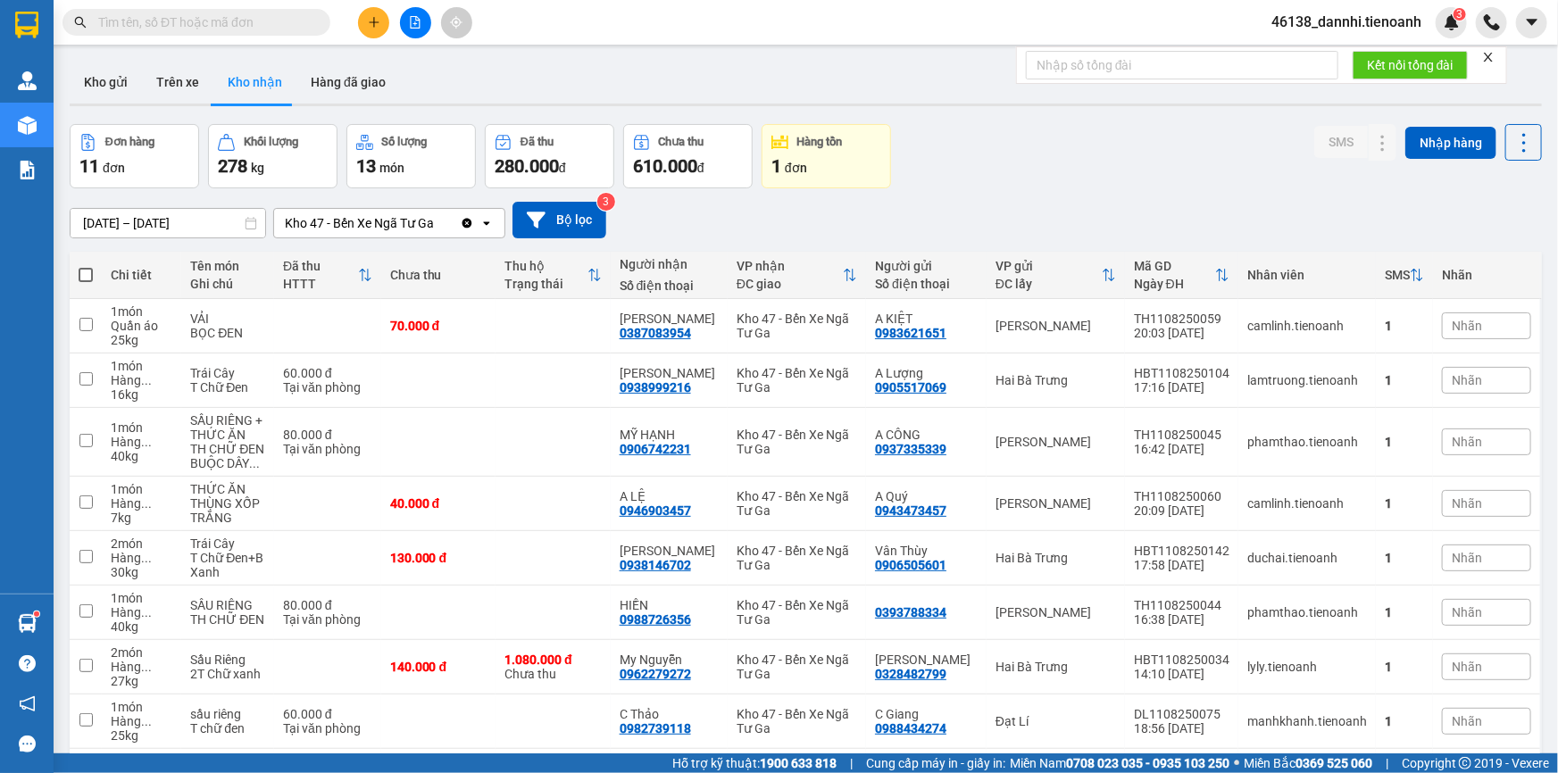
drag, startPoint x: 123, startPoint y: 36, endPoint x: 127, endPoint y: 17, distance: 19.1
click at [123, 34] on div "Kết quả tìm kiếm ( 0 ) Bộ lọc No Data" at bounding box center [174, 22] width 348 height 31
click at [136, 5] on div "Kết quả tìm kiếm ( 0 ) Bộ lọc No Data 46138_dannhi.tienoanh 3" at bounding box center [779, 22] width 1558 height 45
click at [114, 15] on input "text" at bounding box center [203, 22] width 211 height 20
click at [121, 20] on input "text" at bounding box center [203, 22] width 211 height 20
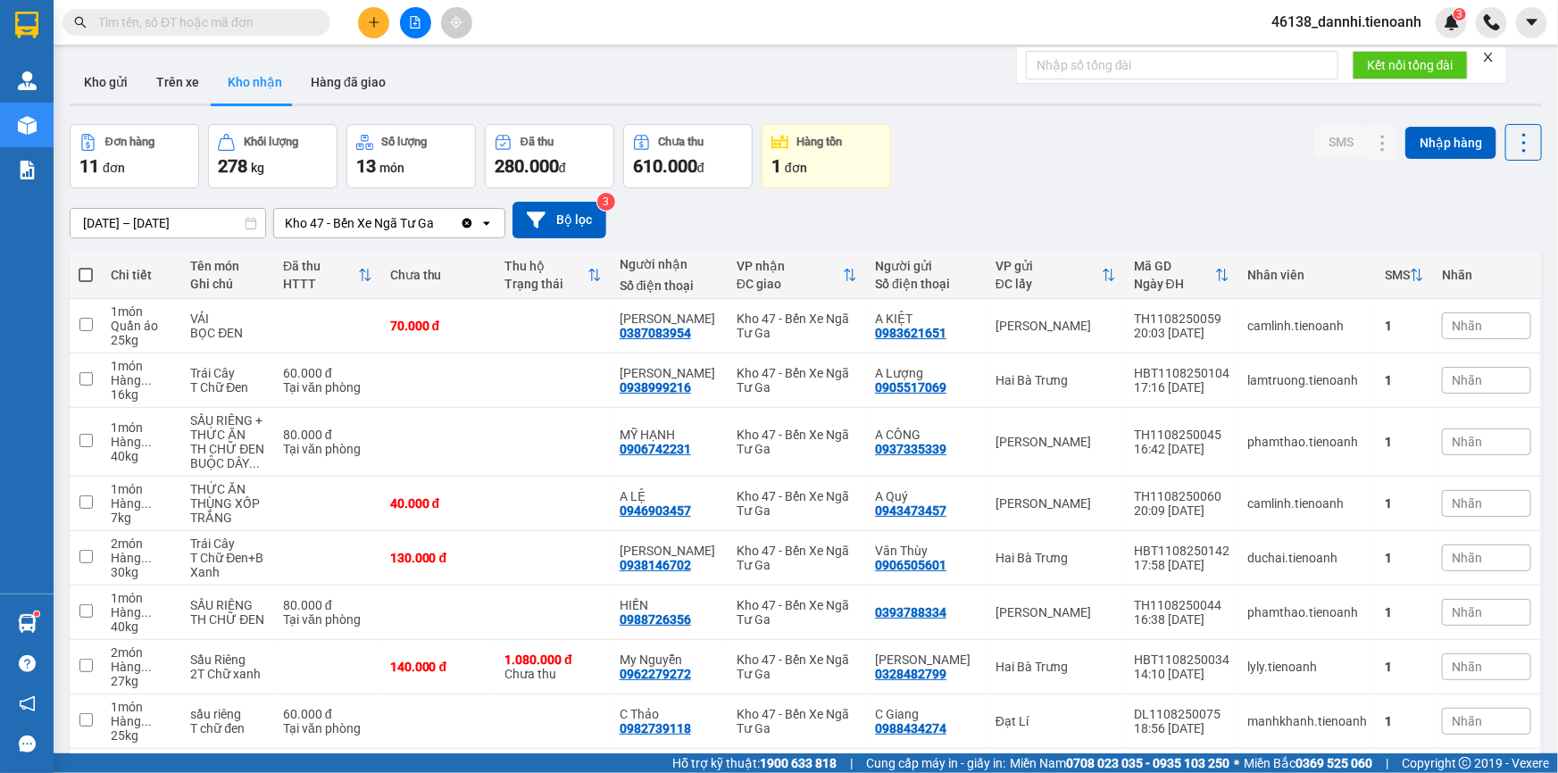
click at [161, 14] on input "text" at bounding box center [203, 22] width 211 height 20
click at [292, 19] on input "text" at bounding box center [203, 22] width 211 height 20
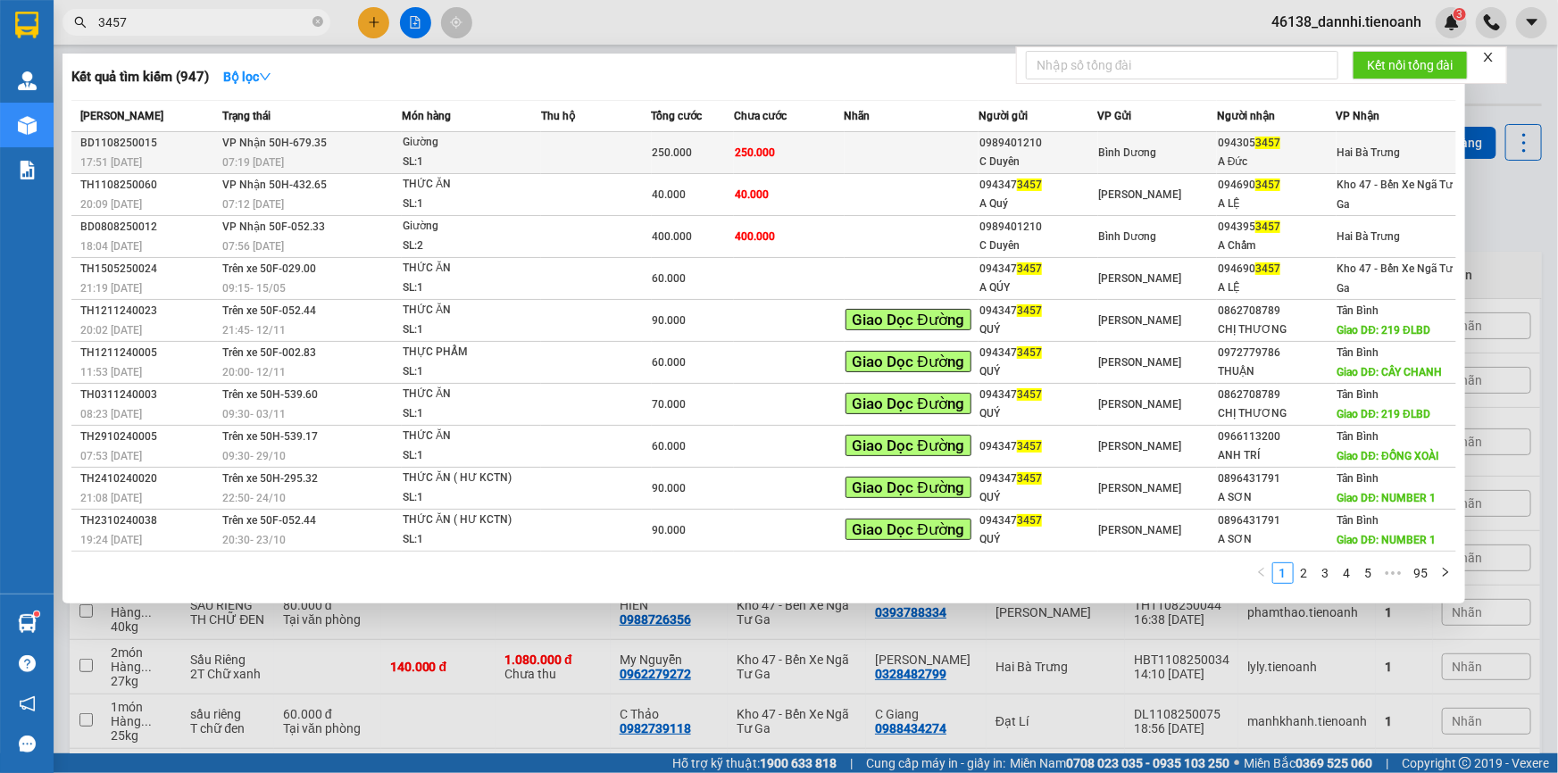
drag, startPoint x: 343, startPoint y: 195, endPoint x: 339, endPoint y: 132, distance: 63.5
click at [339, 132] on tbody "BD1108250015 17:51 - 11/08 VP Nhận 50H-679.35 07:19 - 12/08 Giường SL: 1 250.00…" at bounding box center [763, 342] width 1384 height 420
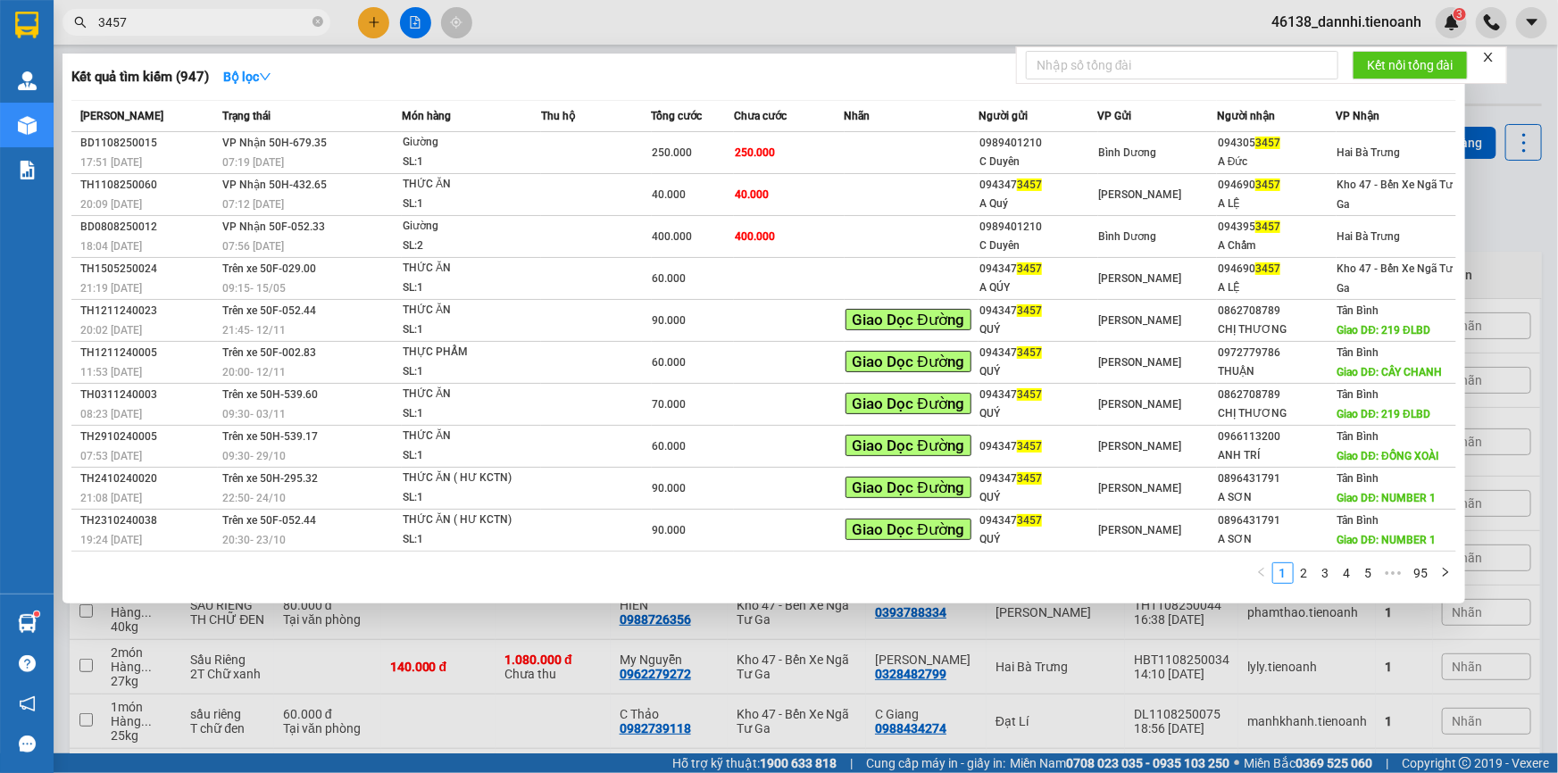
click at [267, 26] on input "3457" at bounding box center [203, 22] width 211 height 20
click at [263, 24] on input "3457" at bounding box center [203, 22] width 211 height 20
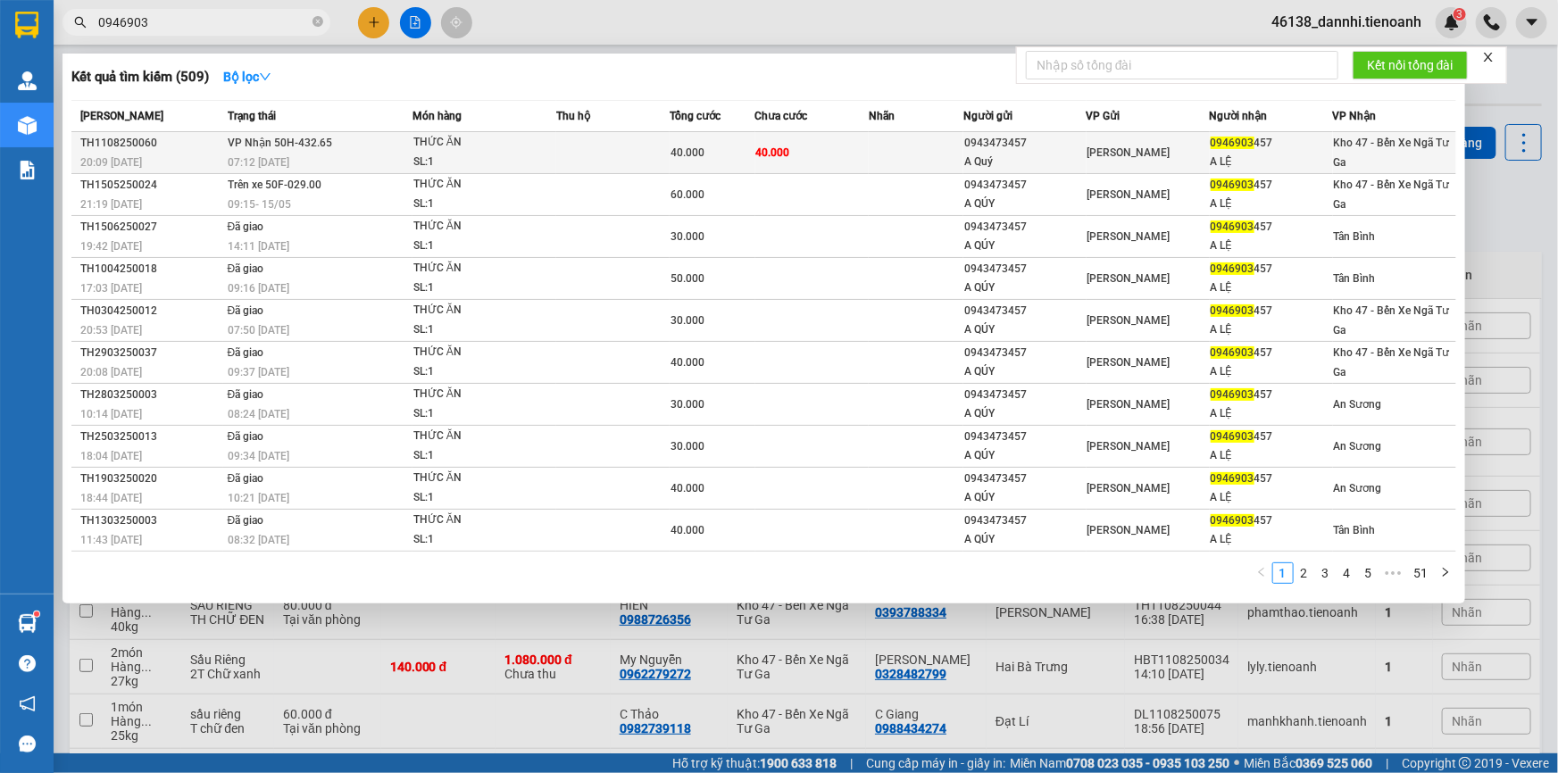
type input "0946903"
click at [469, 145] on div "THỨC ĂN" at bounding box center [480, 143] width 134 height 20
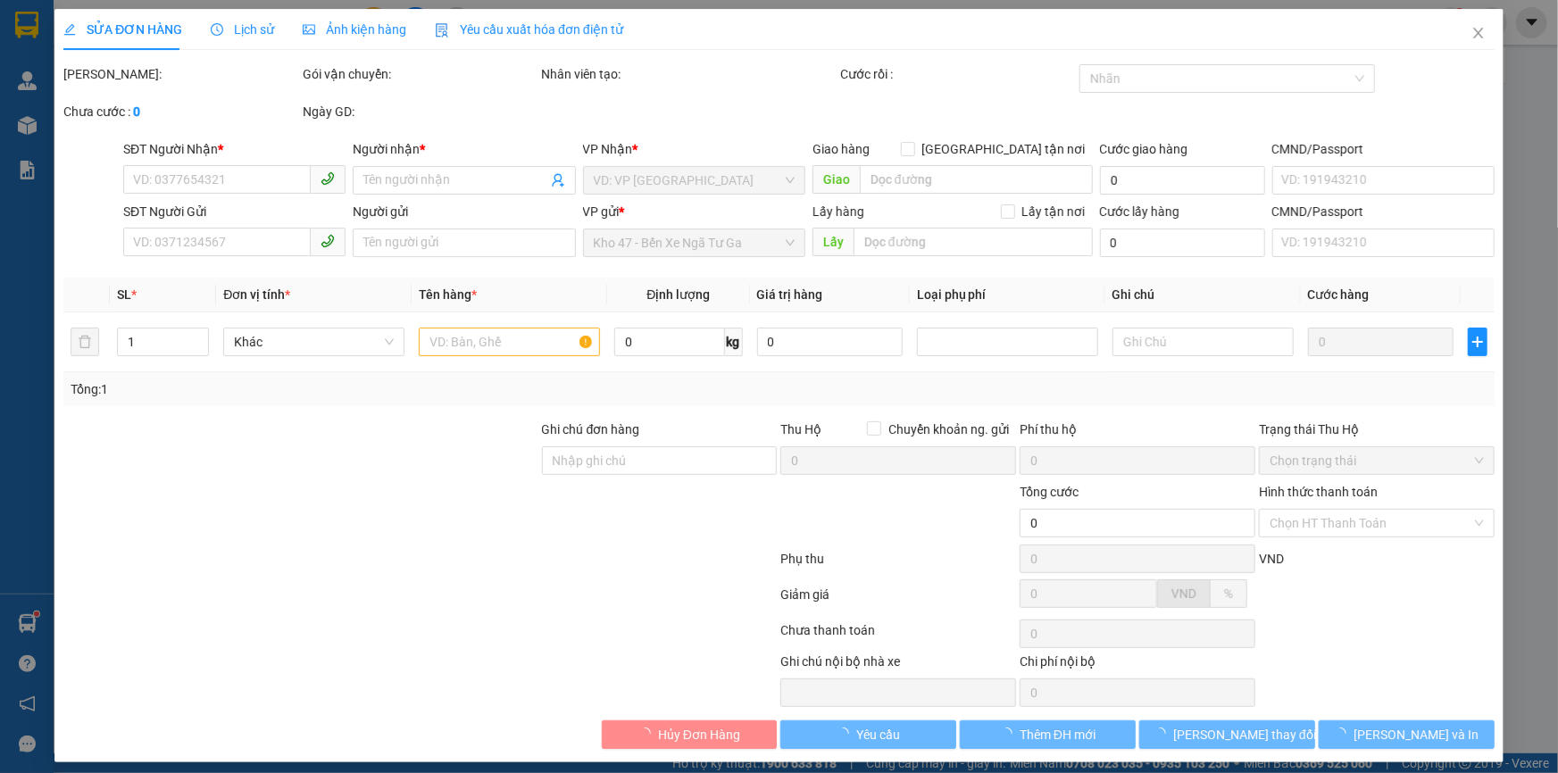
type input "0946903457"
type input "A LỆ"
type input "0943473457"
type input "A Quý"
type input "066097007477"
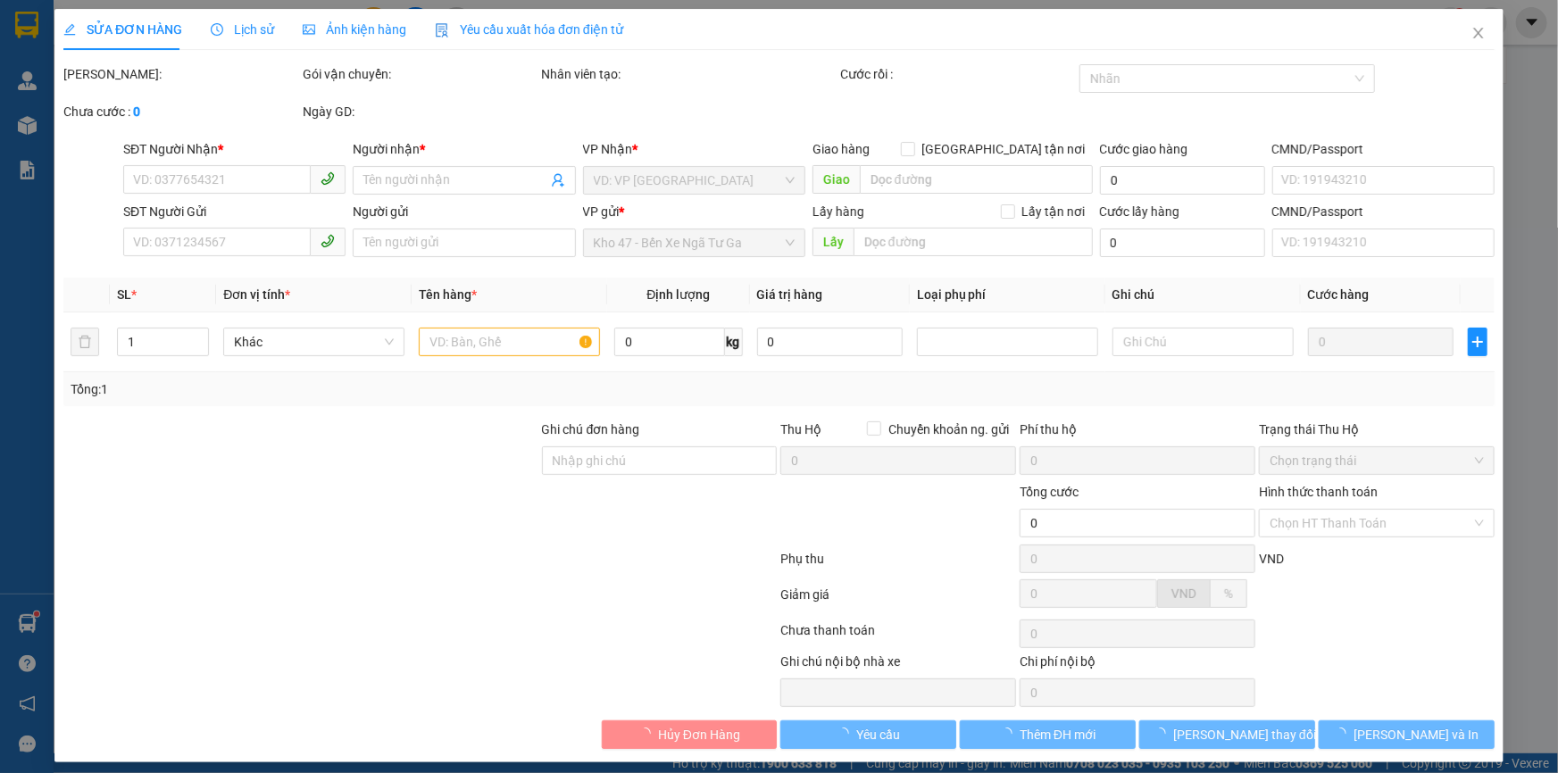
type input "40.000"
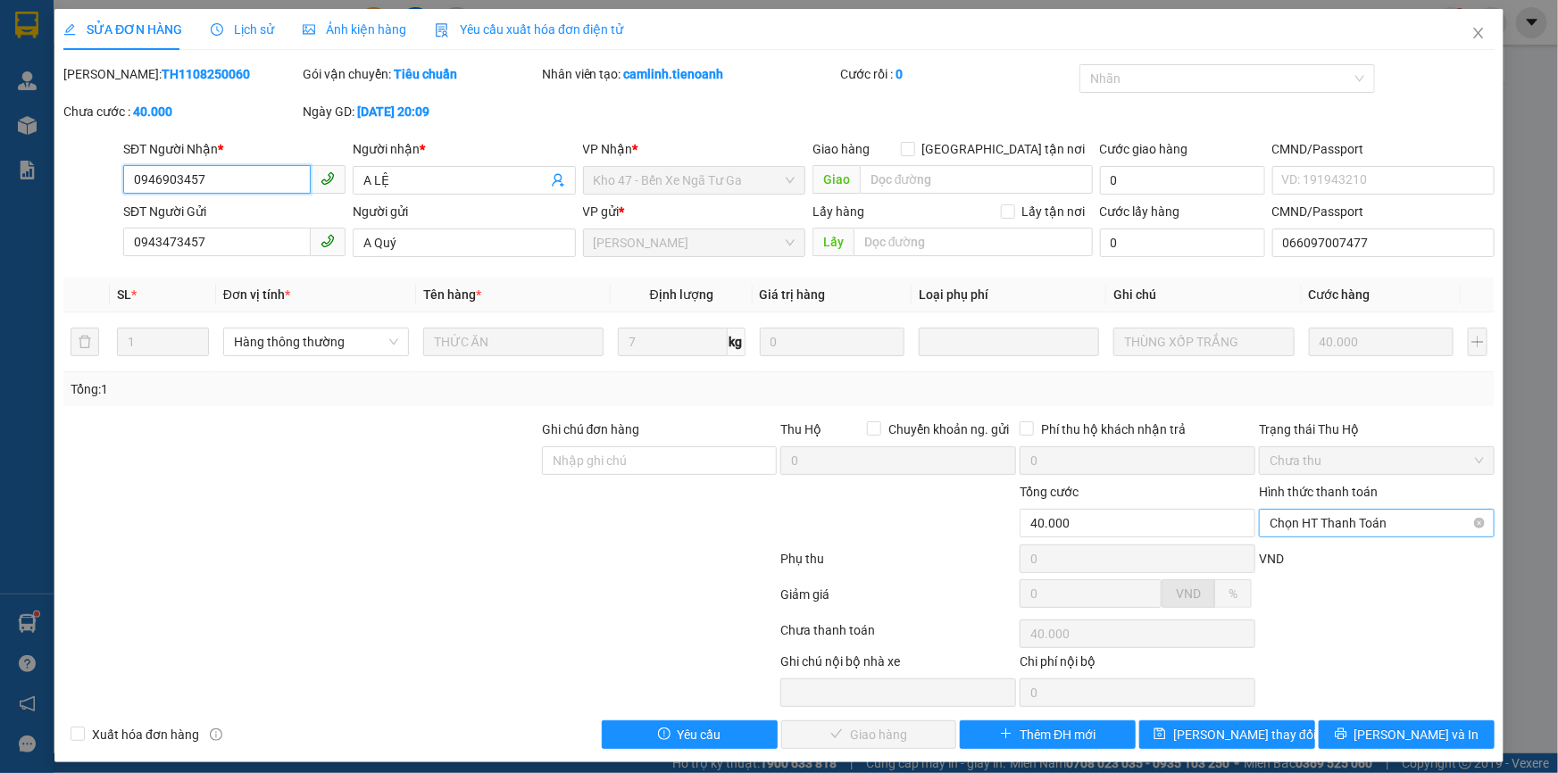
click at [1309, 533] on span "Chọn HT Thanh Toán" at bounding box center [1376, 523] width 214 height 27
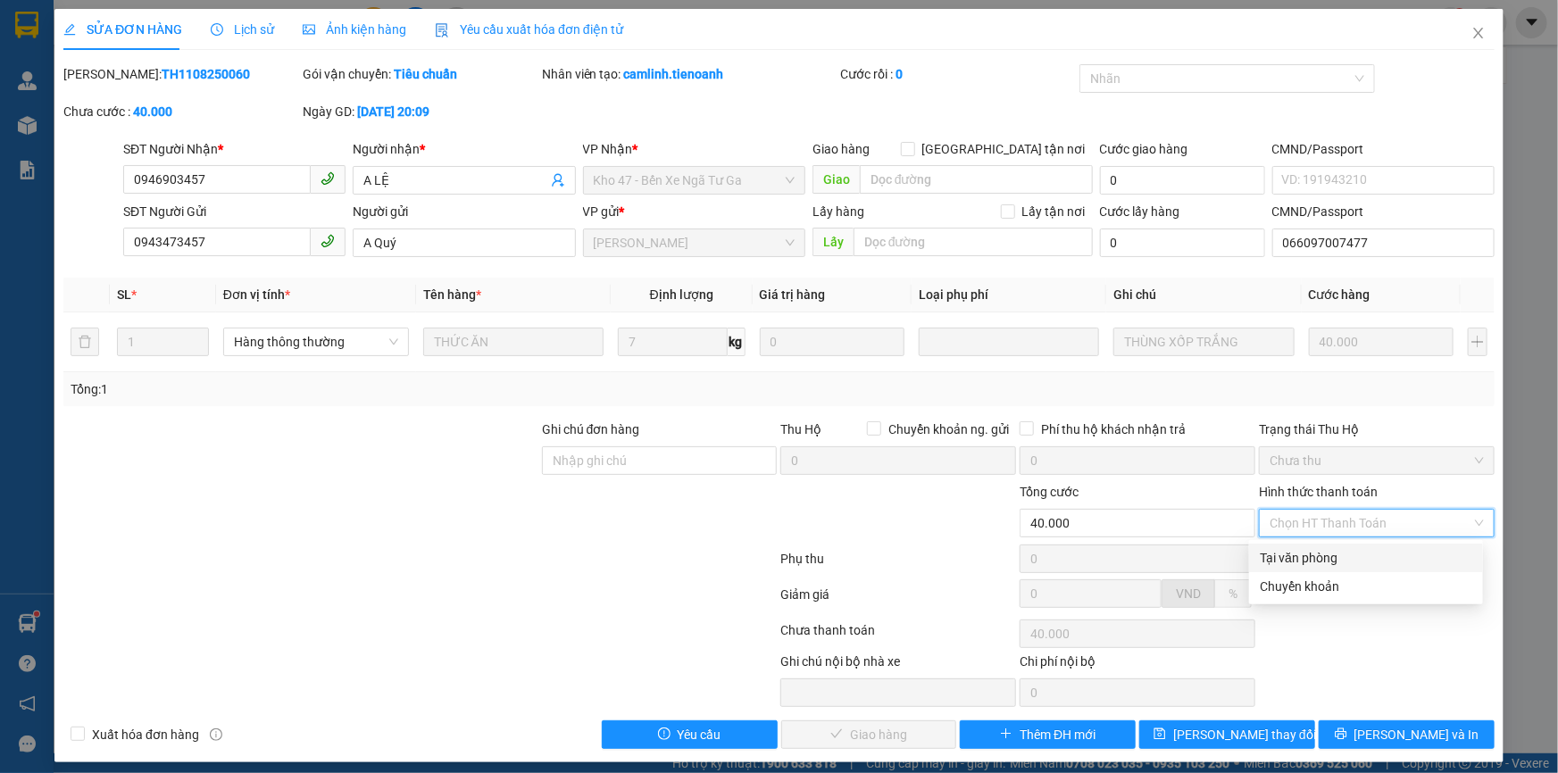
click at [1307, 553] on div "Tại văn phòng" at bounding box center [1365, 558] width 212 height 20
type input "0"
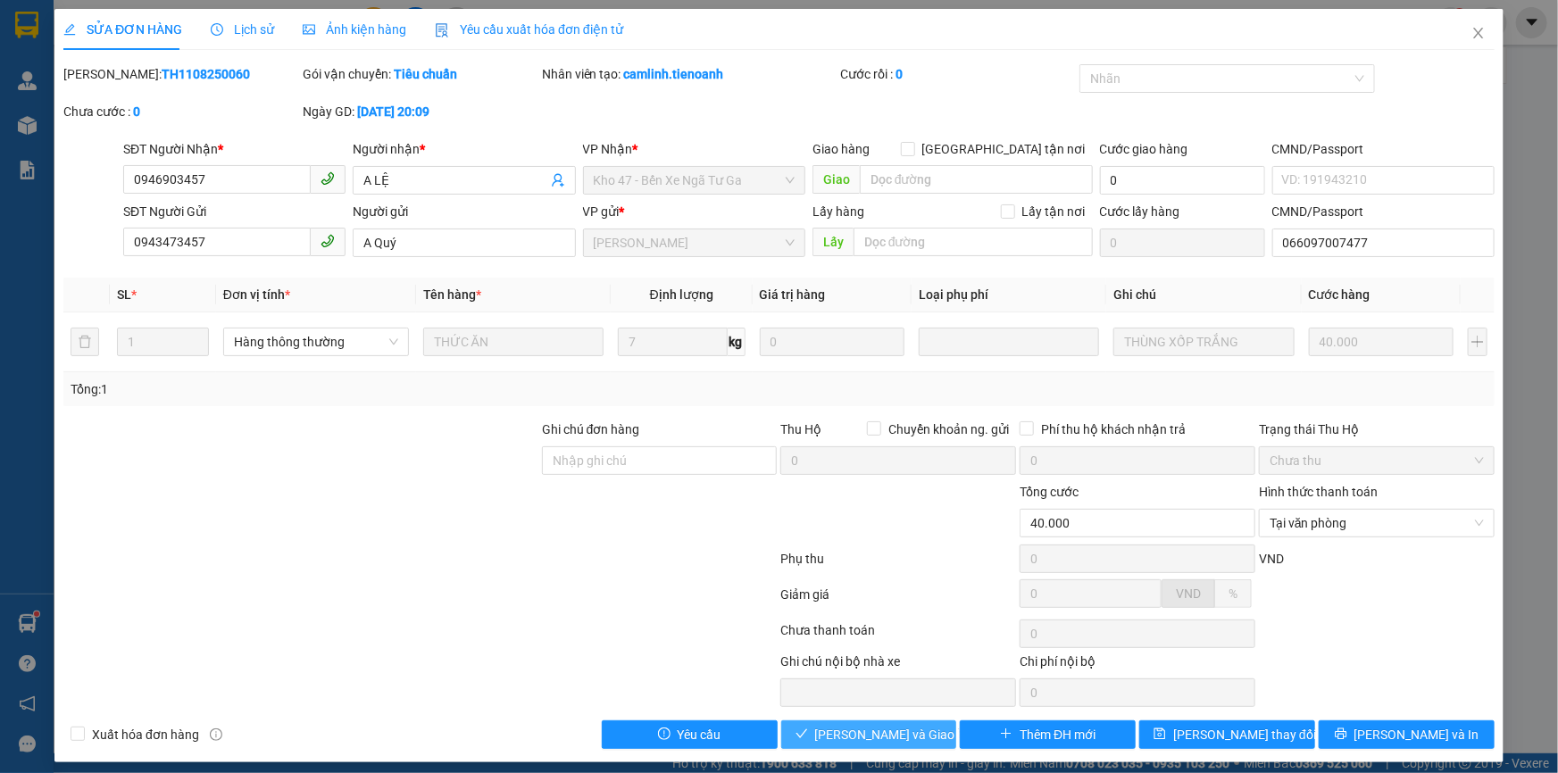
click at [874, 734] on span "Lưu và Giao hàng" at bounding box center [900, 735] width 171 height 20
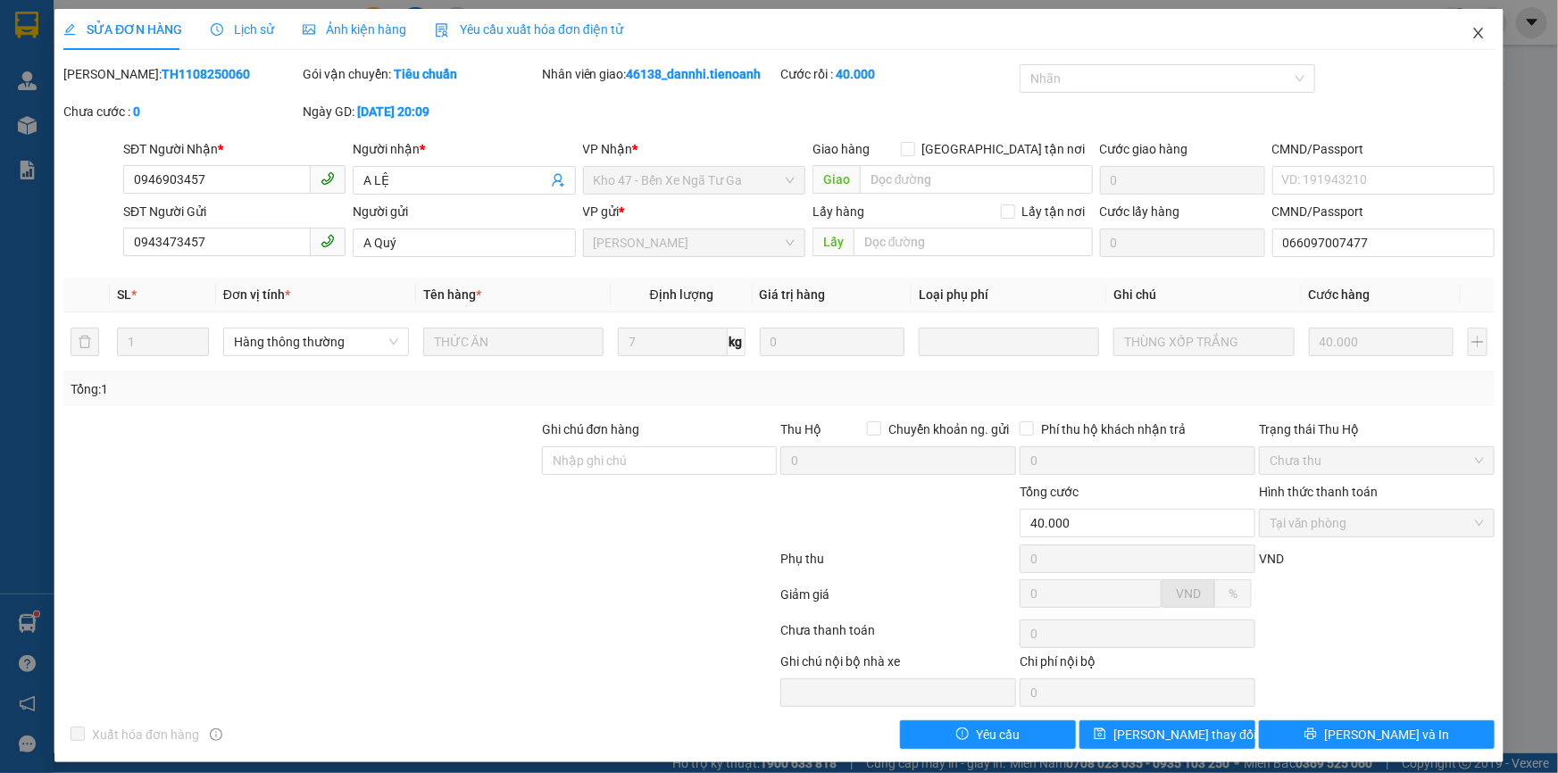
click at [1453, 37] on span "Close" at bounding box center [1478, 34] width 50 height 50
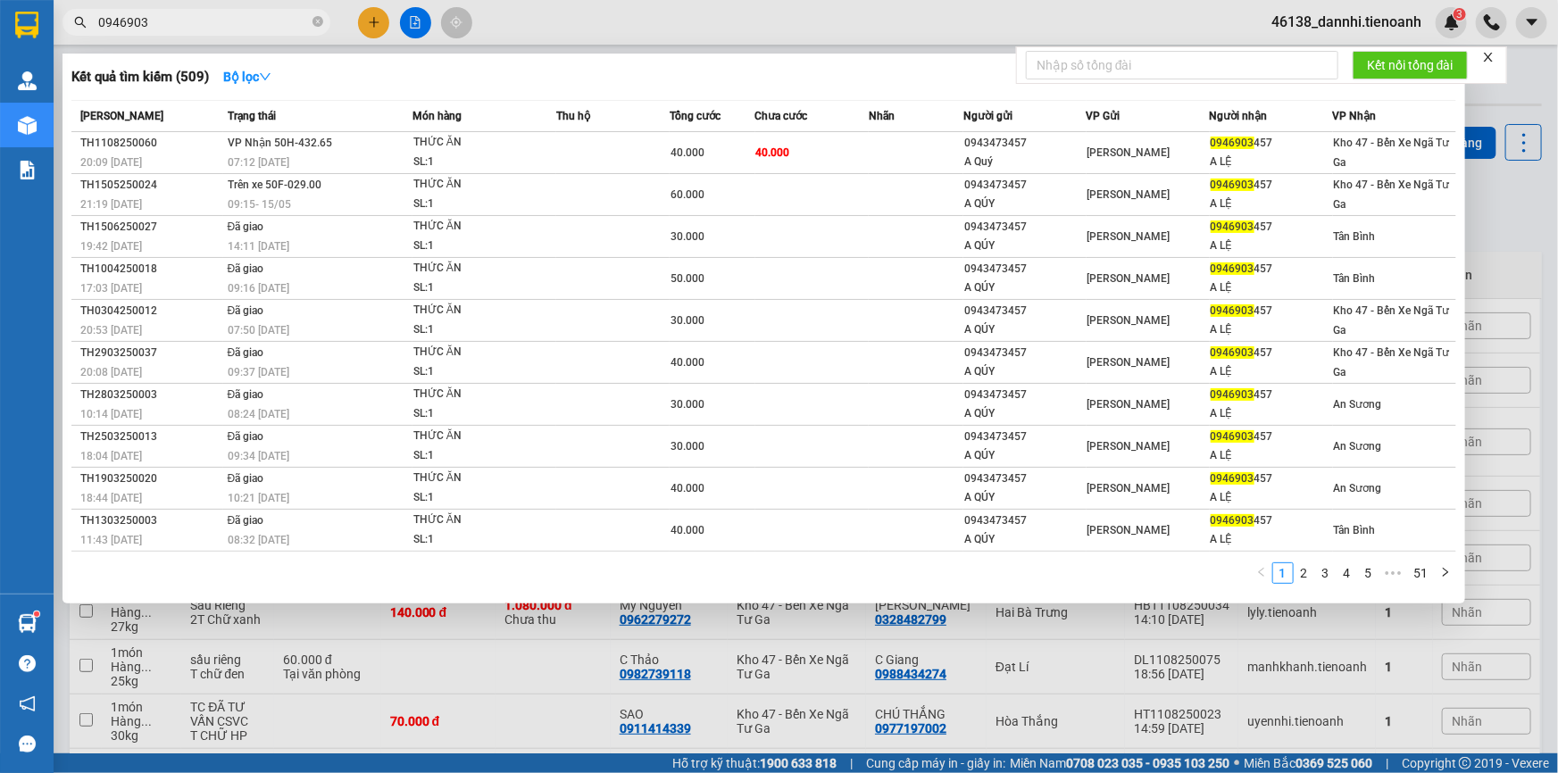
click at [279, 25] on input "0946903" at bounding box center [203, 22] width 211 height 20
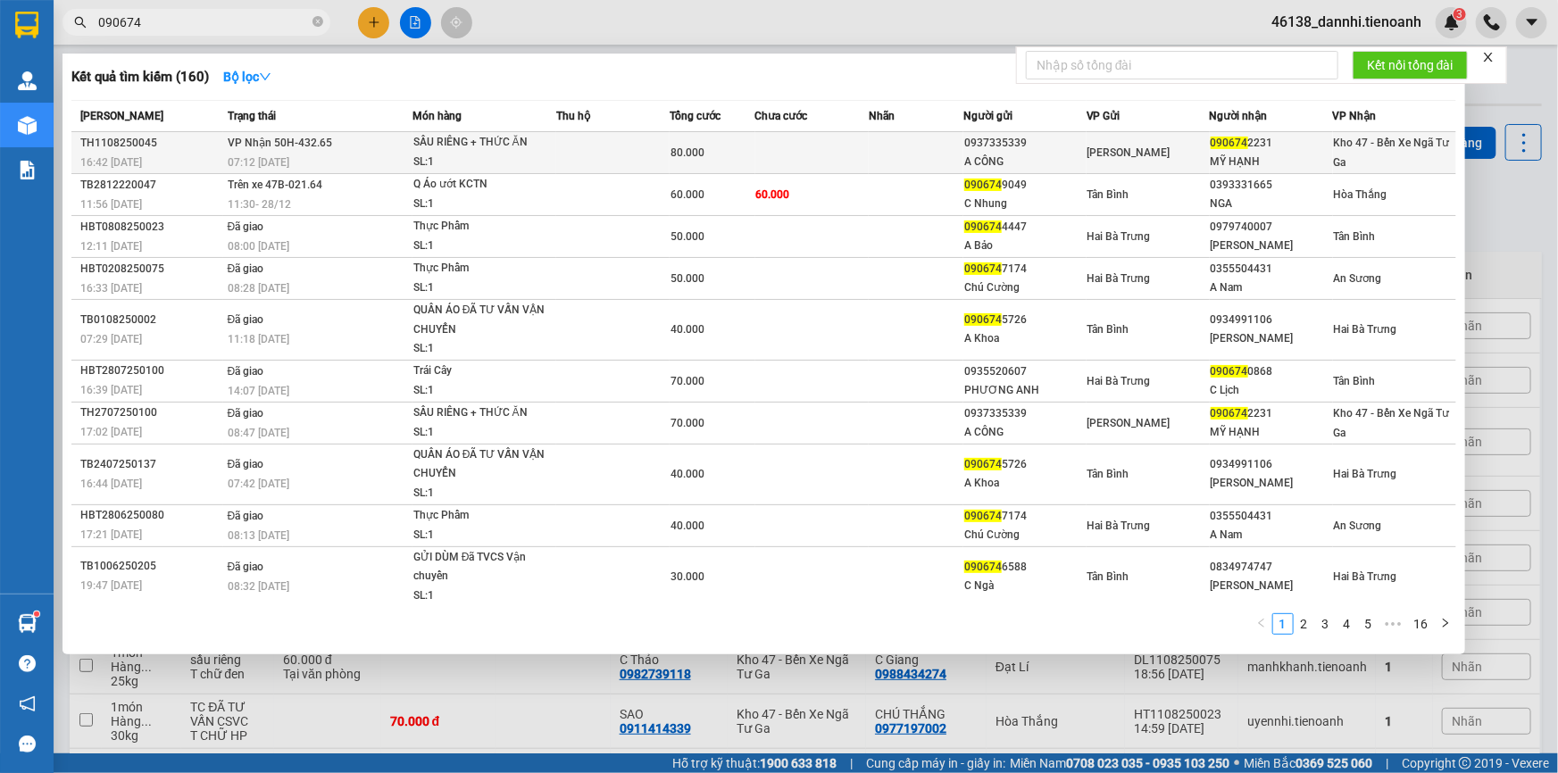
type input "090674"
click at [485, 153] on div "SL: 1" at bounding box center [480, 163] width 134 height 20
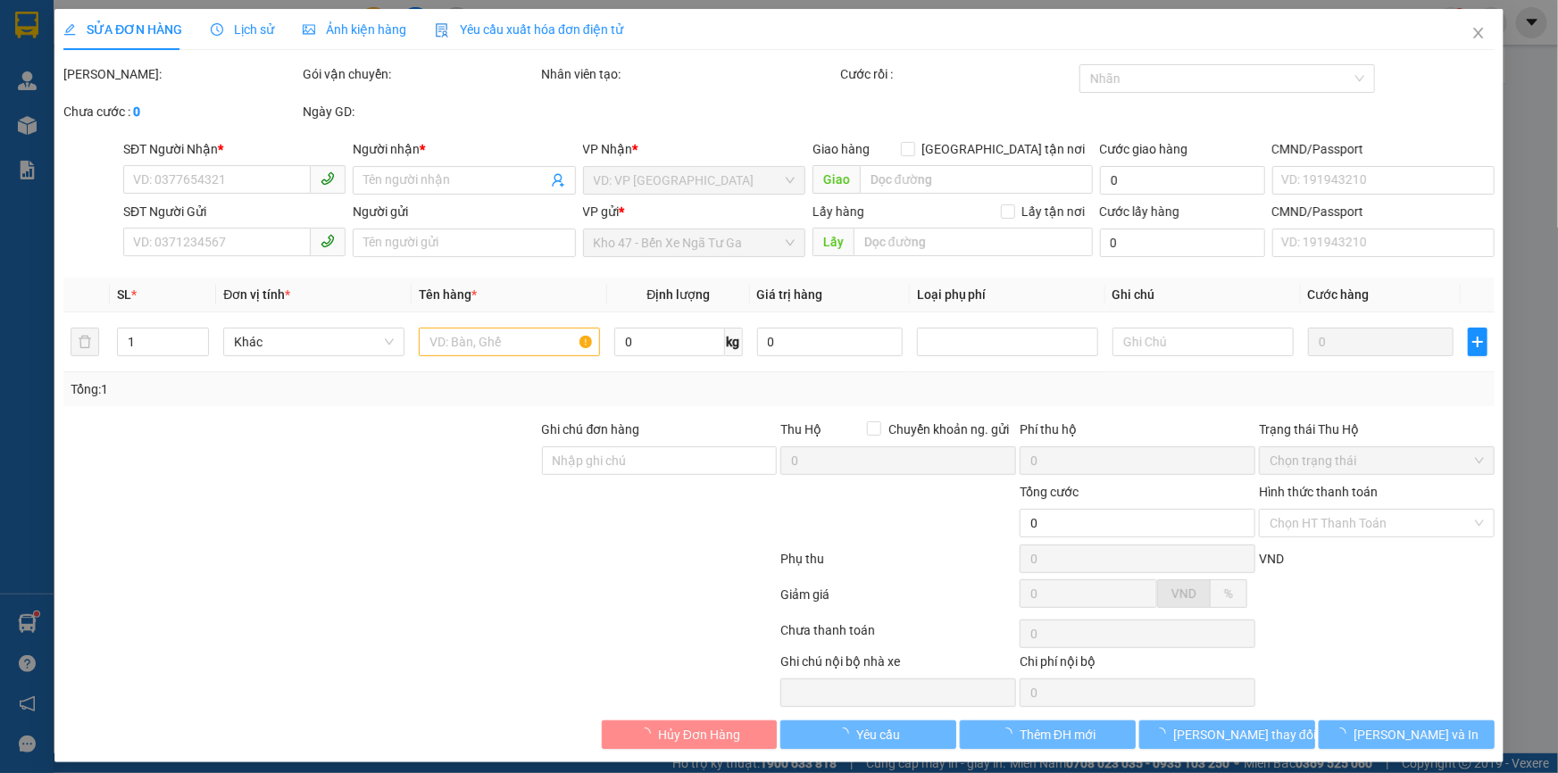
type input "0906742231"
type input "MỸ HẠNH"
type input "0937335339"
type input "A CÔNG"
type input "80.000"
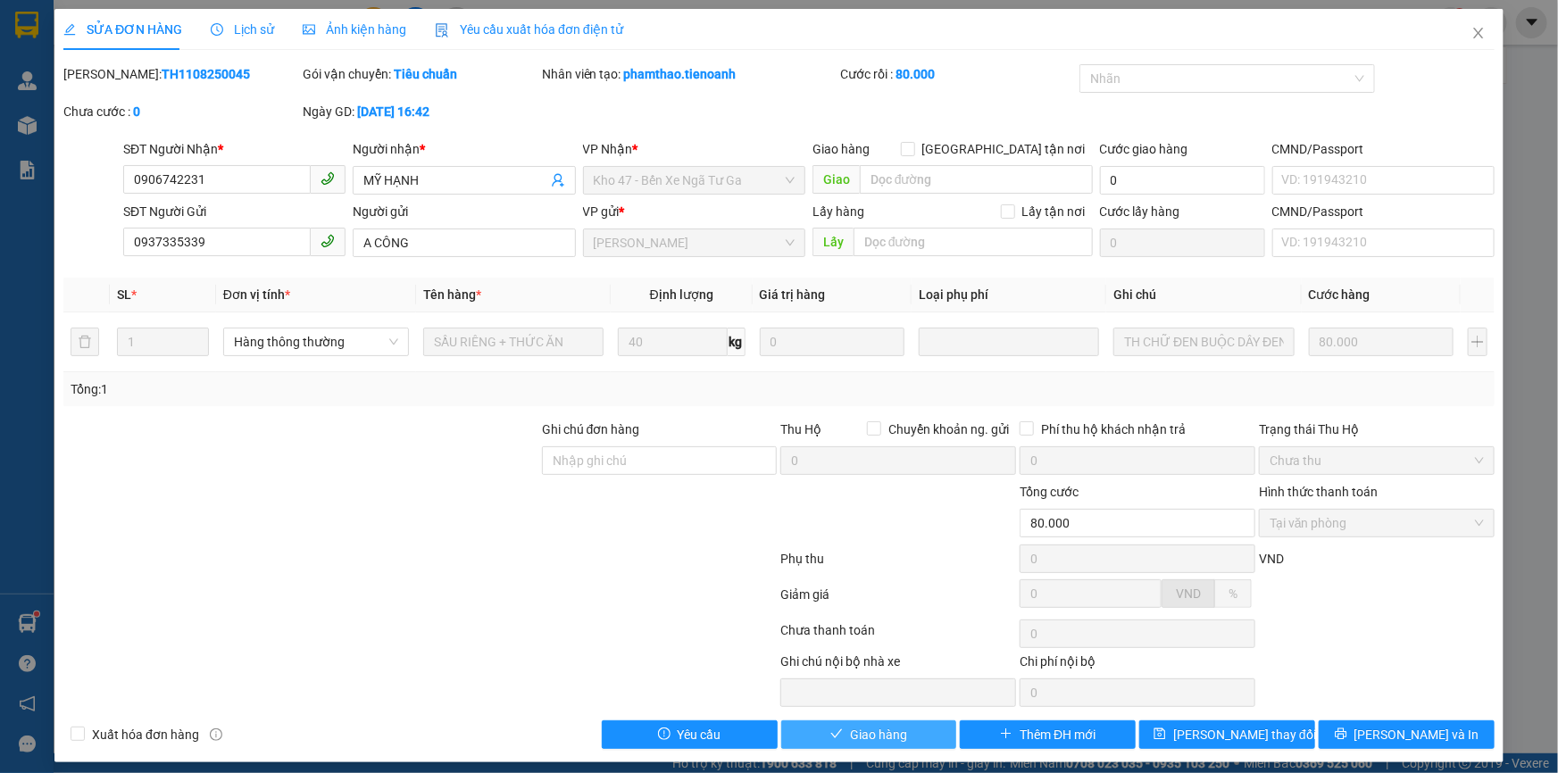
click at [883, 722] on button "Giao hàng" at bounding box center [869, 734] width 176 height 29
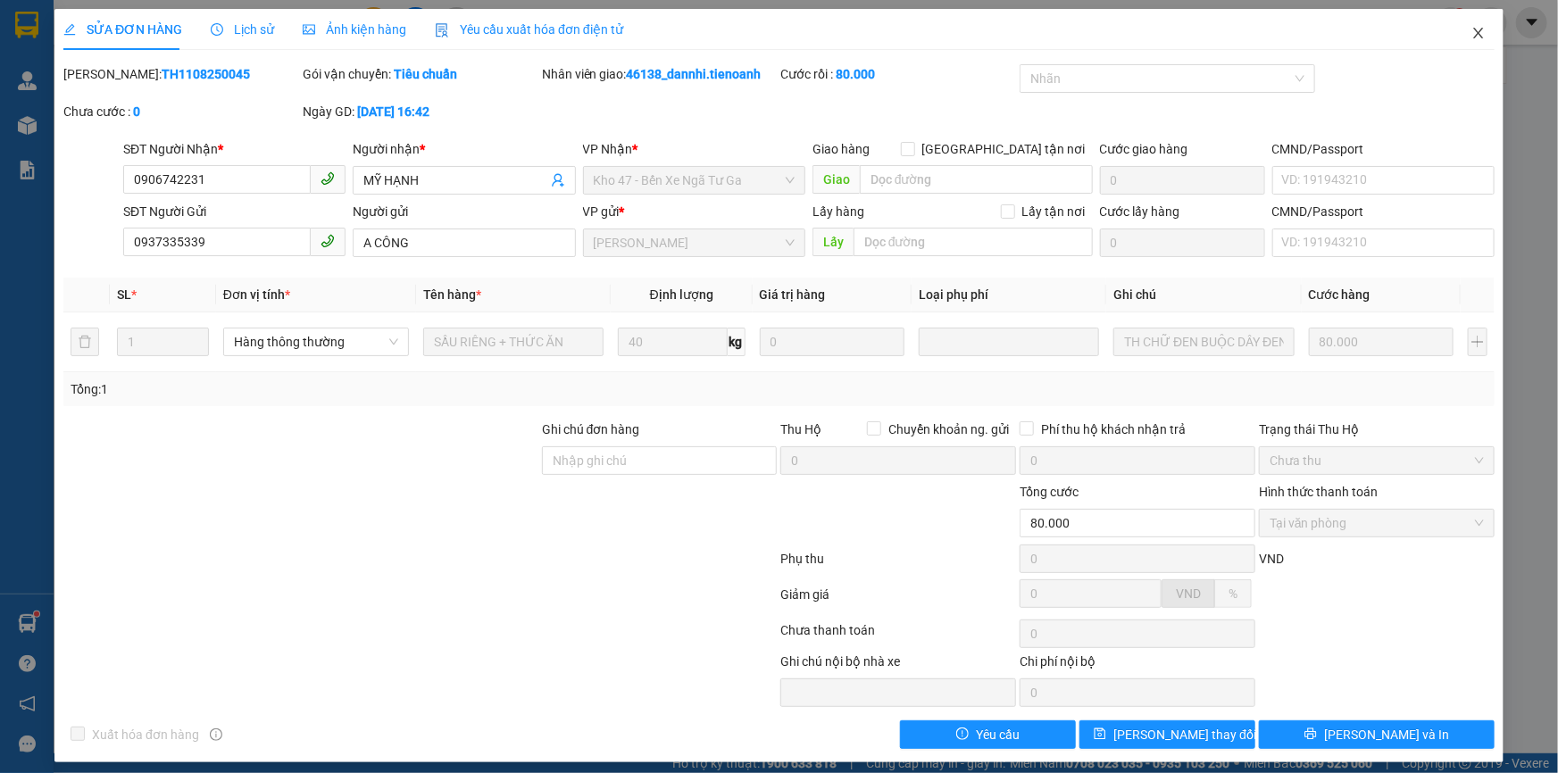
click at [1463, 21] on span "Close" at bounding box center [1478, 34] width 50 height 50
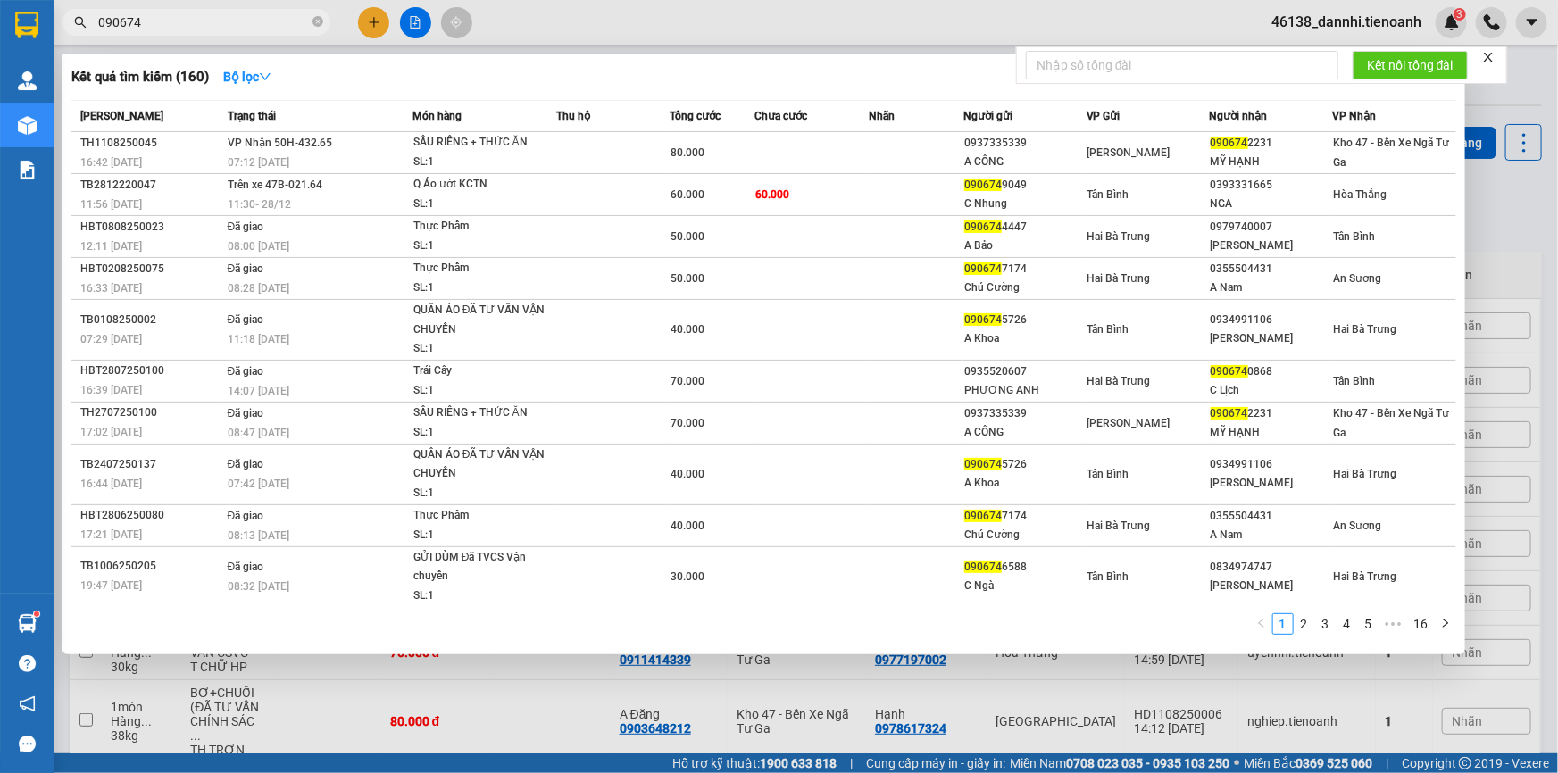
click at [148, 24] on input "090674" at bounding box center [203, 22] width 211 height 20
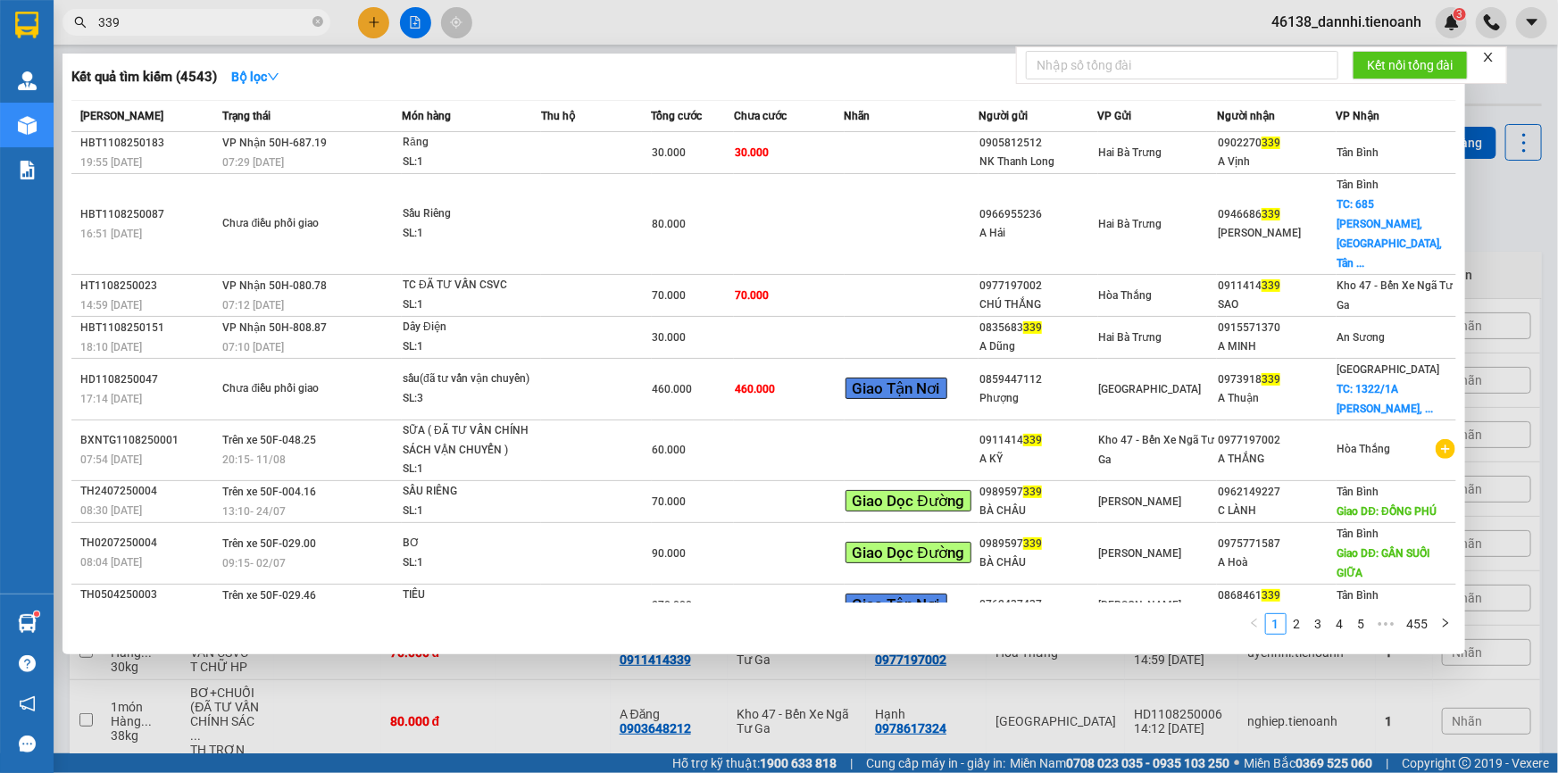
click at [148, 24] on input "339" at bounding box center [203, 22] width 211 height 20
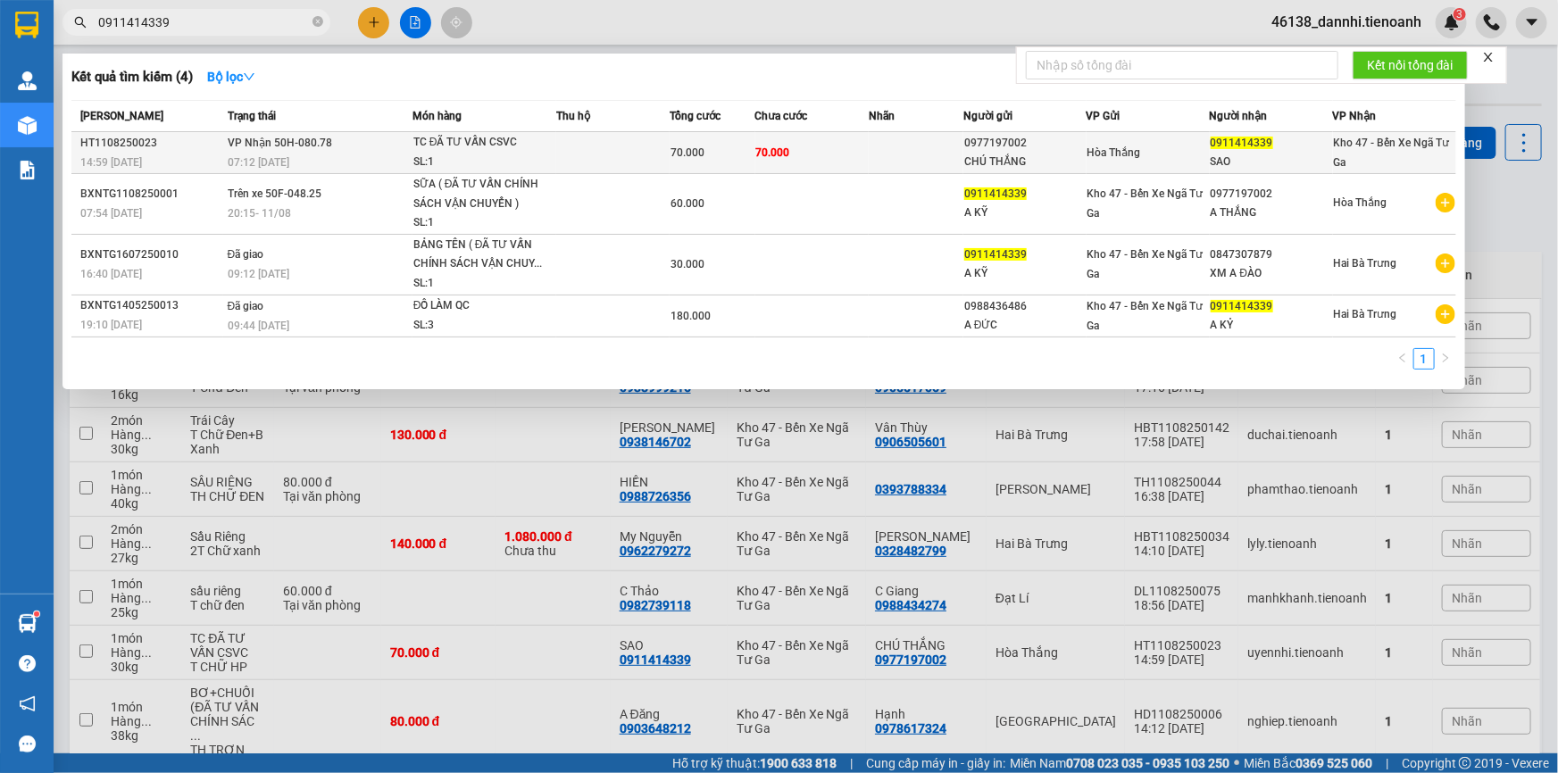
type input "0911414339"
click at [286, 138] on span "VP Nhận 50H-080.78" at bounding box center [280, 143] width 104 height 12
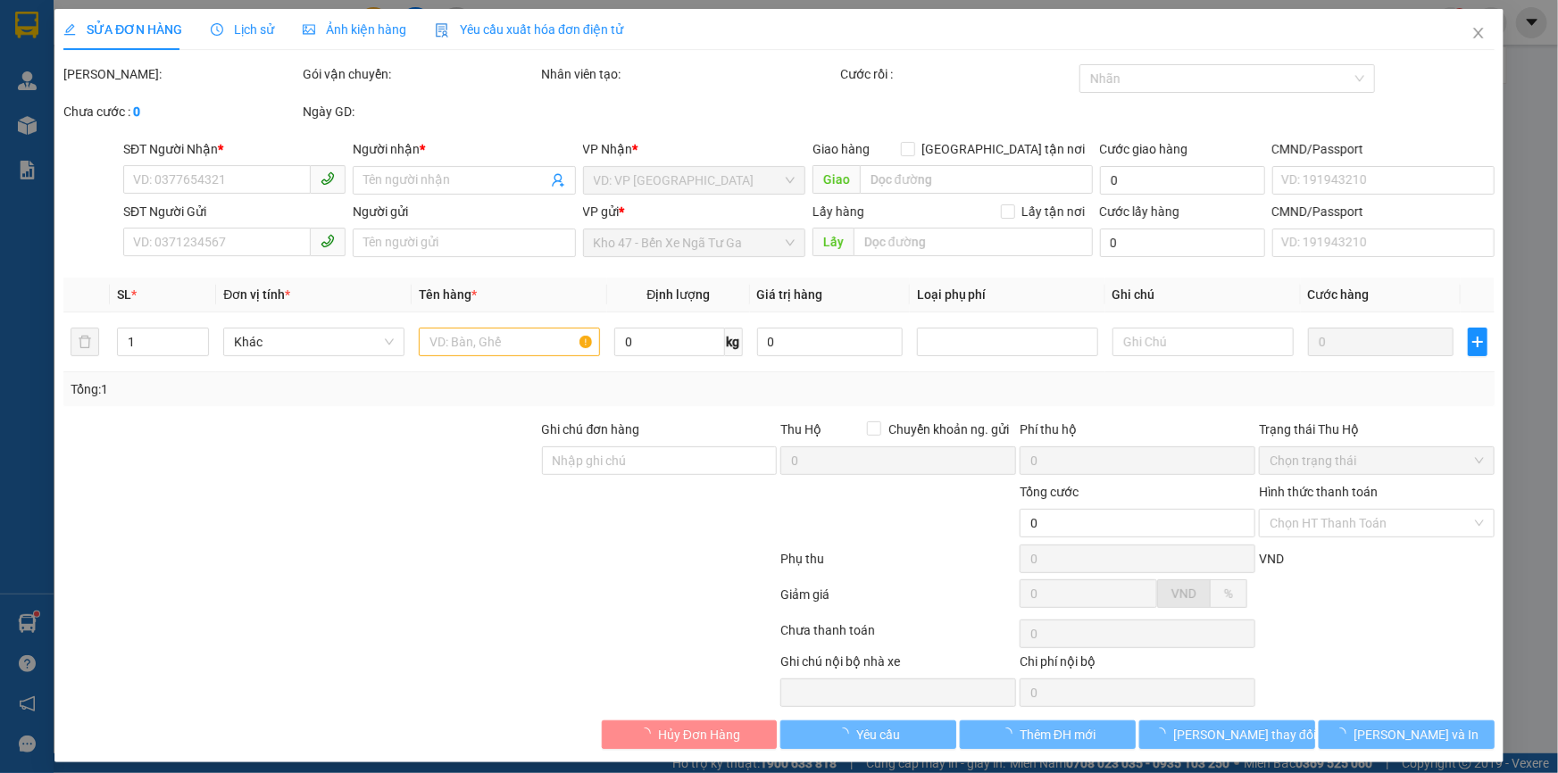
type input "0911414339"
type input "SAO"
type input "0977197002"
type input "CHÚ THẮNG"
type input "70.000"
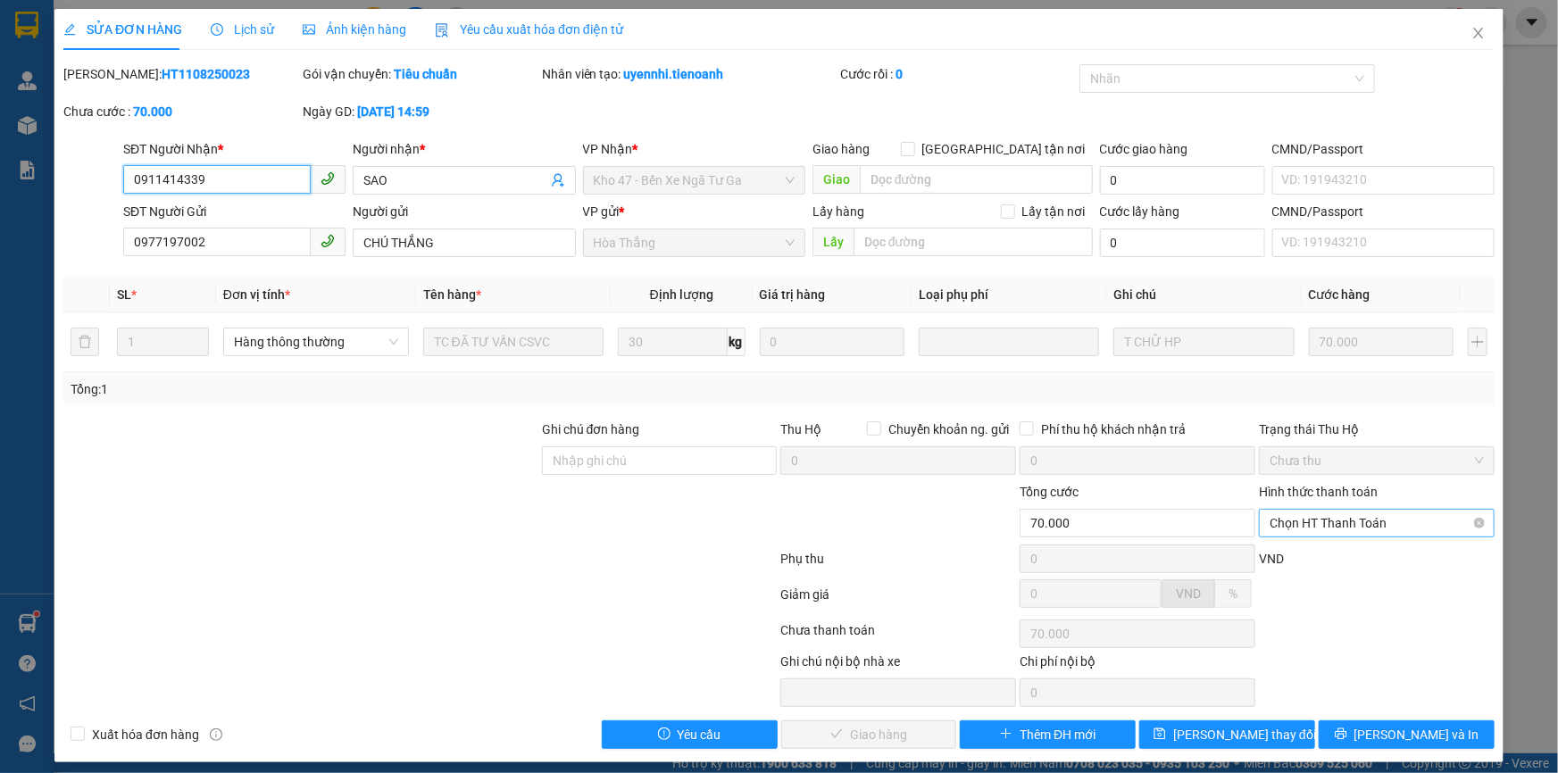
click at [1340, 529] on span "Chọn HT Thanh Toán" at bounding box center [1376, 523] width 214 height 27
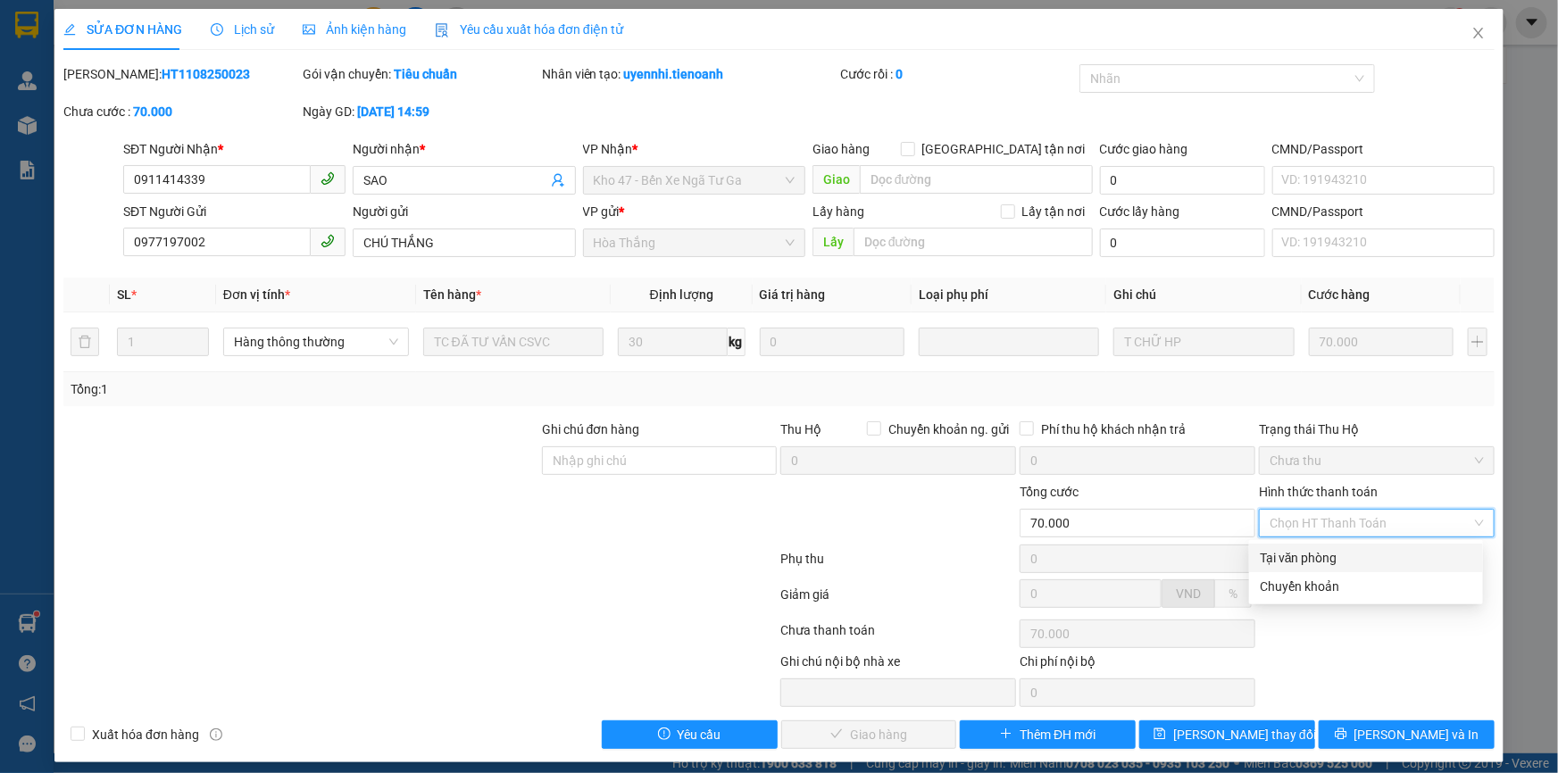
click at [1334, 552] on div "Tại văn phòng" at bounding box center [1365, 558] width 212 height 20
type input "0"
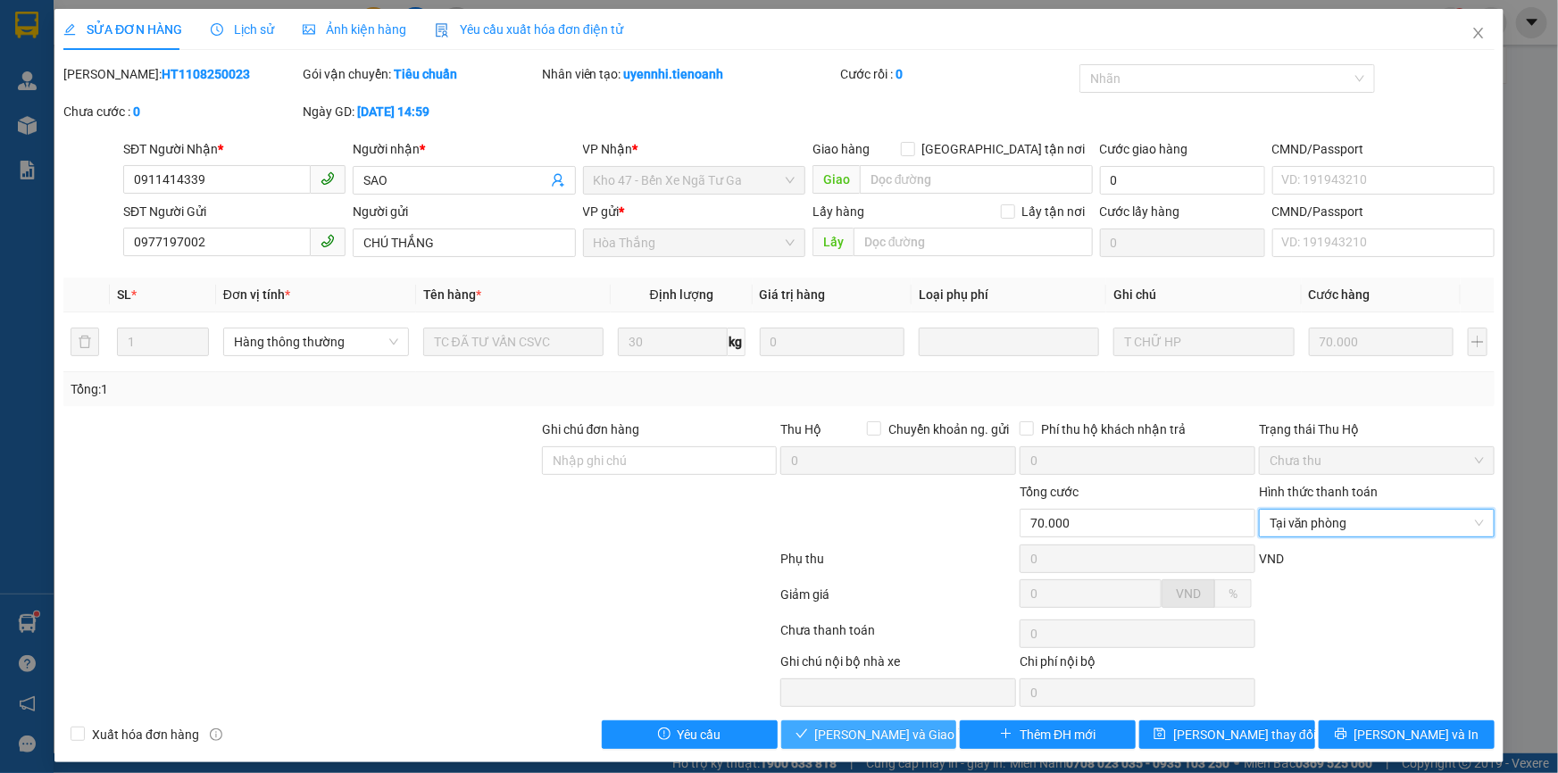
click at [892, 722] on button "Lưu và Giao hàng" at bounding box center [869, 734] width 176 height 29
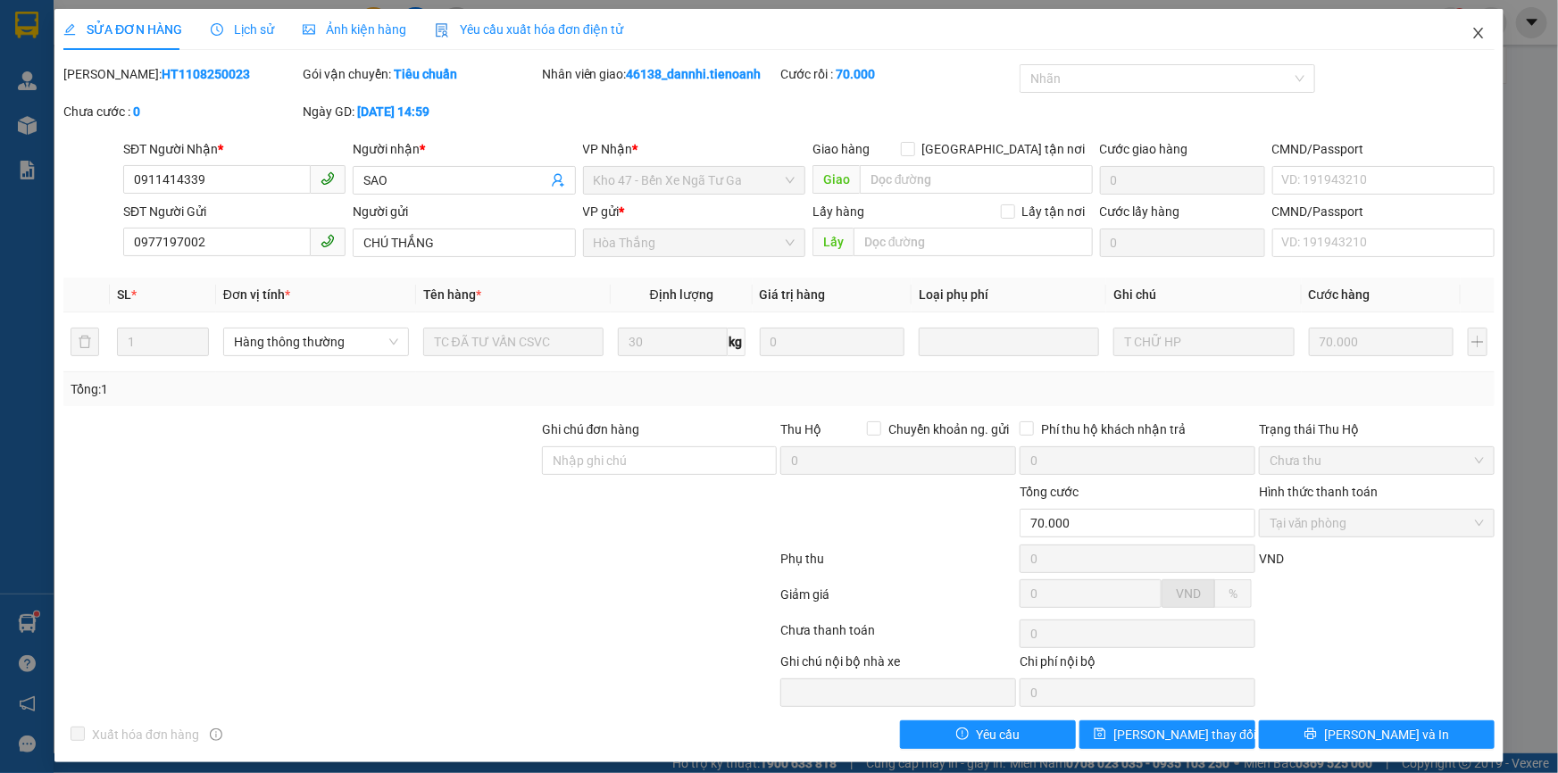
click at [1453, 38] on span "Close" at bounding box center [1478, 34] width 50 height 50
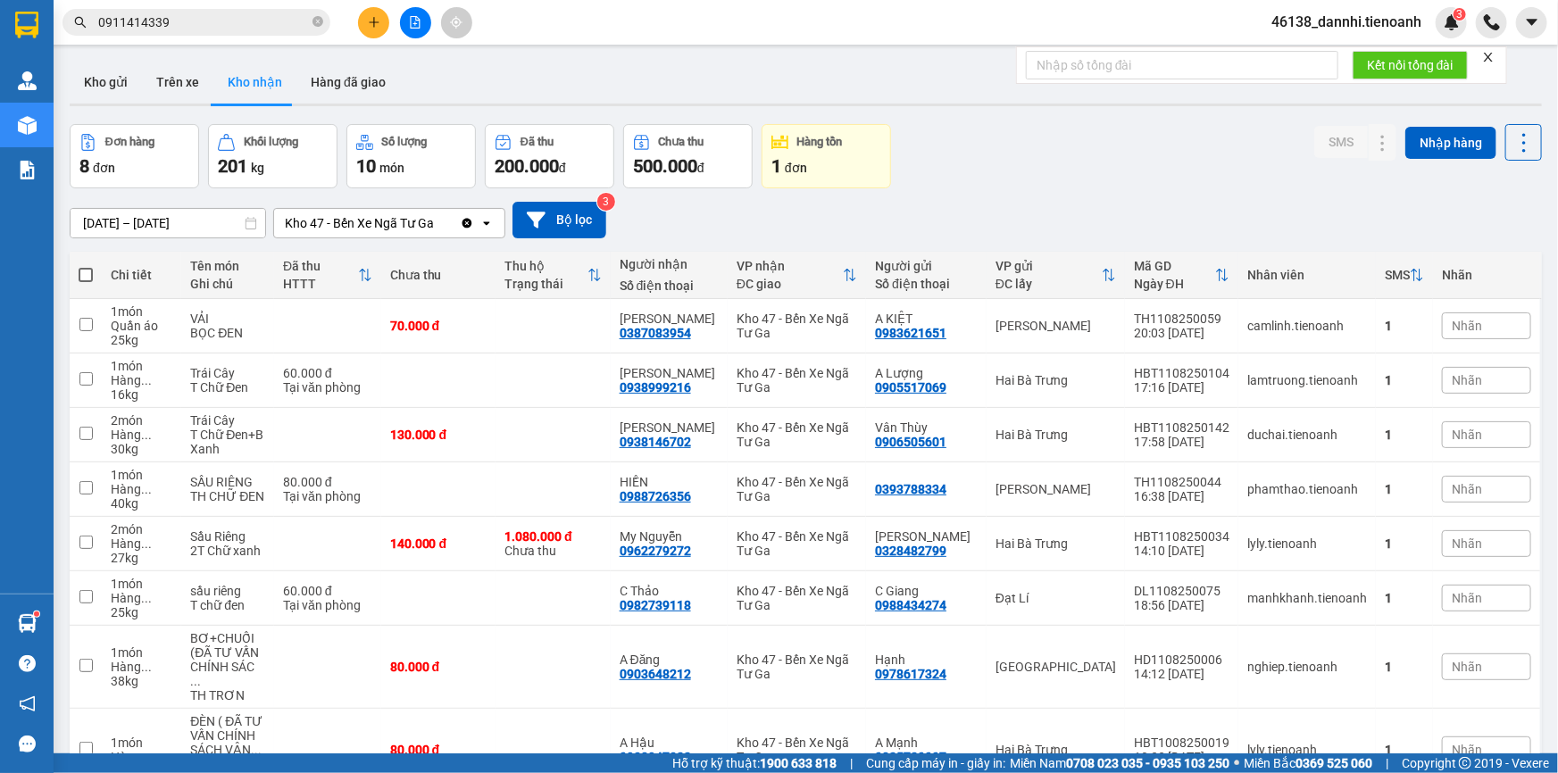
click at [211, 23] on input "0911414339" at bounding box center [203, 22] width 211 height 20
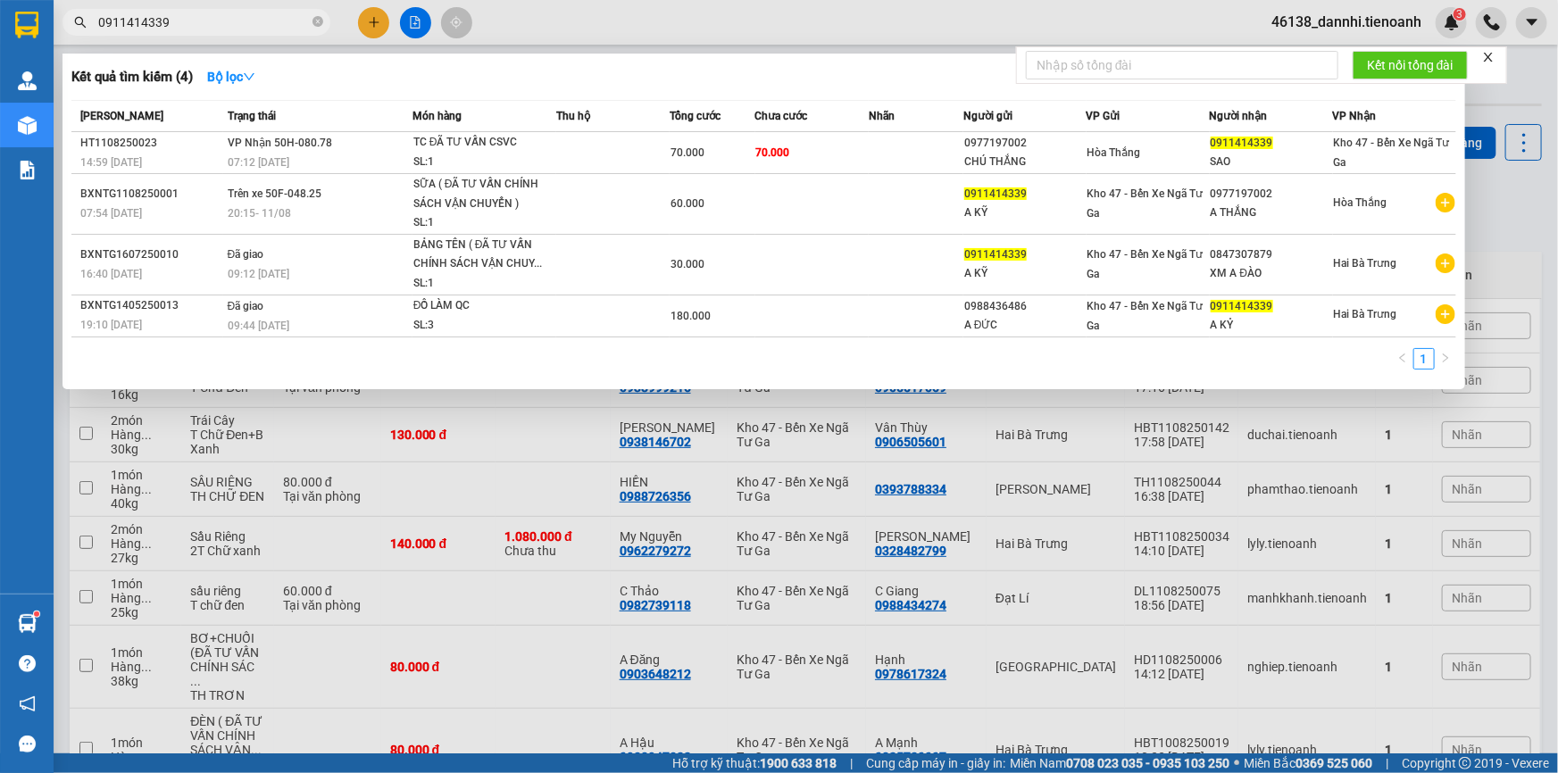
click at [211, 23] on input "0911414339" at bounding box center [203, 22] width 211 height 20
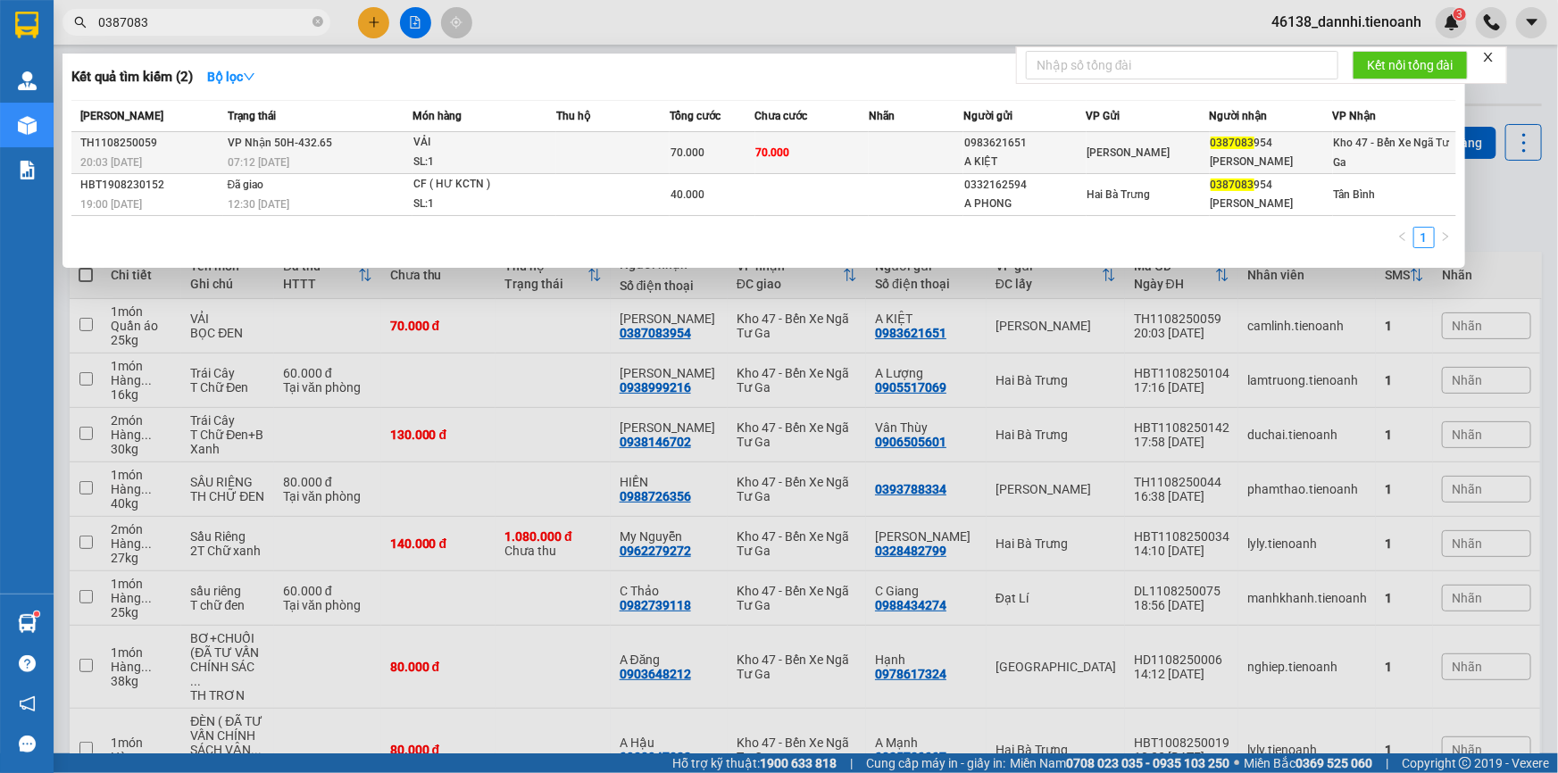
type input "0387083"
click at [467, 143] on div "VẢI" at bounding box center [480, 143] width 134 height 20
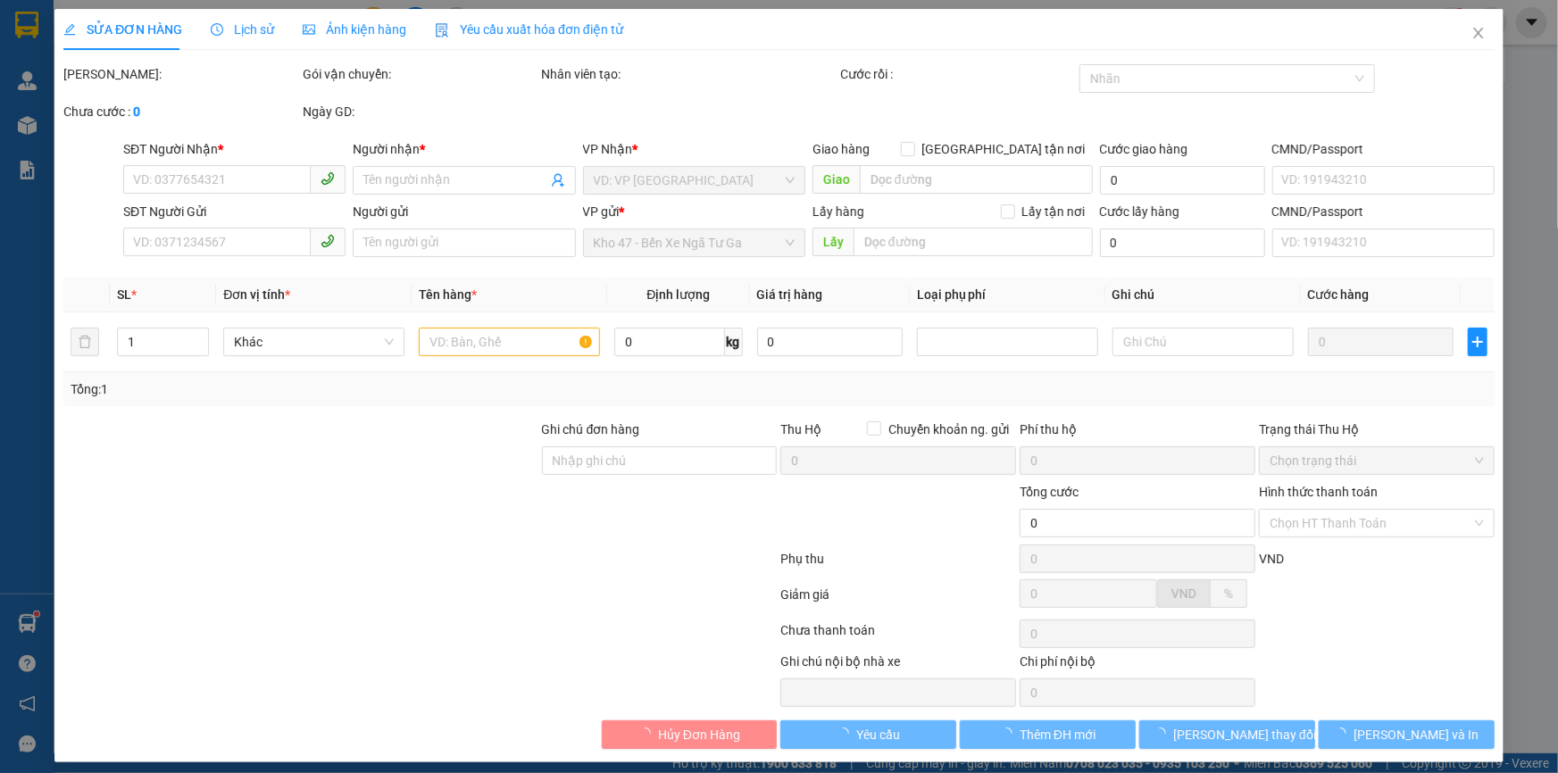
type input "0387083954"
type input "C LINH"
type input "0983621651"
type input "A KIỆT"
type input "70.000"
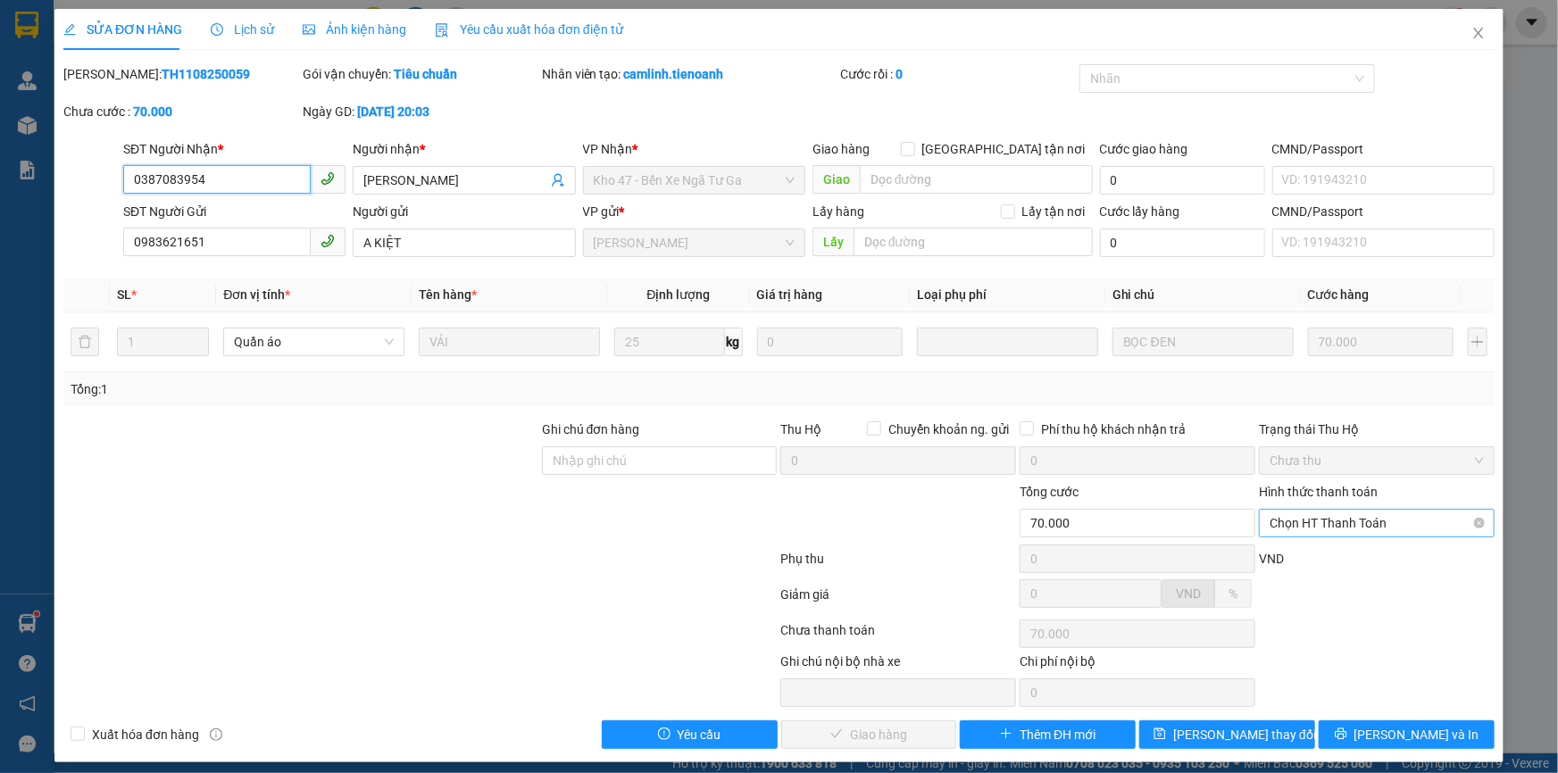
click at [1314, 515] on span "Chọn HT Thanh Toán" at bounding box center [1376, 523] width 214 height 27
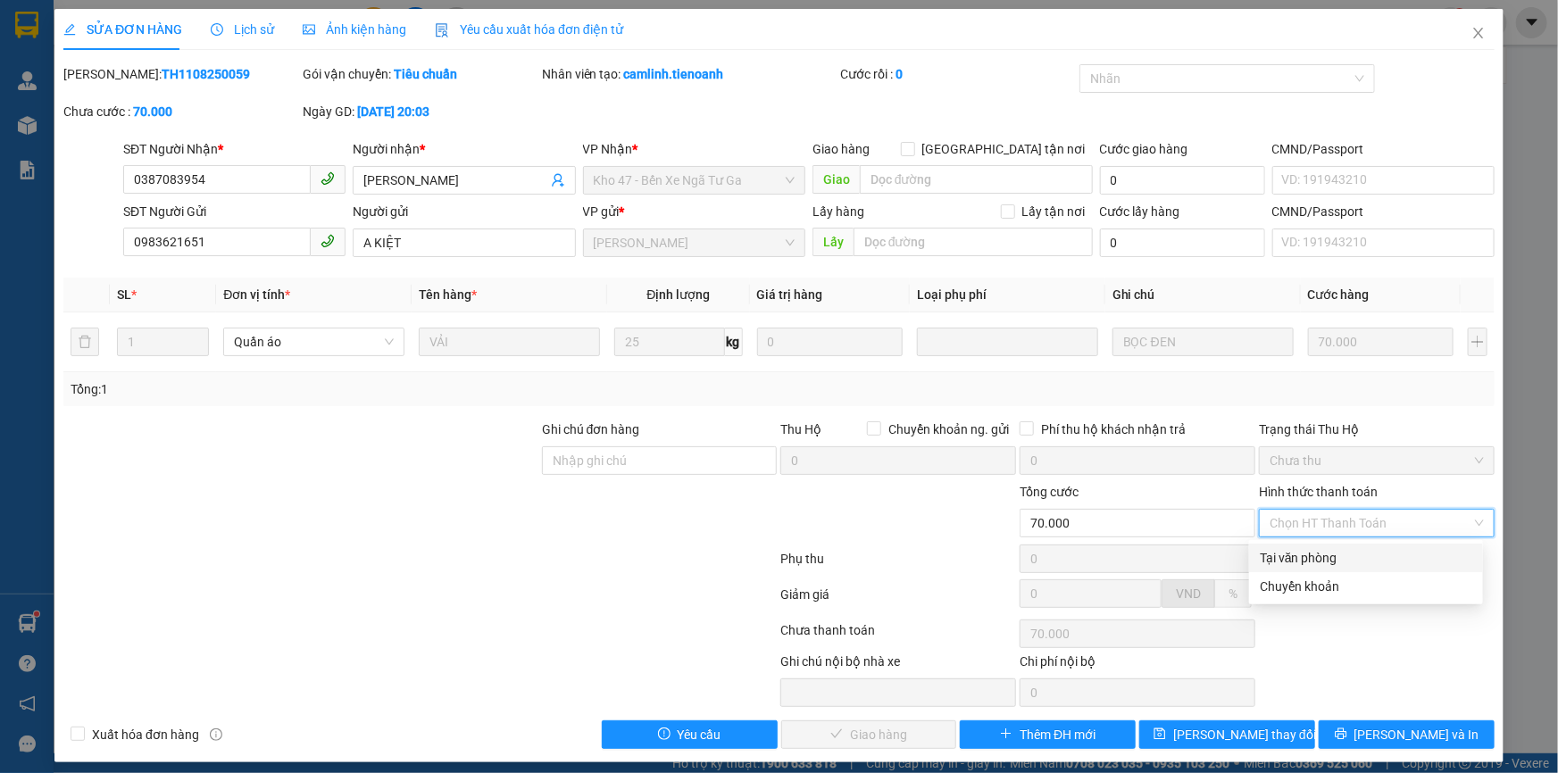
click at [1313, 559] on div "Tại văn phòng" at bounding box center [1365, 558] width 212 height 20
type input "0"
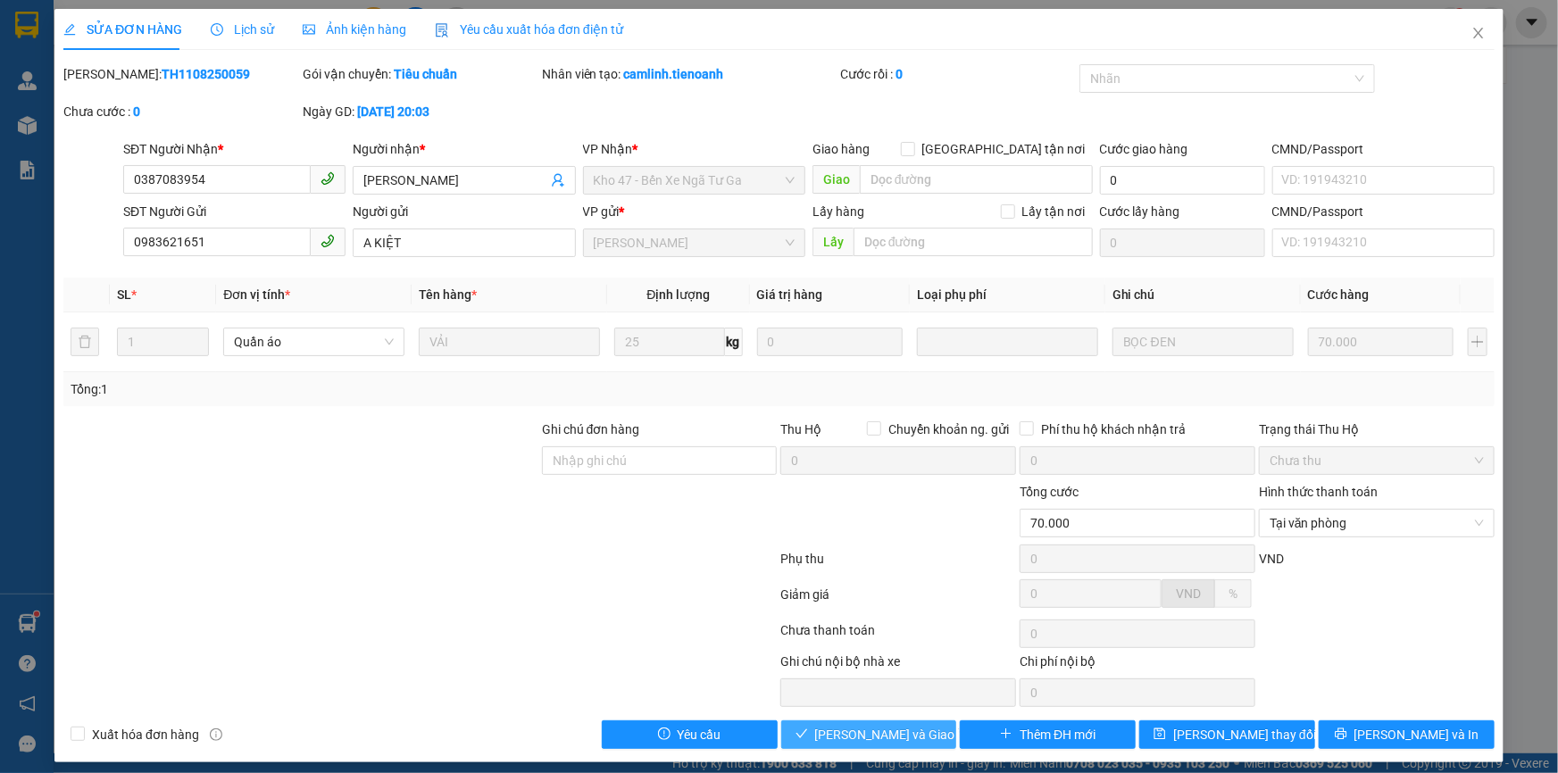
click at [891, 729] on span "Lưu và Giao hàng" at bounding box center [900, 735] width 171 height 20
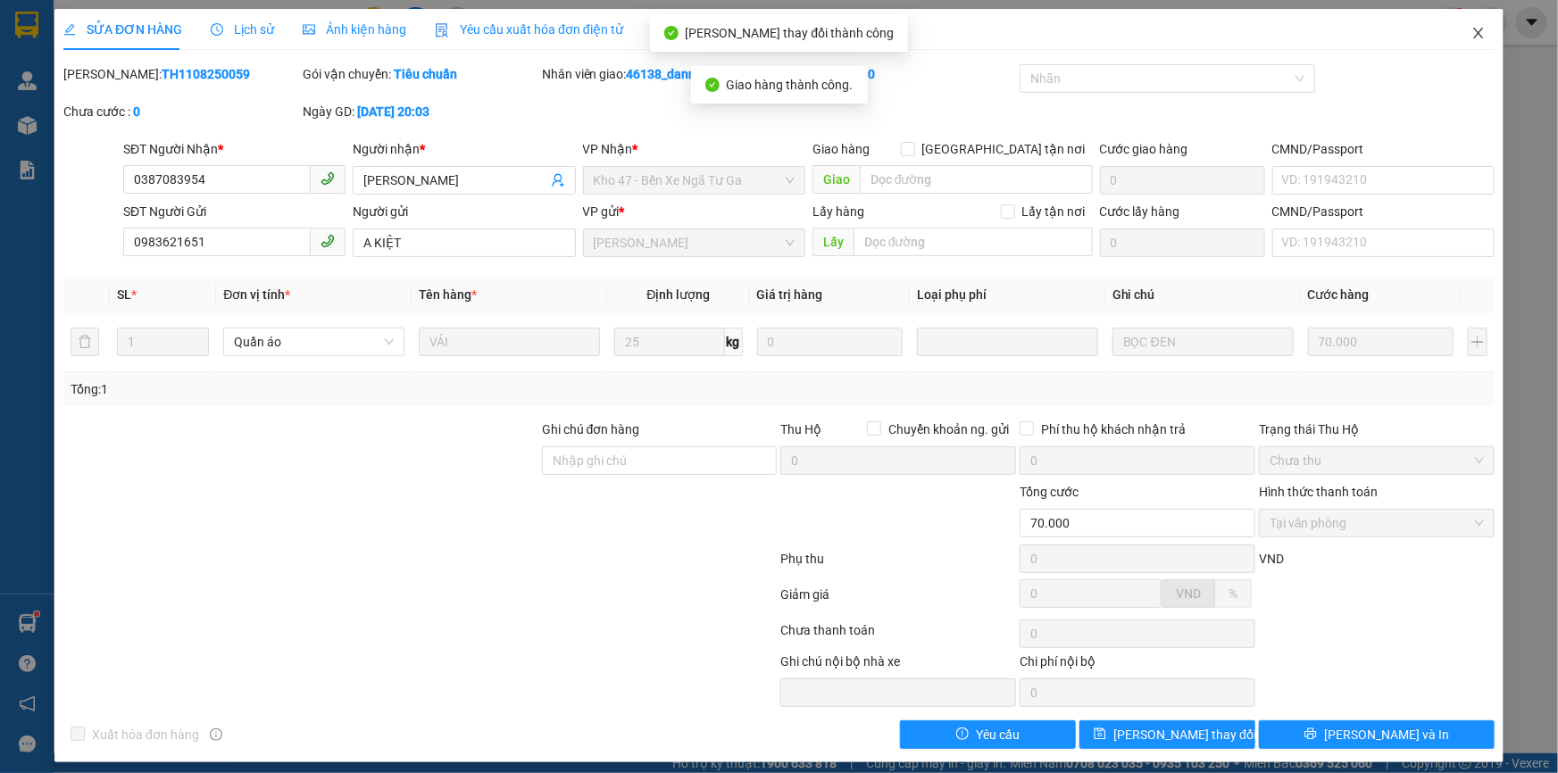
click at [1471, 29] on icon "close" at bounding box center [1478, 33] width 14 height 14
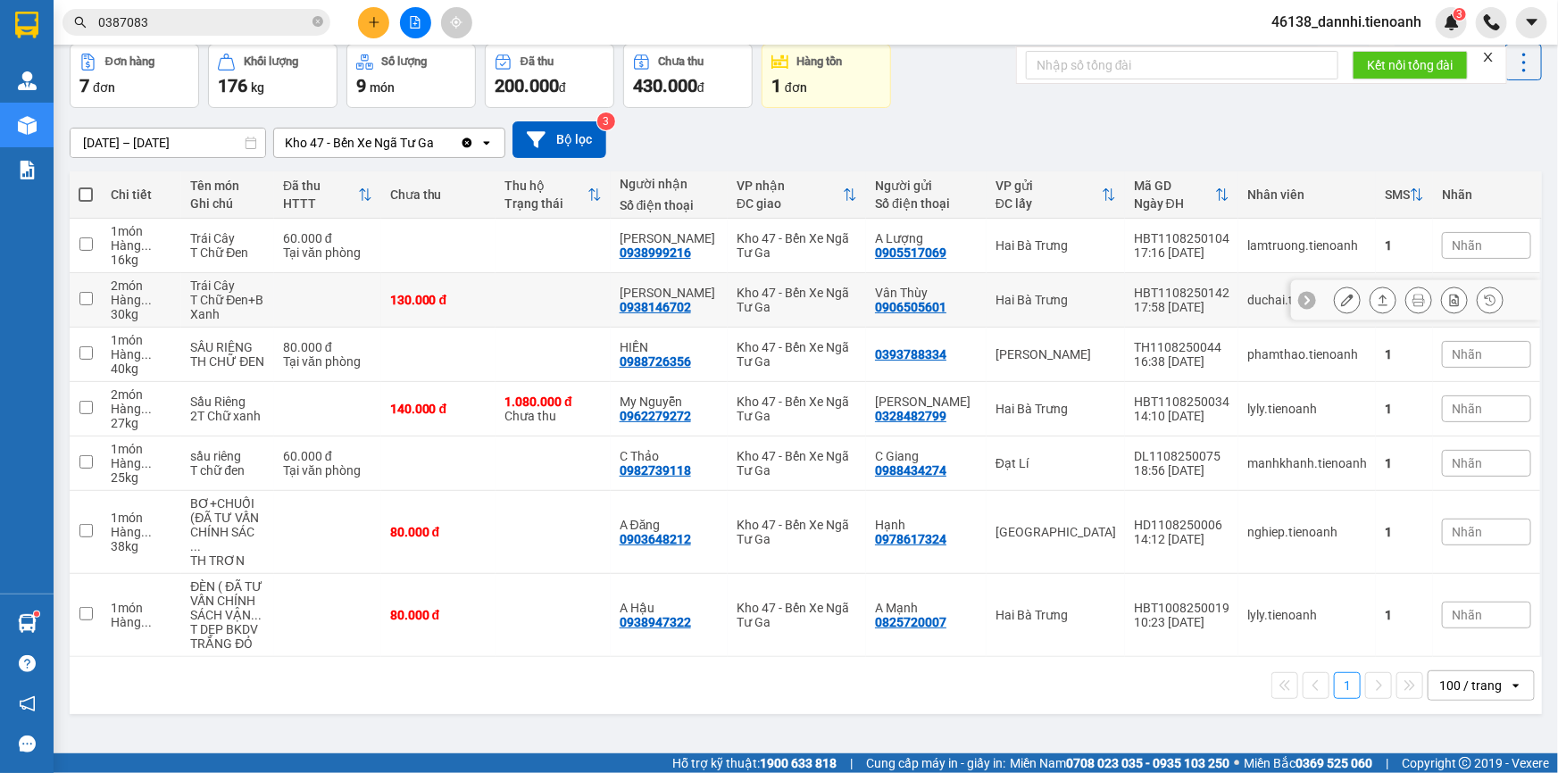
scroll to position [81, 0]
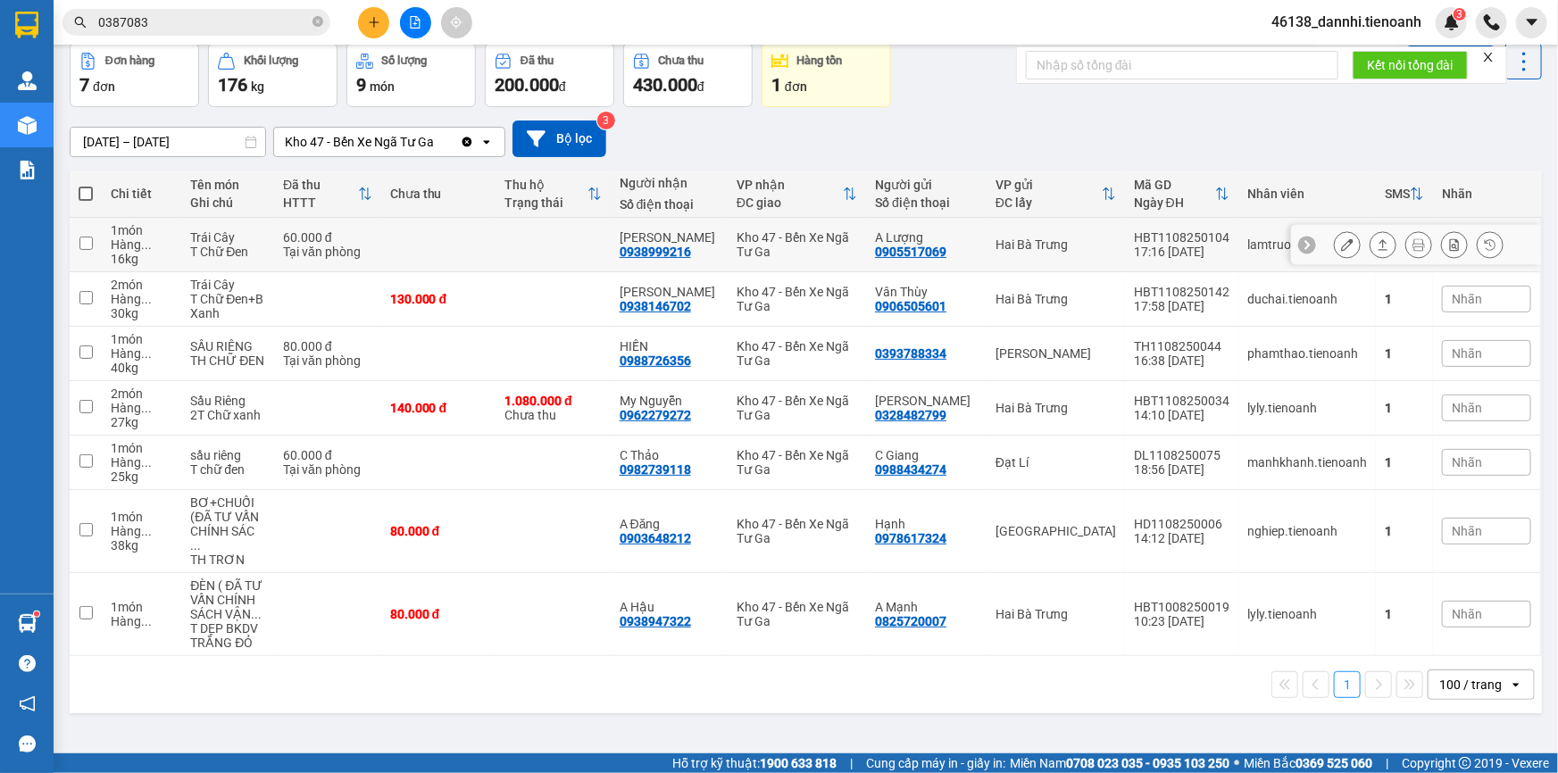
click at [1334, 249] on button at bounding box center [1346, 244] width 25 height 31
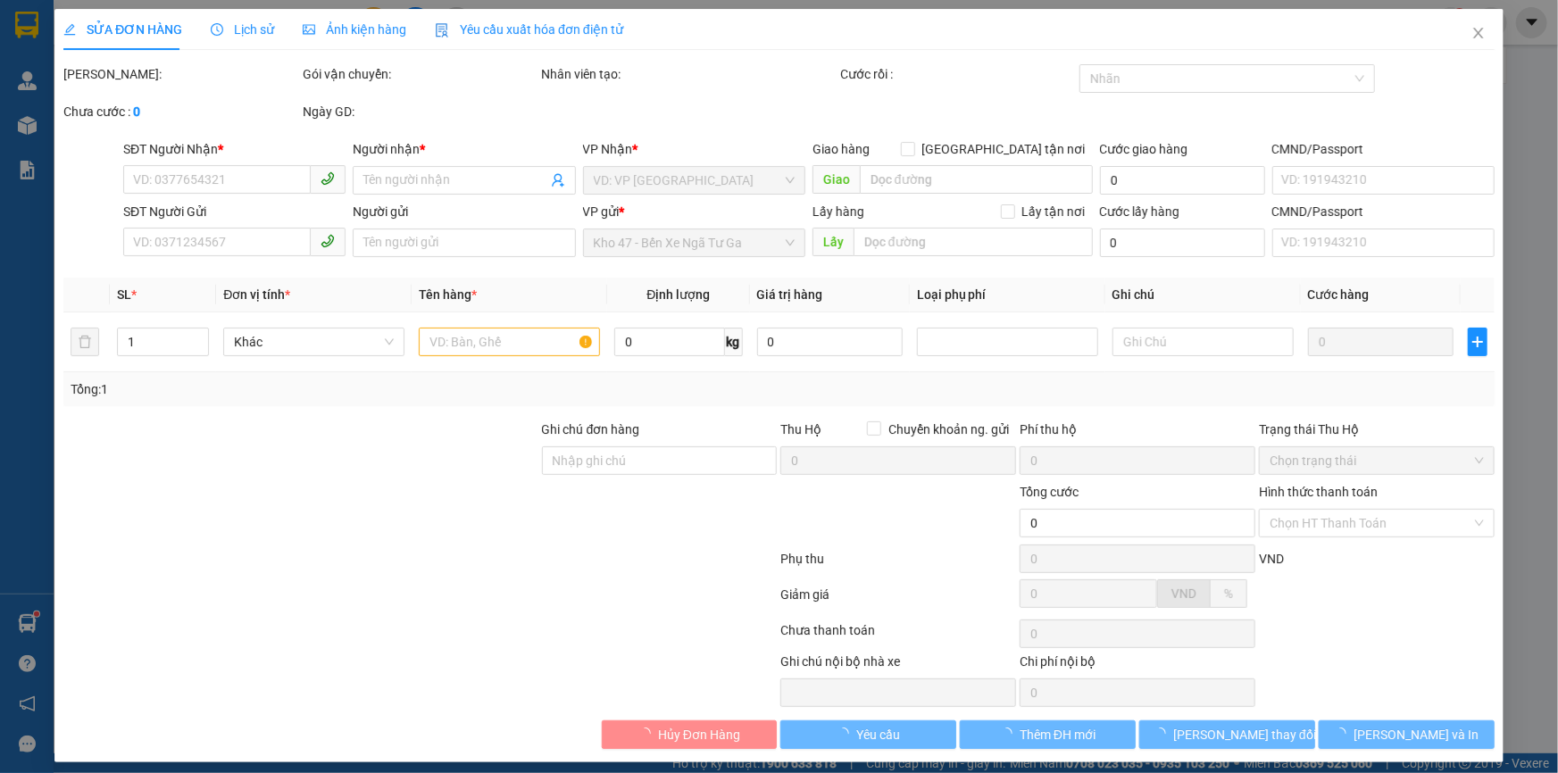
type input "0938999216"
type input "Tuấn Anh"
type input "0905517069"
type input "A Lượng"
type input "60.000"
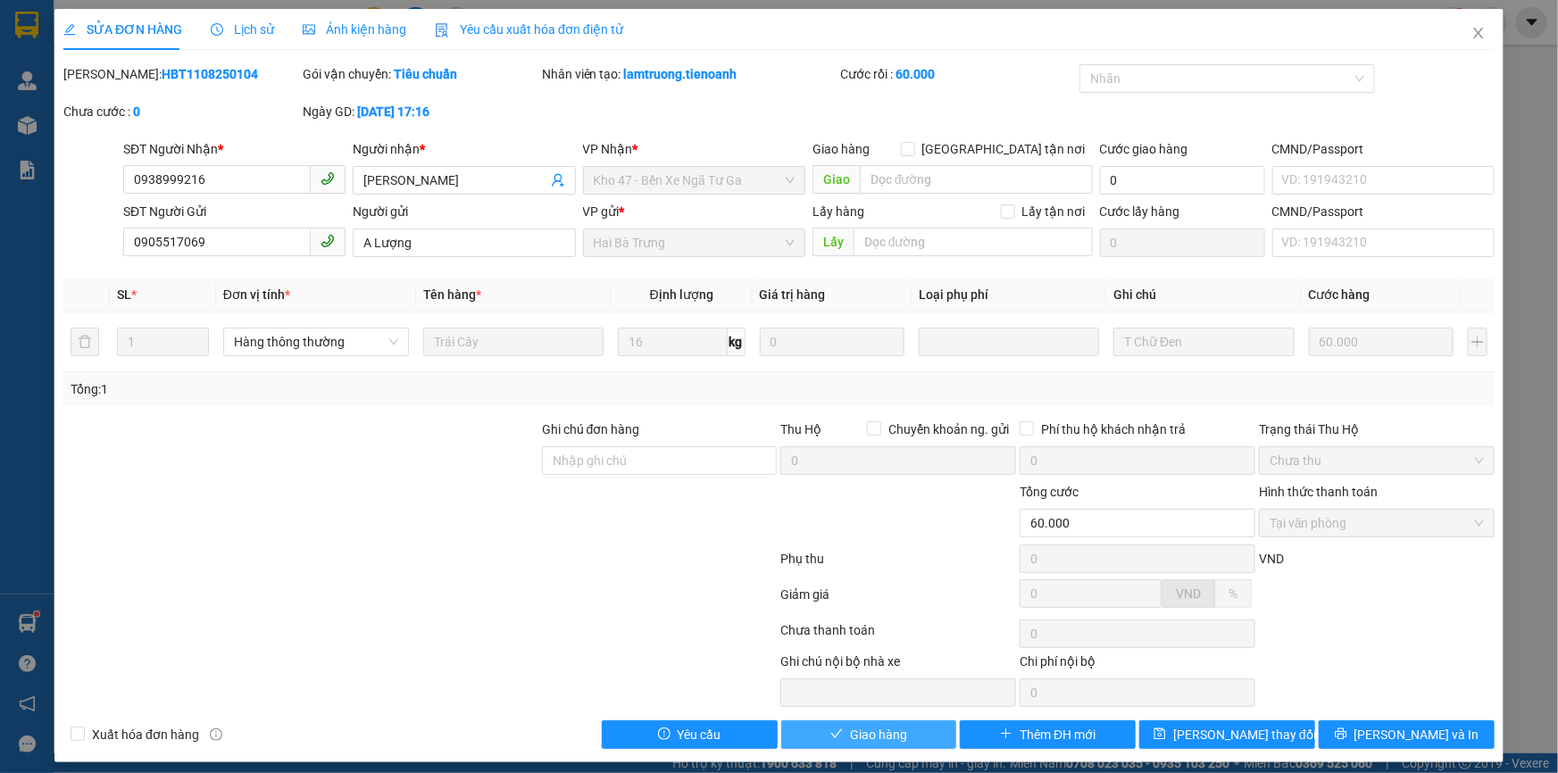
click at [894, 730] on span "Giao hàng" at bounding box center [878, 735] width 57 height 20
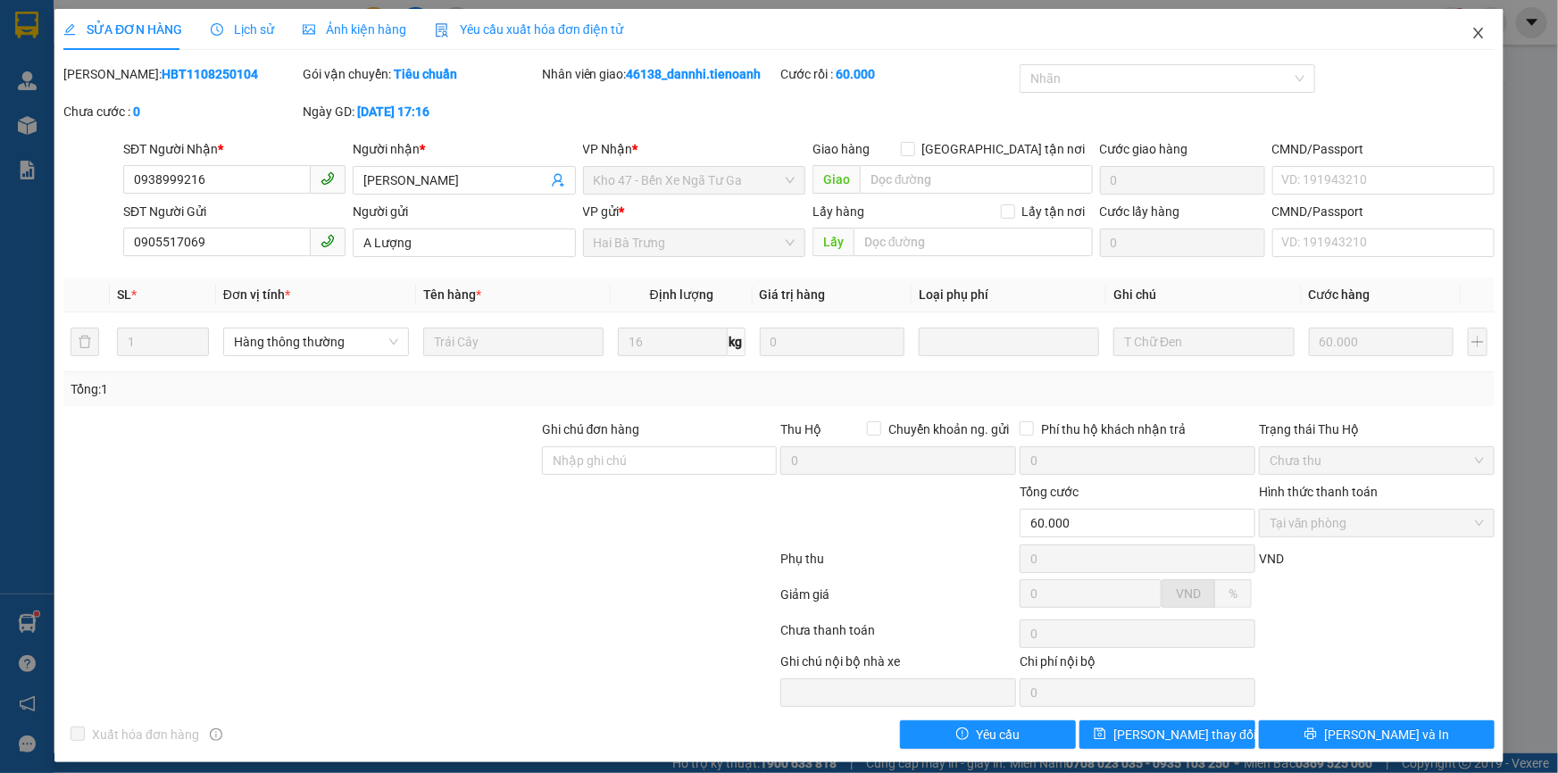
click at [1471, 26] on icon "close" at bounding box center [1478, 33] width 14 height 14
